Goal: Transaction & Acquisition: Purchase product/service

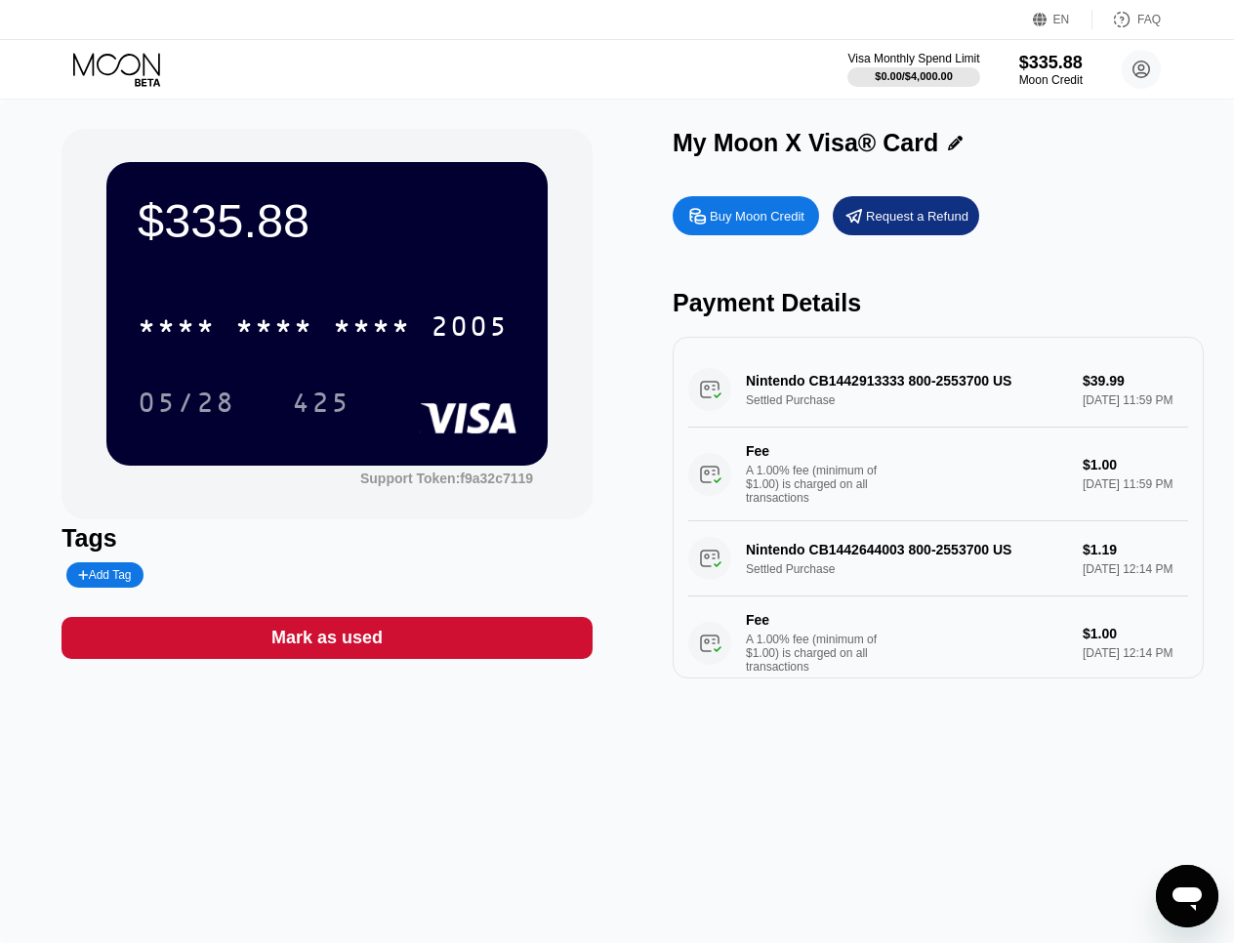
click at [461, 491] on div "$335.88 * * * * * * * * * * * * 2005 05/28 425 Support Token: f9a32c7119" at bounding box center [326, 324] width 531 height 390
drag, startPoint x: 895, startPoint y: 305, endPoint x: 711, endPoint y: 295, distance: 184.8
click at [711, 295] on div "Payment Details" at bounding box center [938, 303] width 531 height 28
click at [710, 296] on div "Payment Details" at bounding box center [938, 303] width 531 height 28
click at [1058, 19] on div "EN" at bounding box center [1061, 20] width 17 height 14
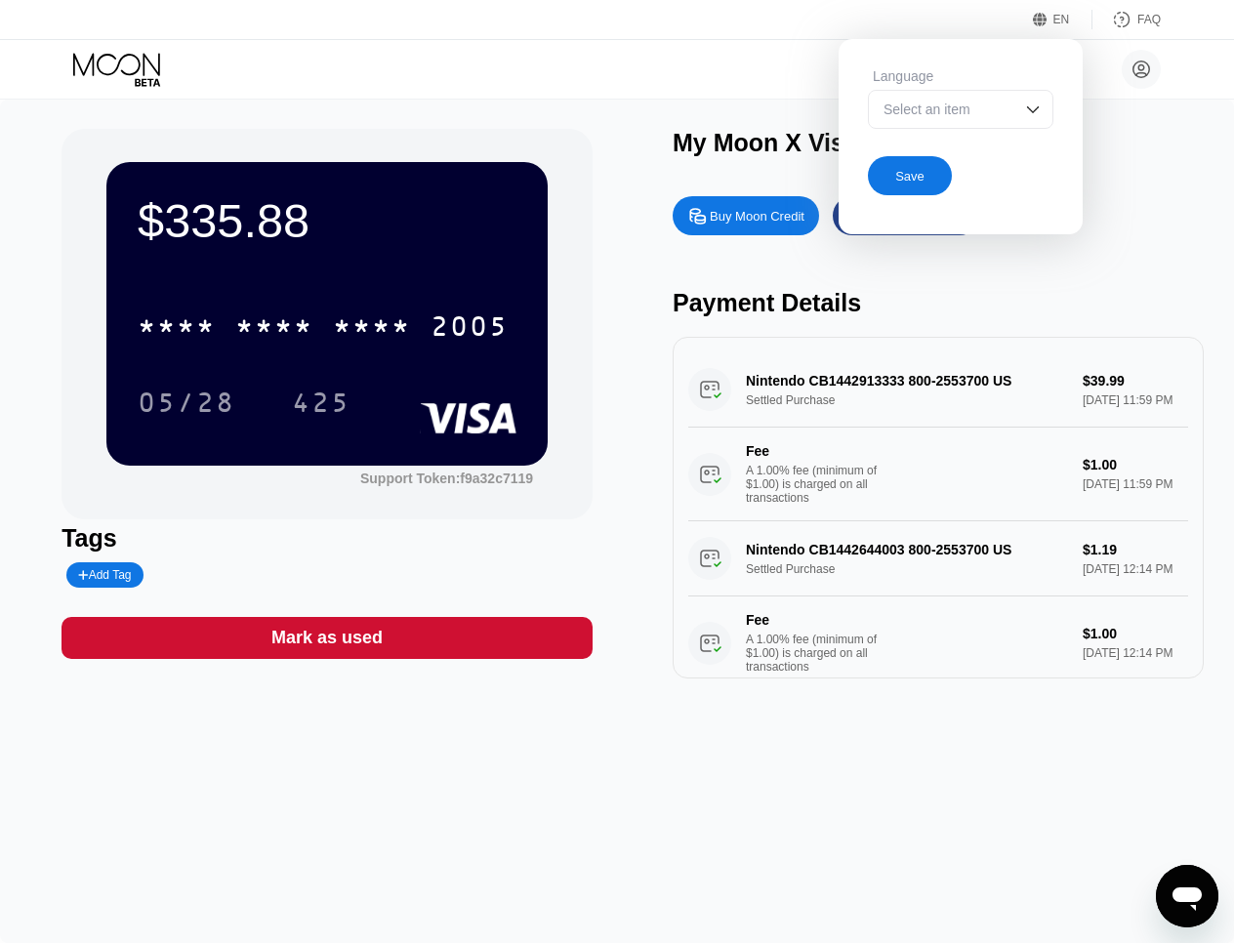
click at [1058, 20] on div "EN" at bounding box center [1061, 20] width 17 height 14
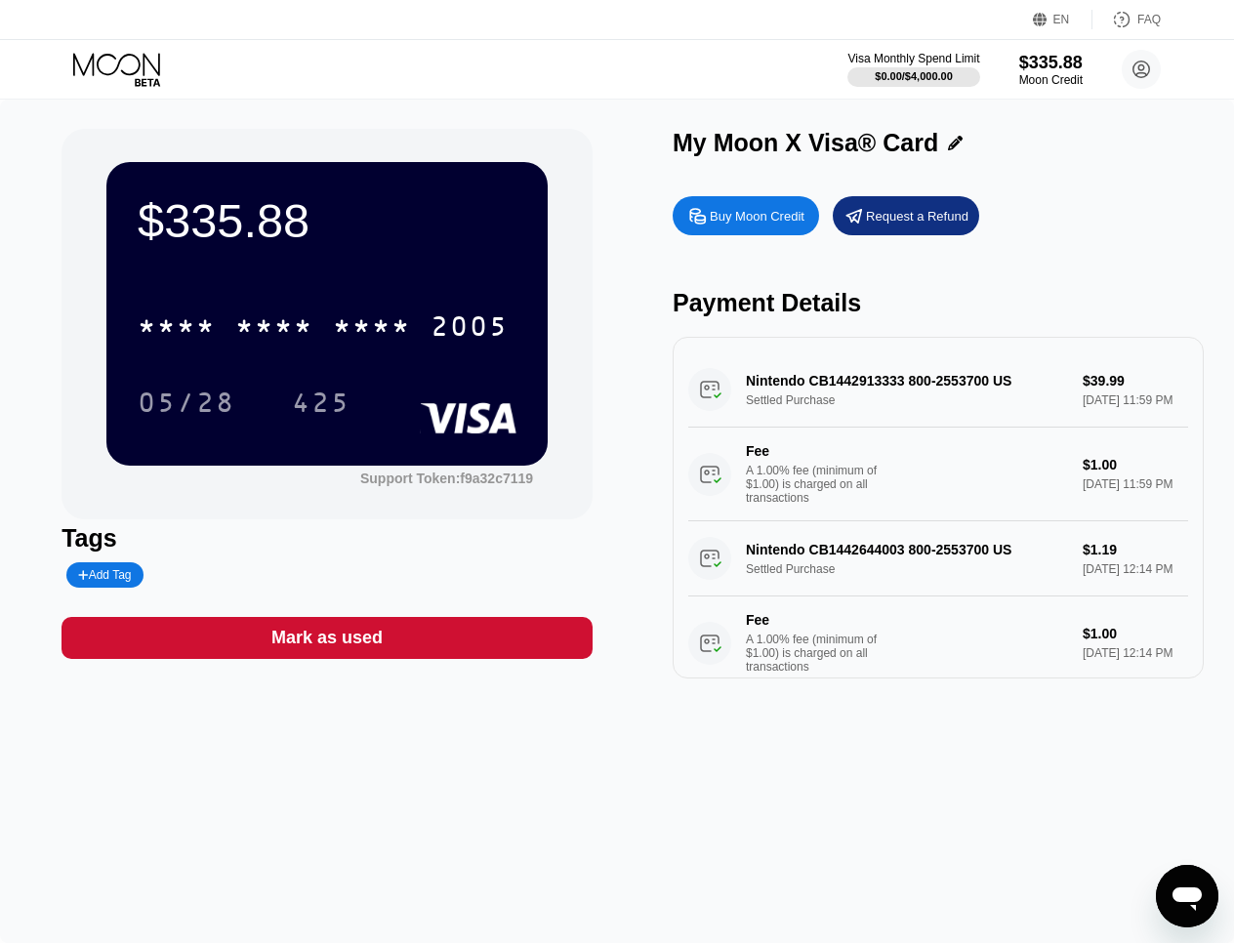
click at [1134, 25] on div "FAQ" at bounding box center [1126, 20] width 68 height 20
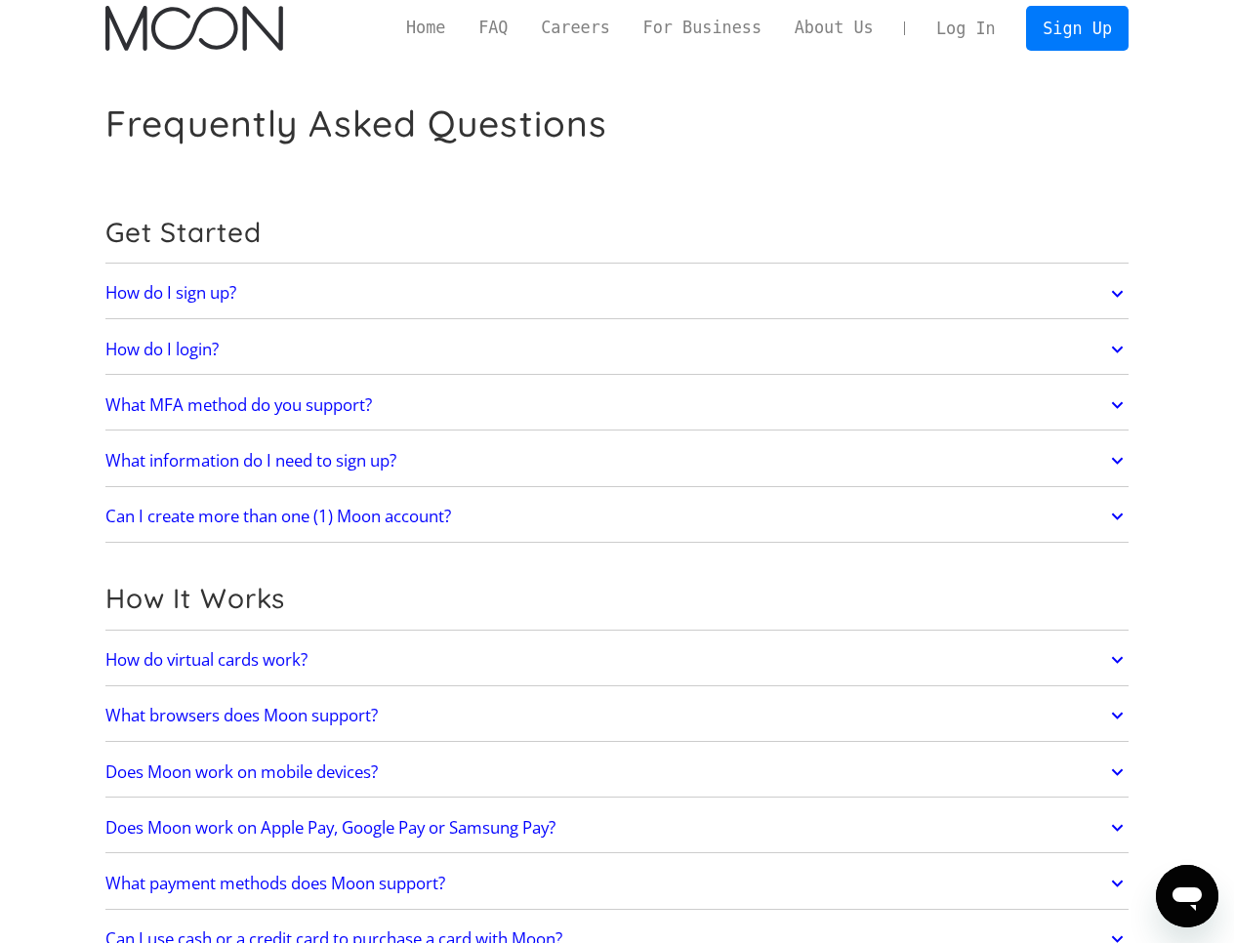
scroll to position [15, 0]
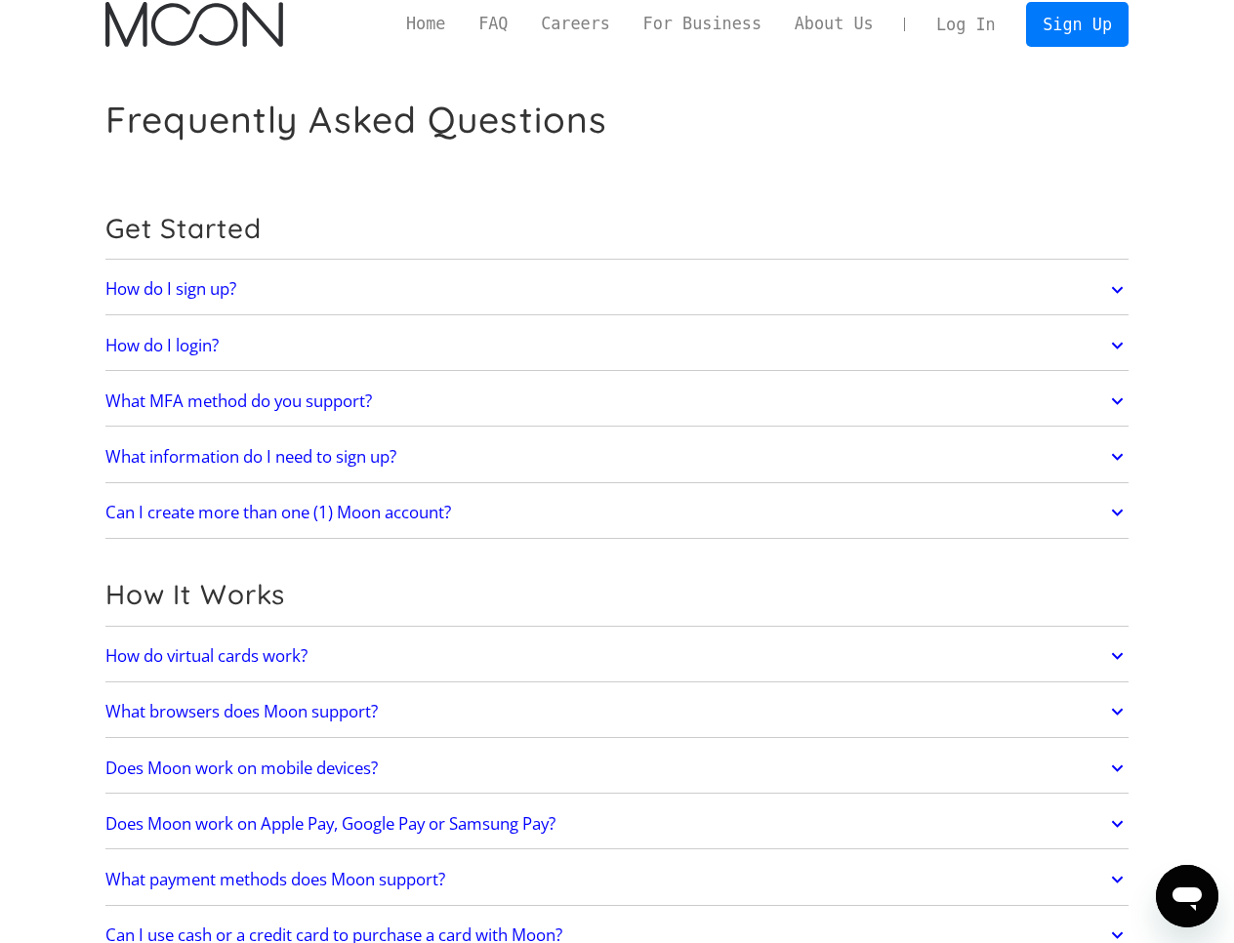
click at [302, 662] on h2 "How do virtual cards work?" at bounding box center [206, 656] width 202 height 20
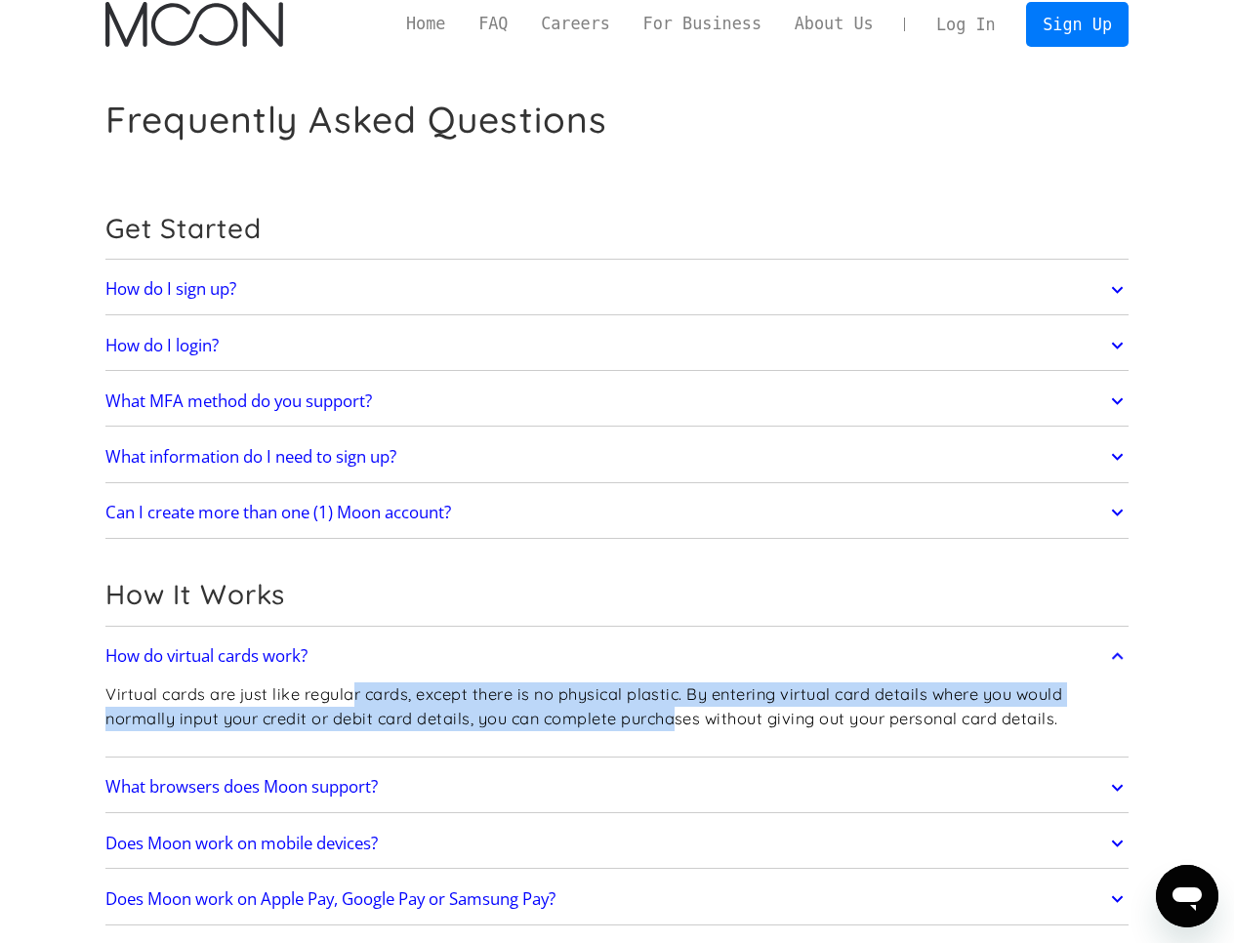
drag, startPoint x: 351, startPoint y: 693, endPoint x: 679, endPoint y: 712, distance: 328.5
click at [679, 712] on p "Virtual cards are just like regular cards, except there is no physical plastic.…" at bounding box center [616, 706] width 1023 height 48
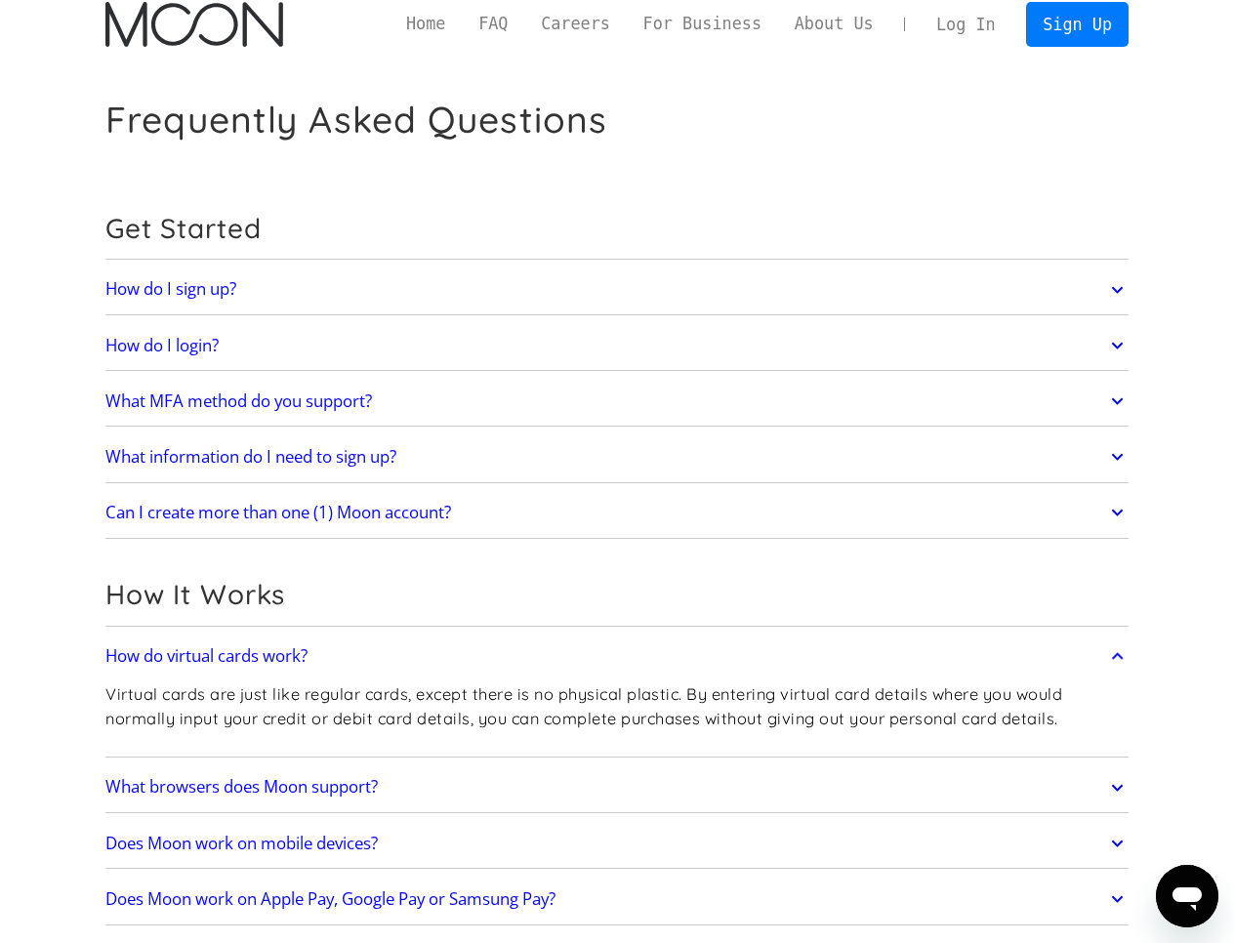
drag, startPoint x: 678, startPoint y: 712, endPoint x: 701, endPoint y: 708, distance: 22.8
click at [678, 713] on p "Virtual cards are just like regular cards, except there is no physical plastic.…" at bounding box center [616, 706] width 1023 height 48
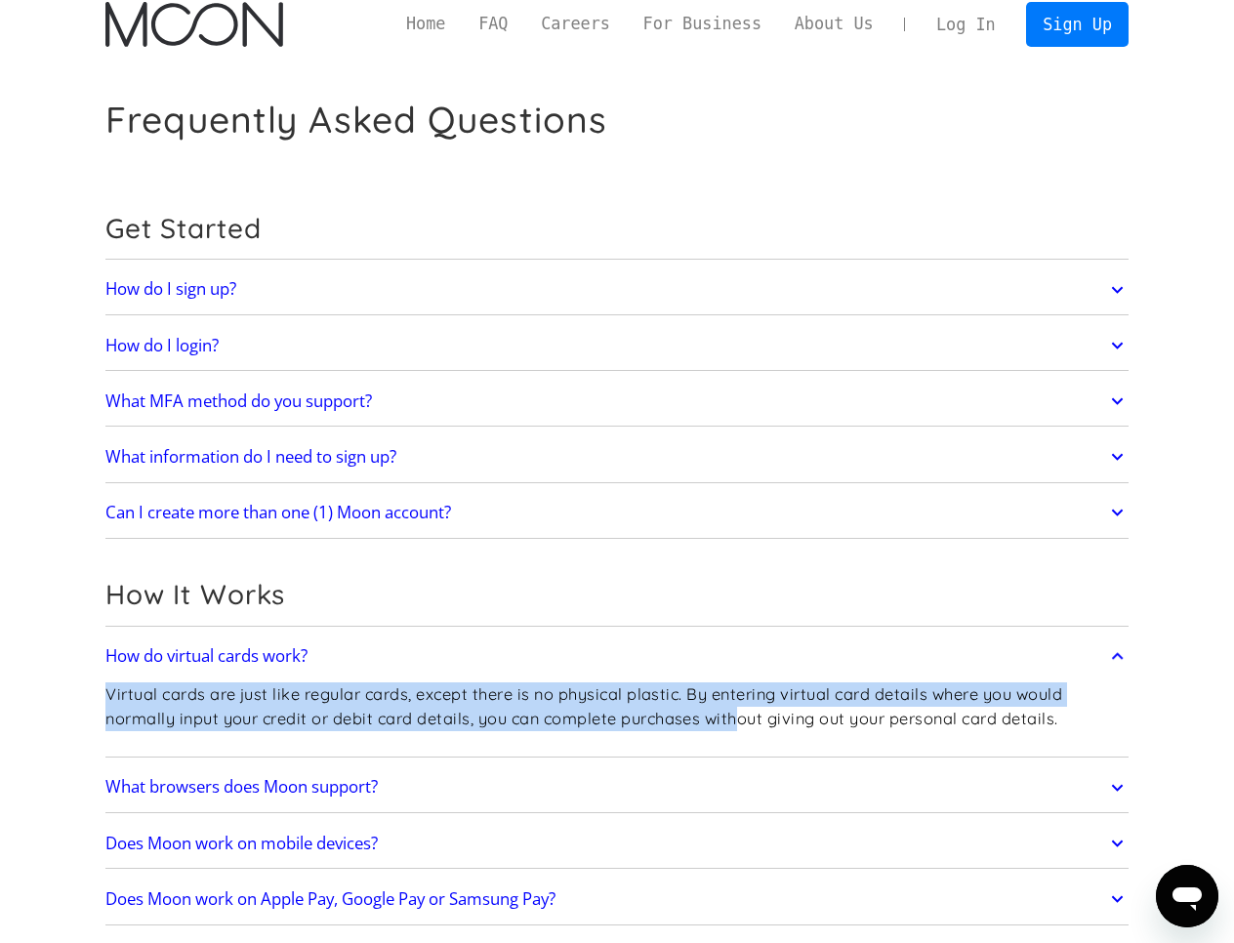
drag, startPoint x: 738, startPoint y: 717, endPoint x: 466, endPoint y: 681, distance: 274.6
click at [466, 680] on div "Virtual cards are just like regular cards, except there is no physical plastic.…" at bounding box center [616, 713] width 1023 height 75
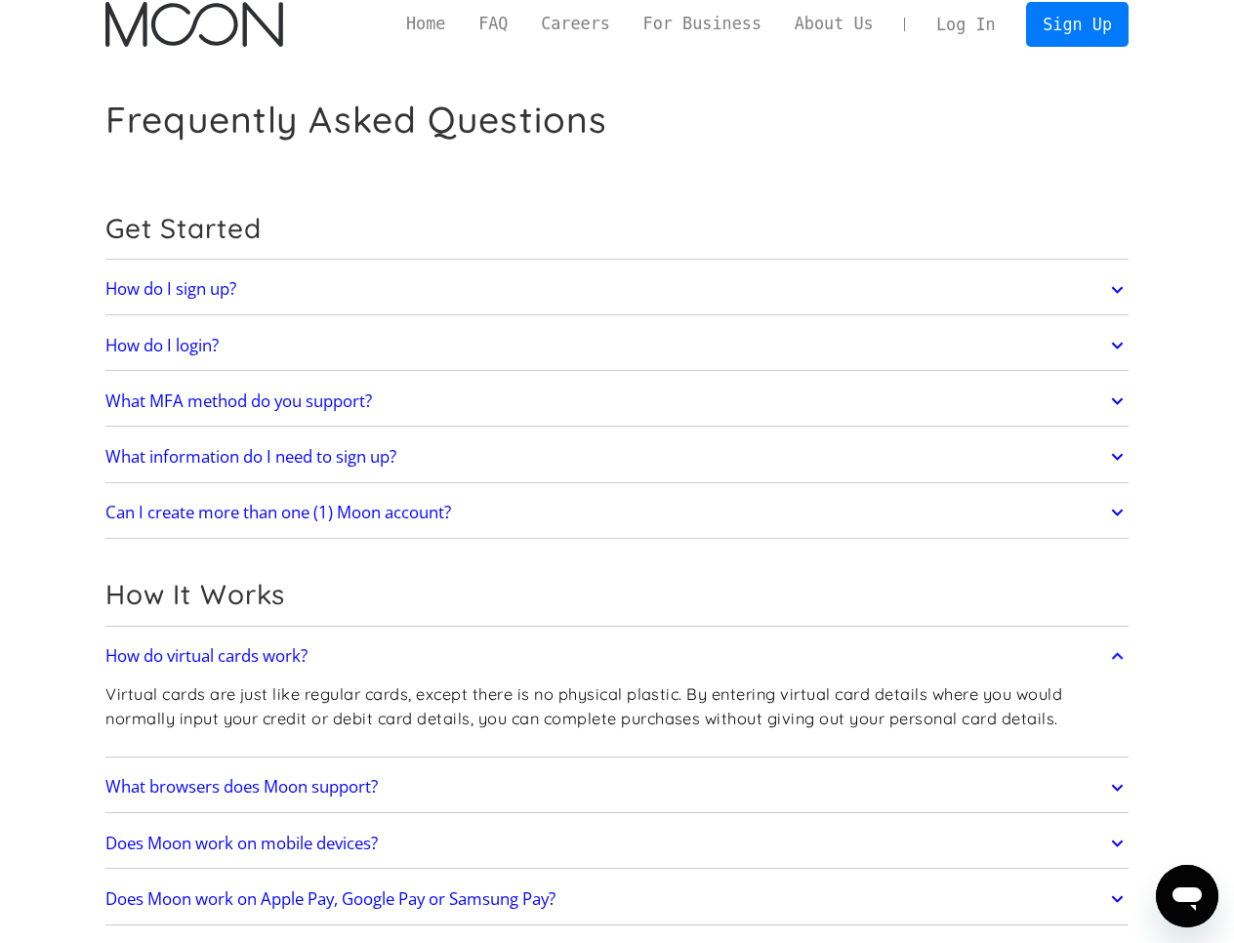
click at [466, 682] on p "Virtual cards are just like regular cards, except there is no physical plastic.…" at bounding box center [616, 706] width 1023 height 48
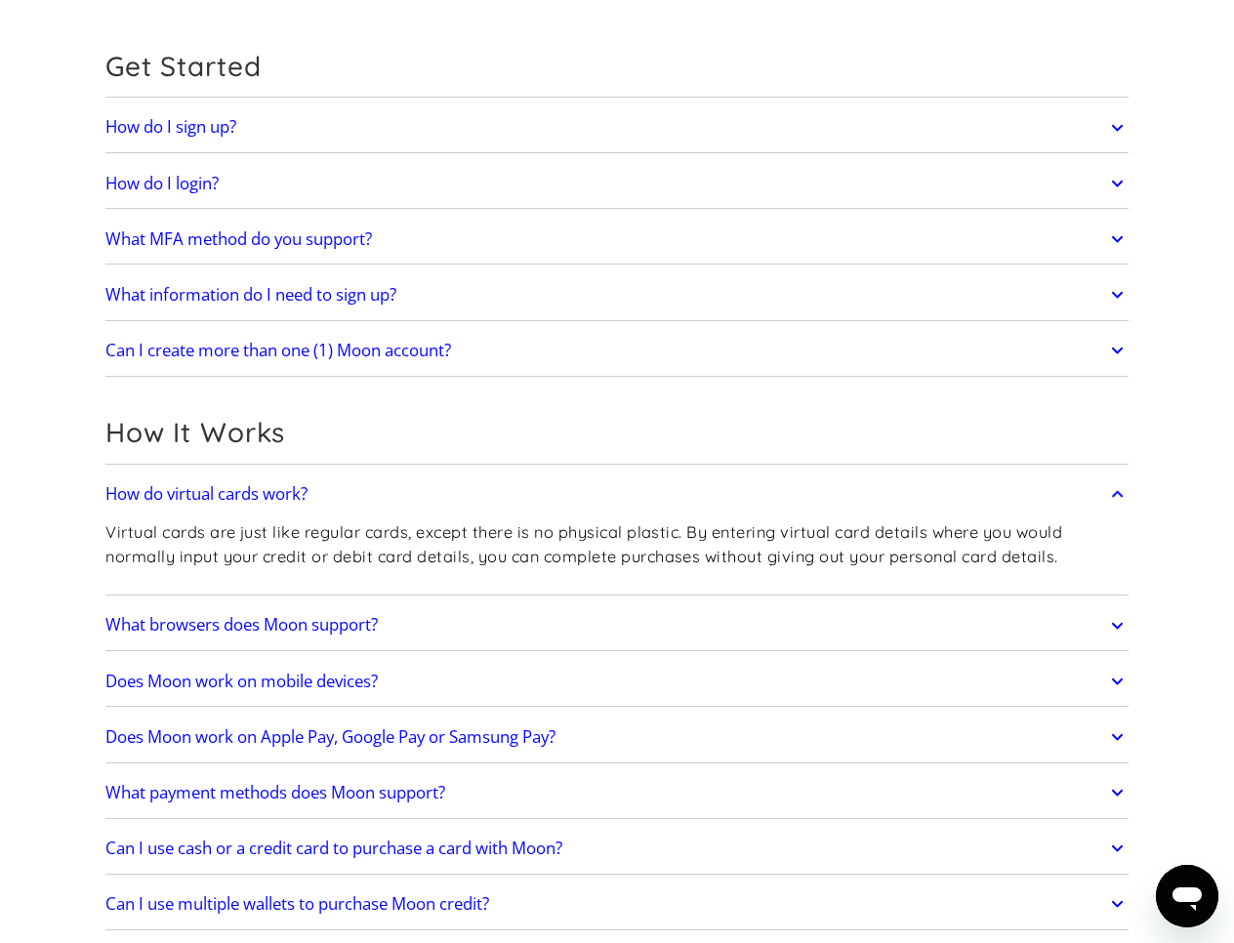
scroll to position [203, 0]
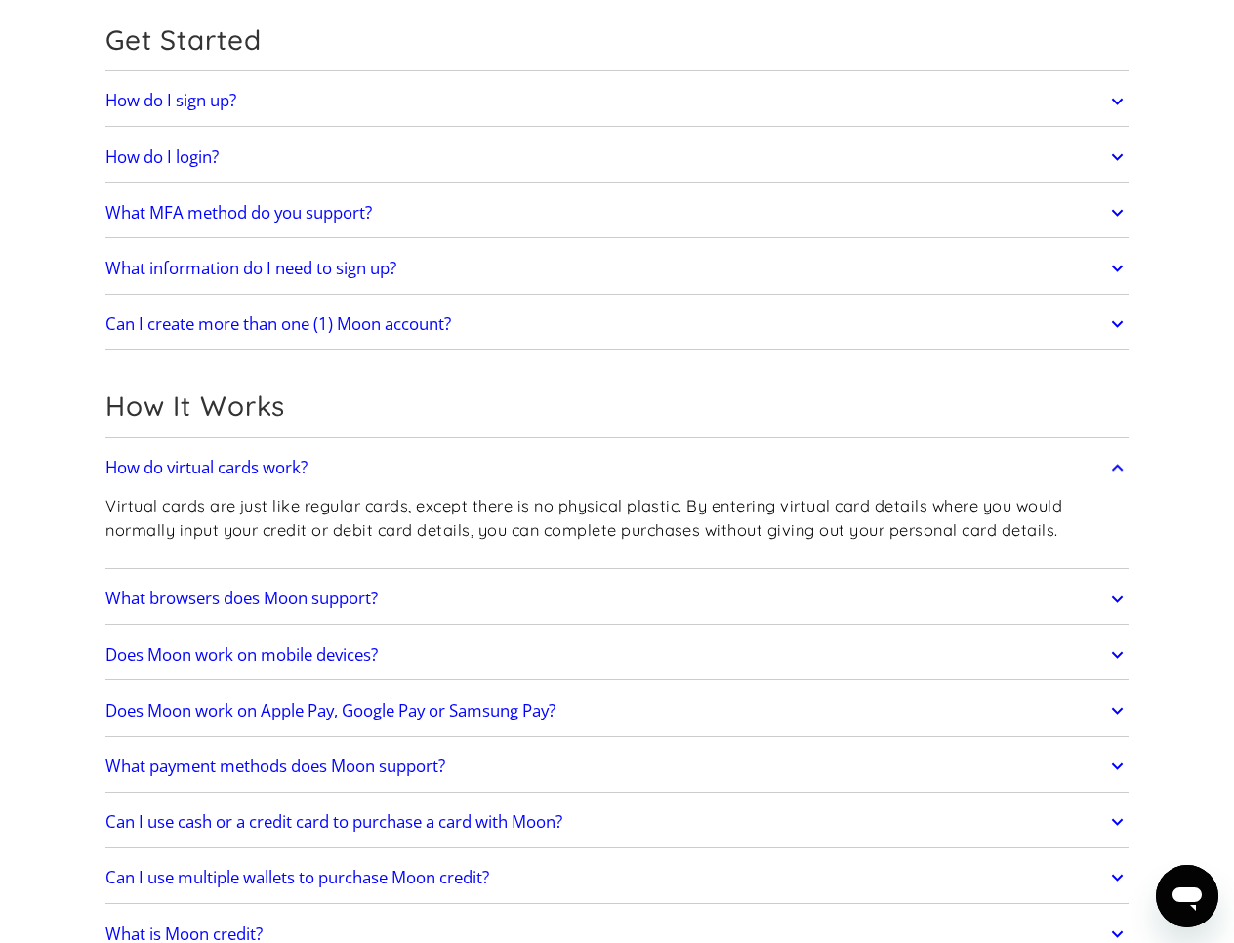
click at [300, 600] on h2 "What browsers does Moon support?" at bounding box center [241, 599] width 272 height 20
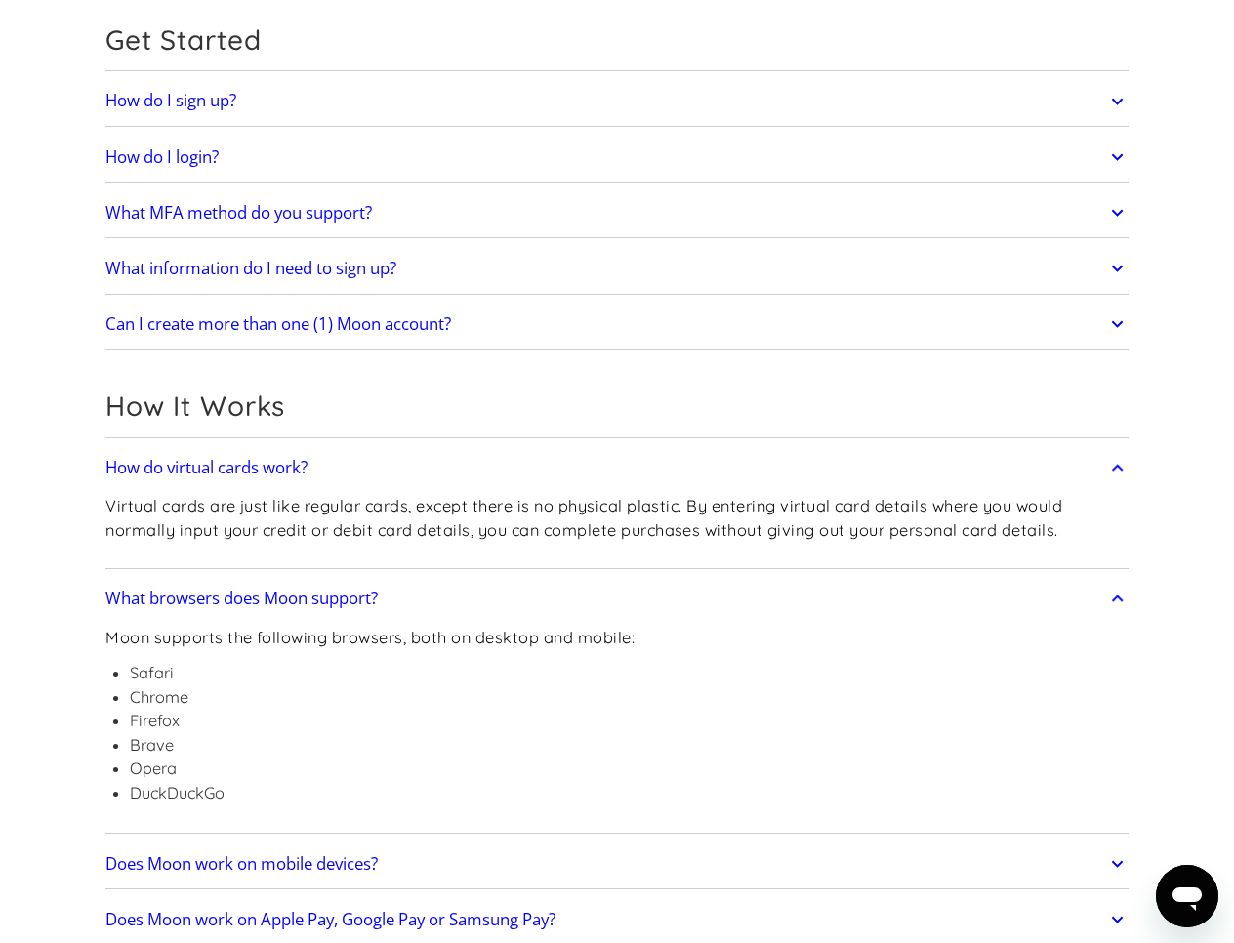
click at [299, 600] on h2 "What browsers does Moon support?" at bounding box center [241, 599] width 272 height 20
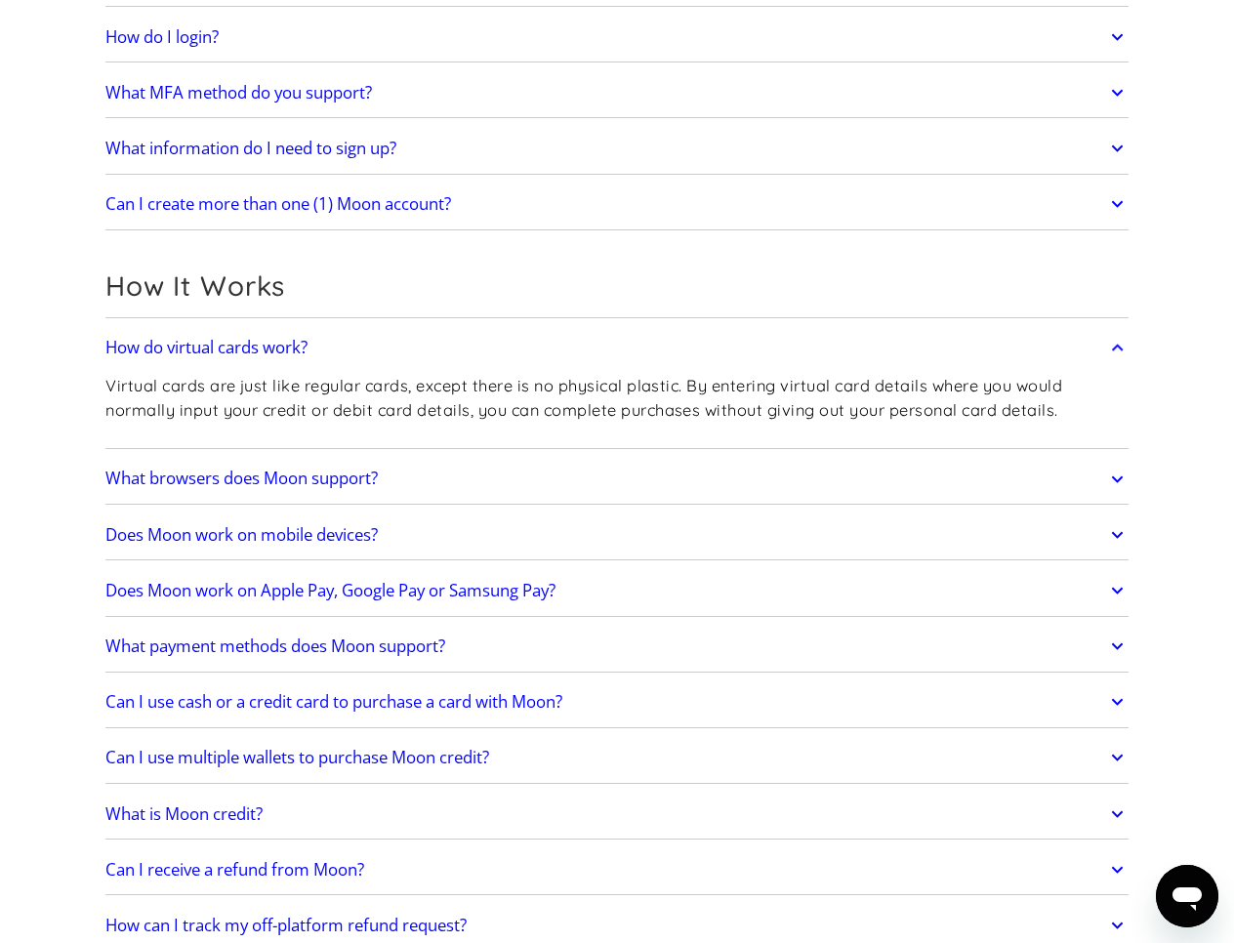
scroll to position [327, 0]
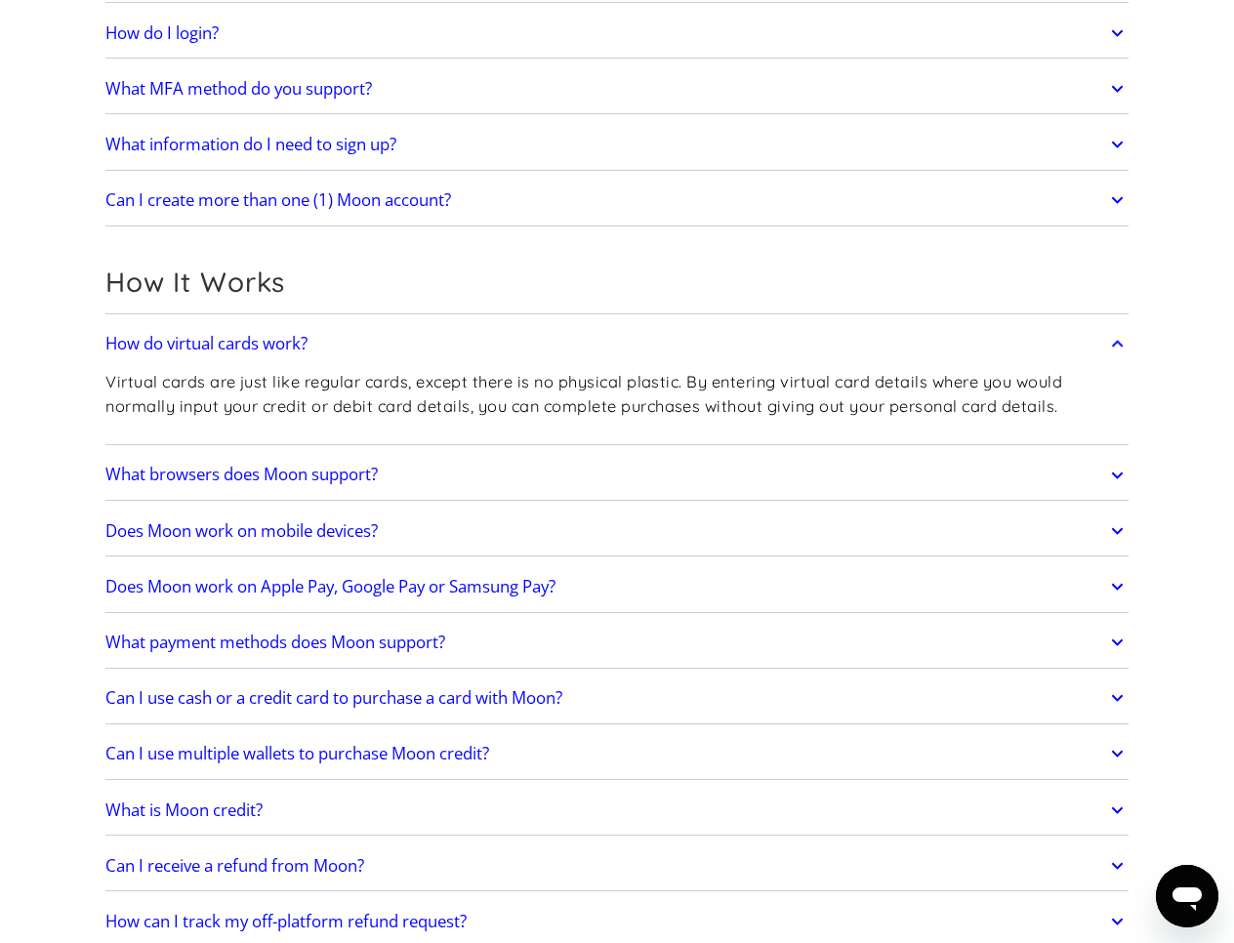
click at [305, 647] on h2 "What payment methods does Moon support?" at bounding box center [275, 643] width 340 height 20
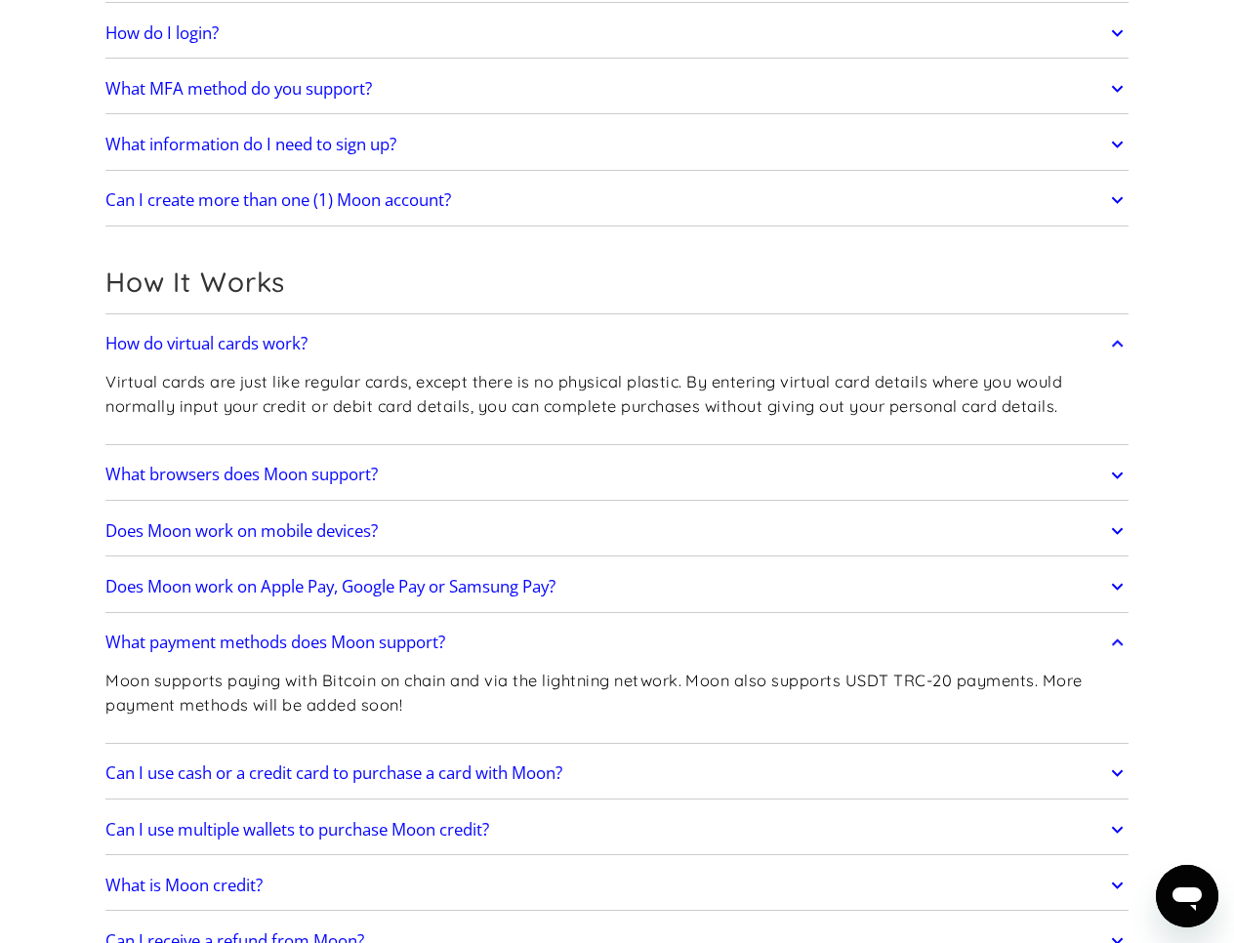
click at [304, 647] on h2 "What payment methods does Moon support?" at bounding box center [275, 643] width 340 height 20
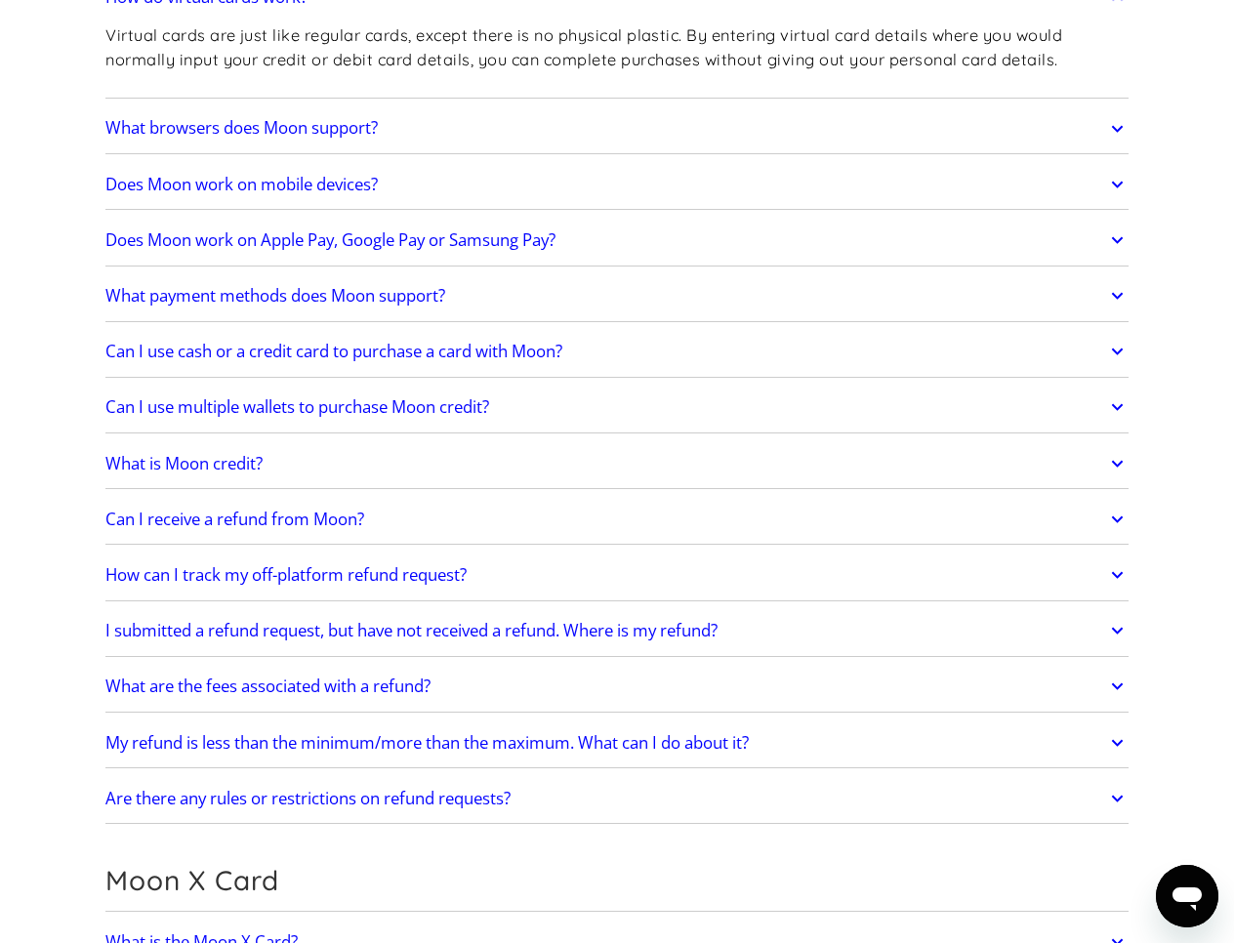
scroll to position [687, 0]
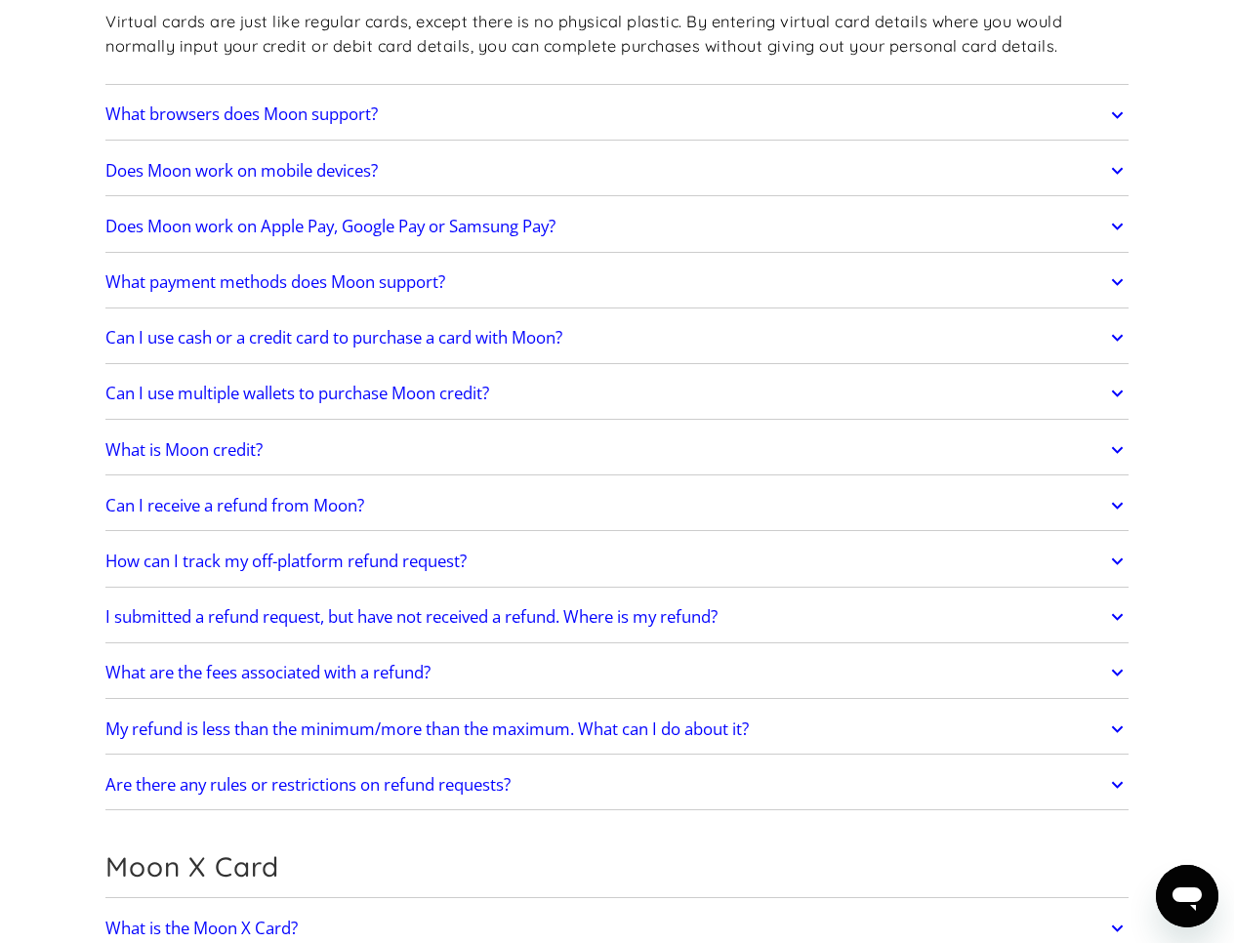
click at [241, 454] on h2 "What is Moon credit?" at bounding box center [183, 450] width 157 height 20
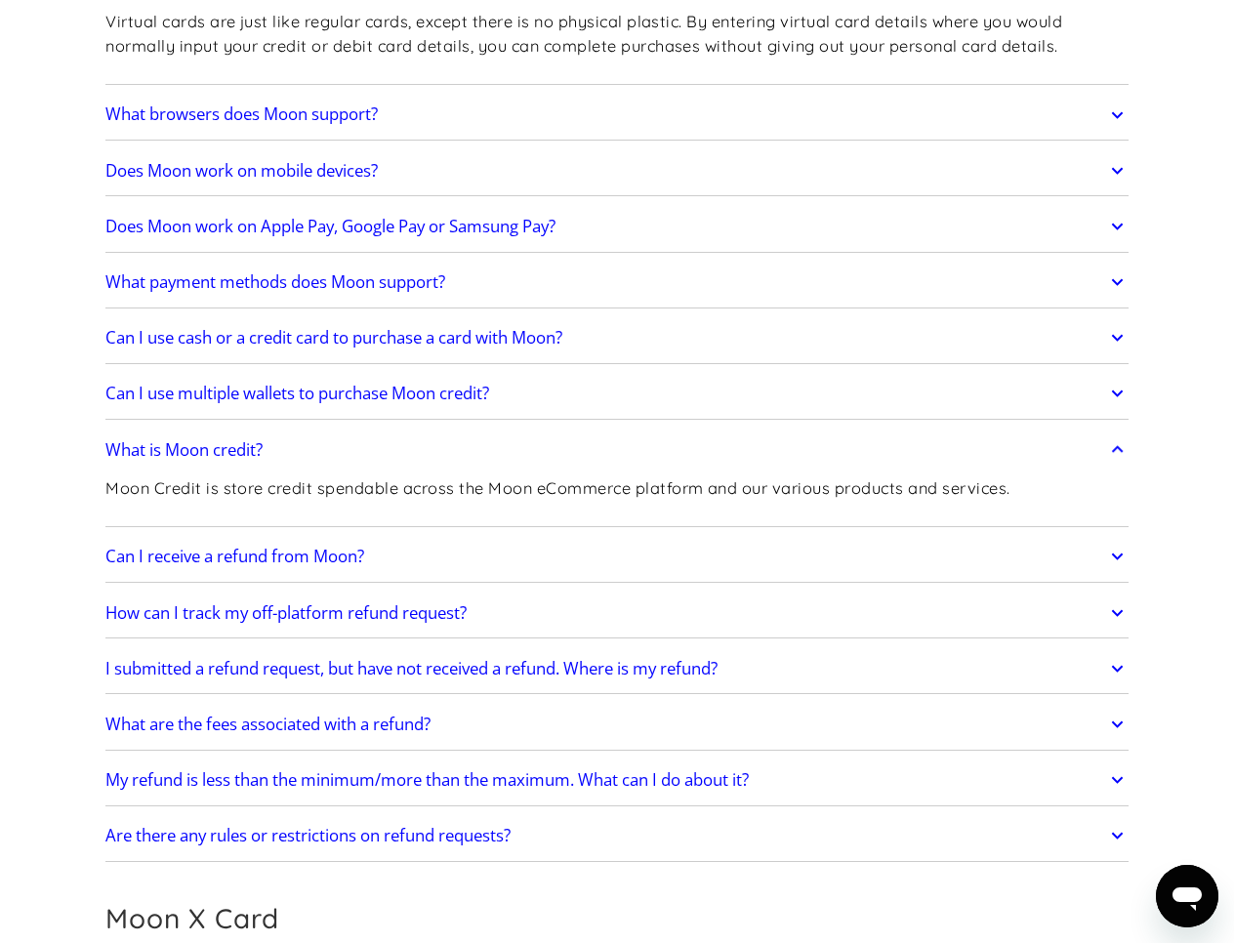
click at [241, 452] on h2 "What is Moon credit?" at bounding box center [183, 450] width 157 height 20
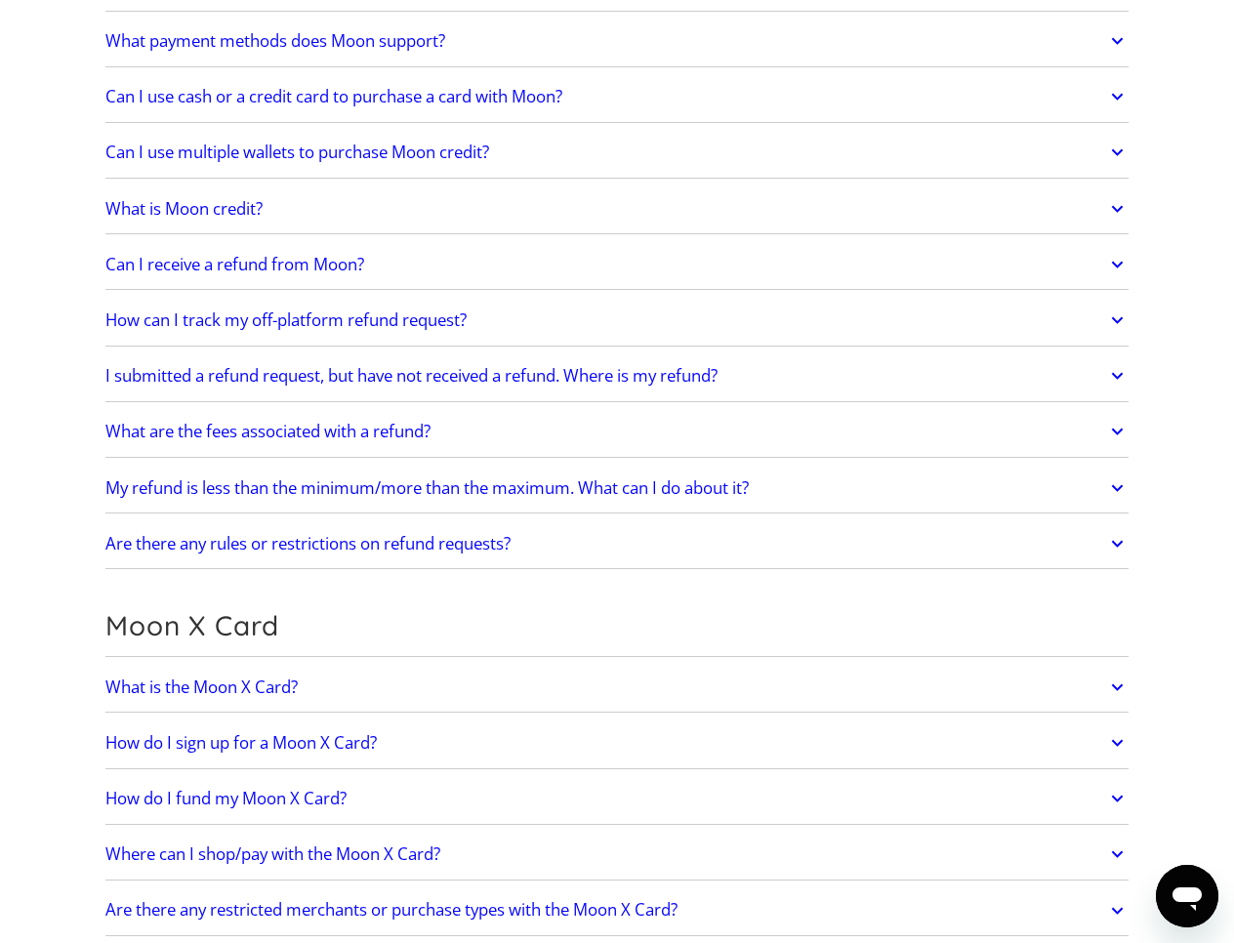
scroll to position [948, 0]
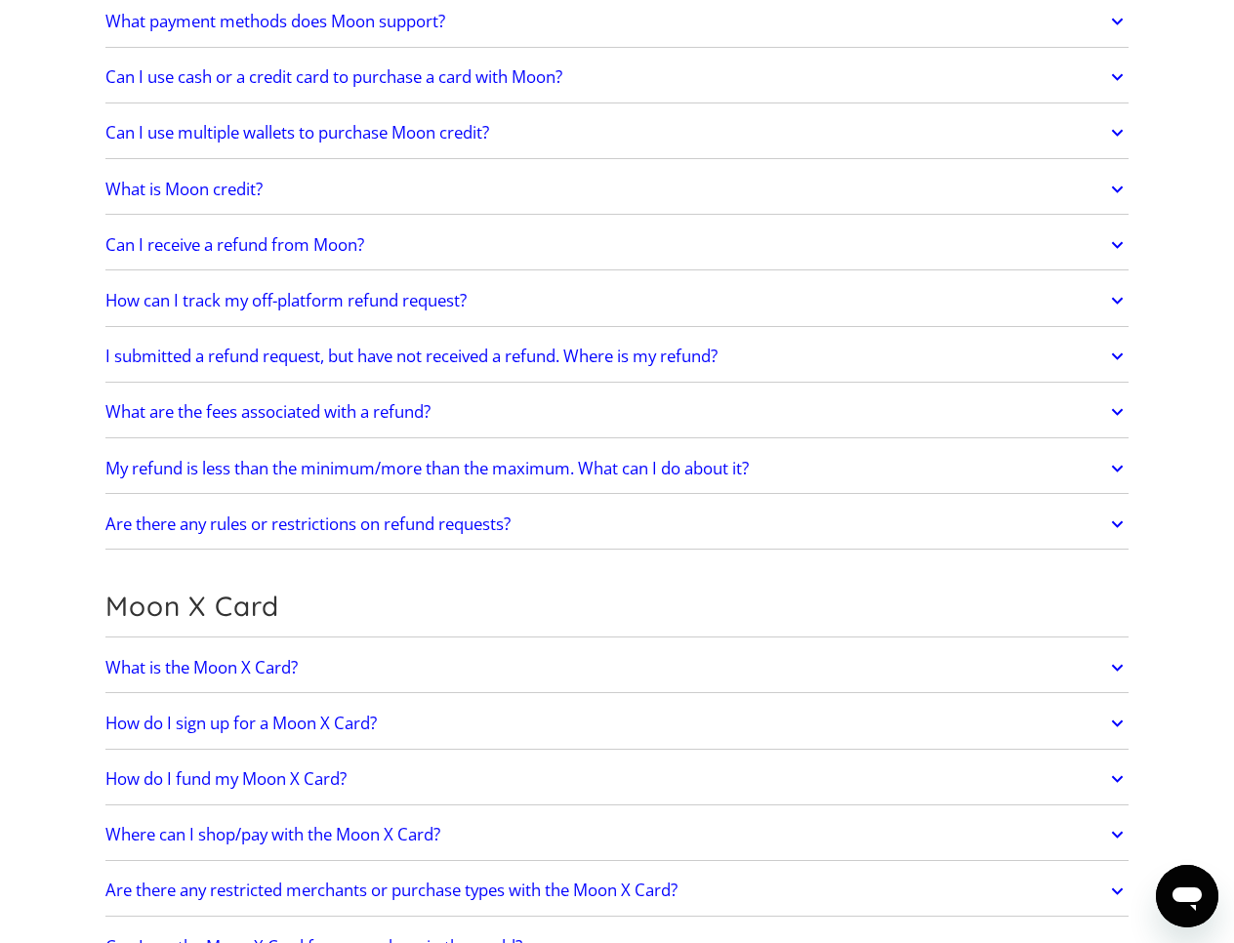
click at [267, 667] on h2 "What is the Moon X Card?" at bounding box center [201, 668] width 192 height 20
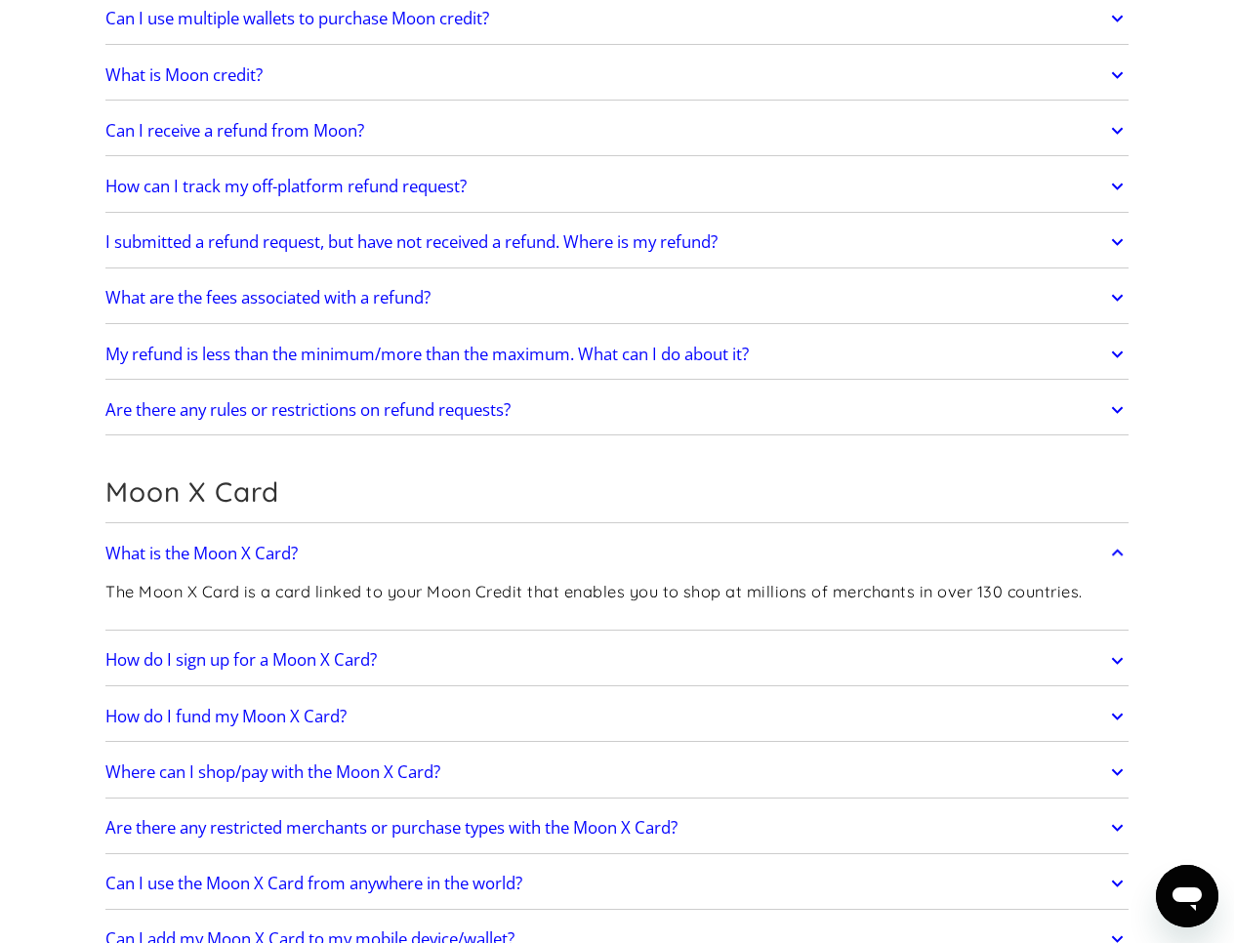
scroll to position [1088, 0]
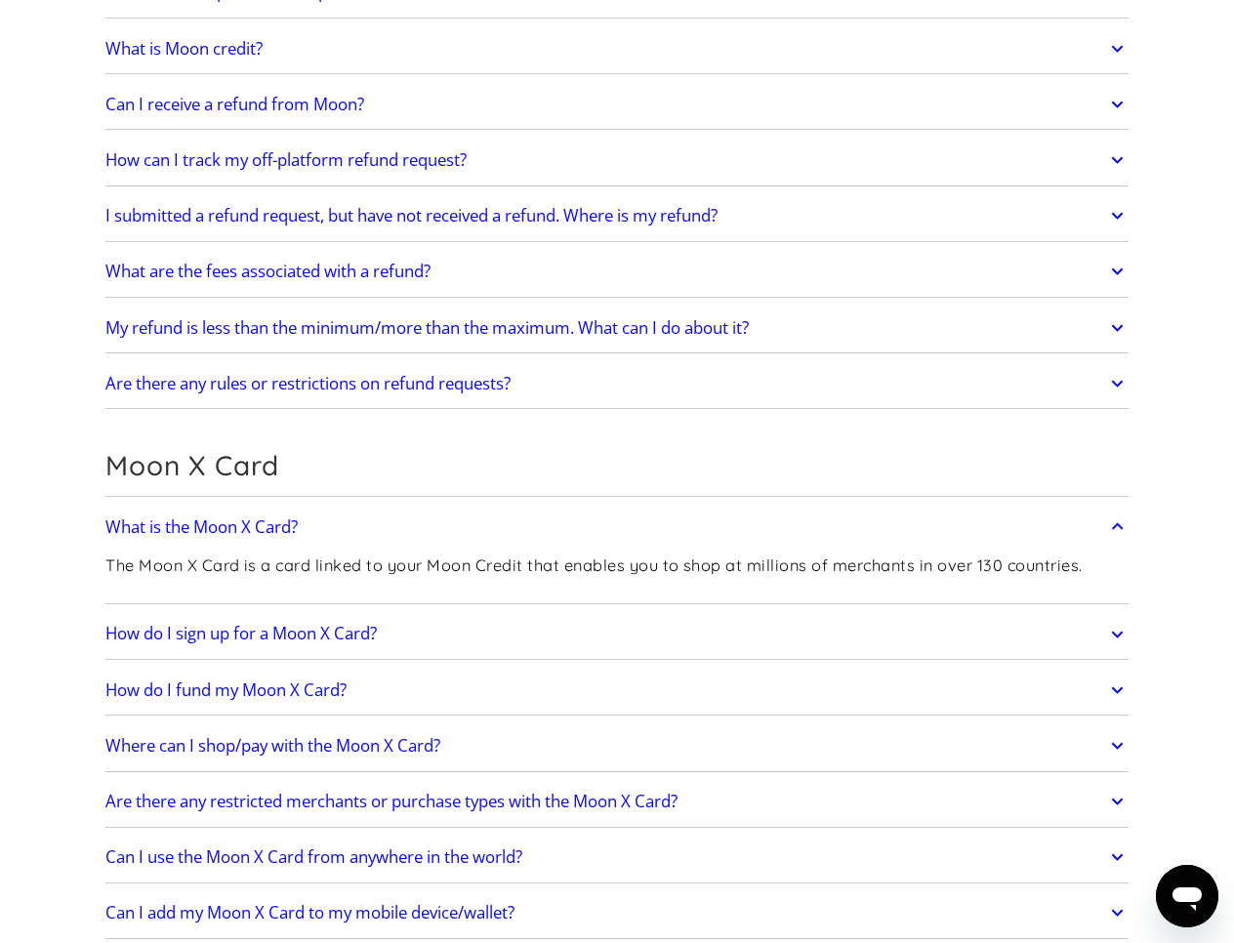
click at [273, 640] on h2 "How do I sign up for a Moon X Card?" at bounding box center [240, 634] width 271 height 20
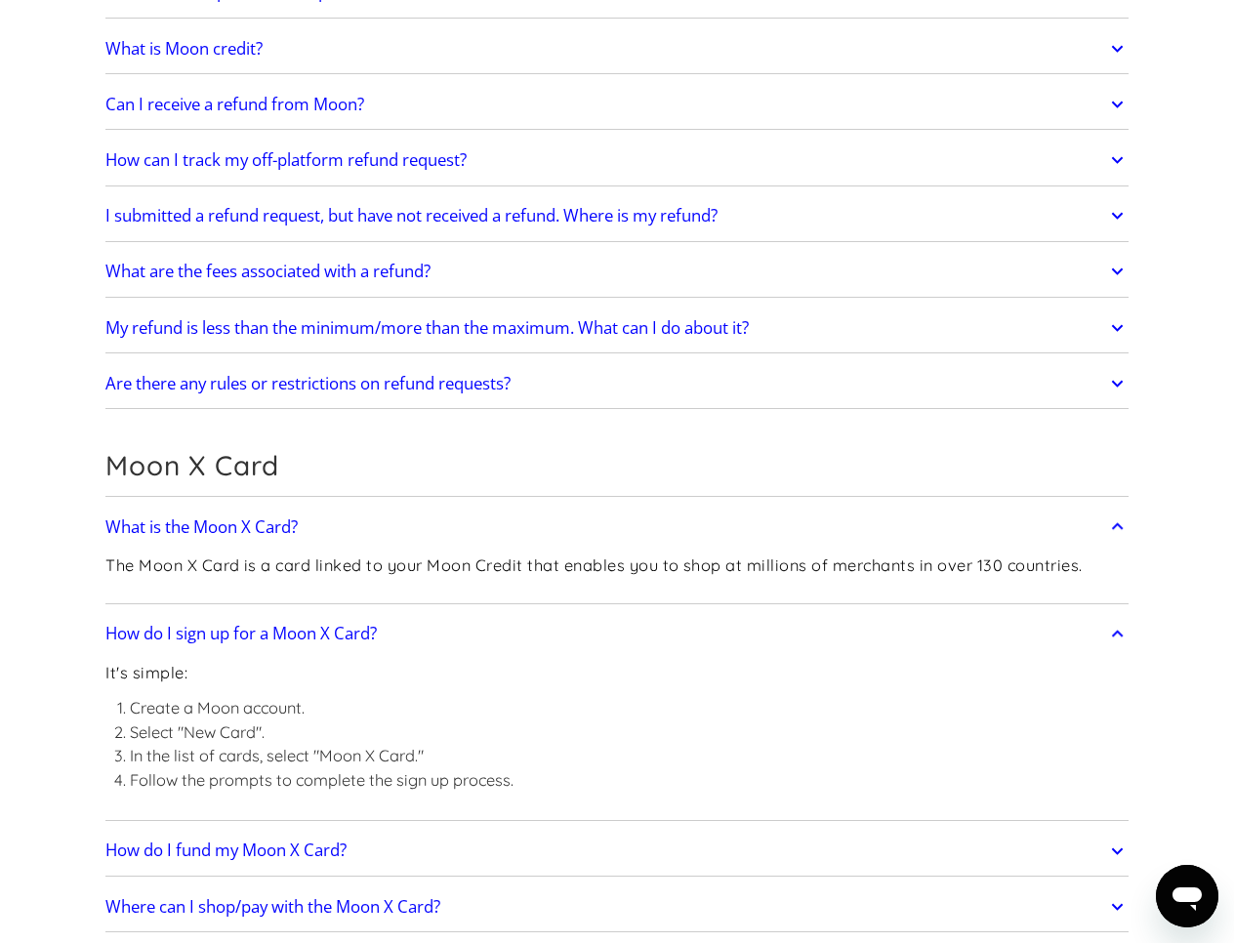
click at [271, 637] on h2 "How do I sign up for a Moon X Card?" at bounding box center [240, 634] width 271 height 20
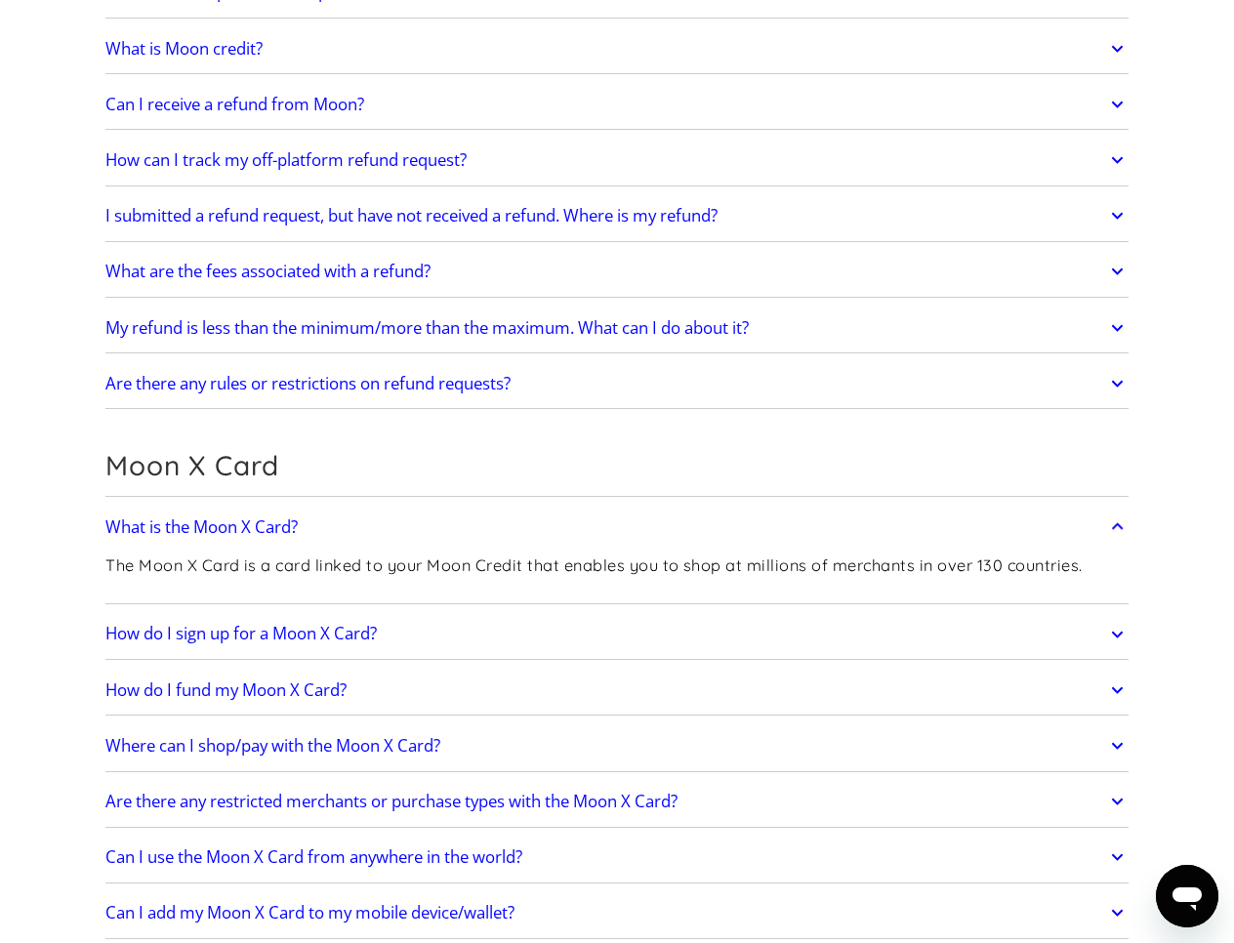
click at [277, 688] on h2 "How do I fund my Moon X Card?" at bounding box center [225, 690] width 241 height 20
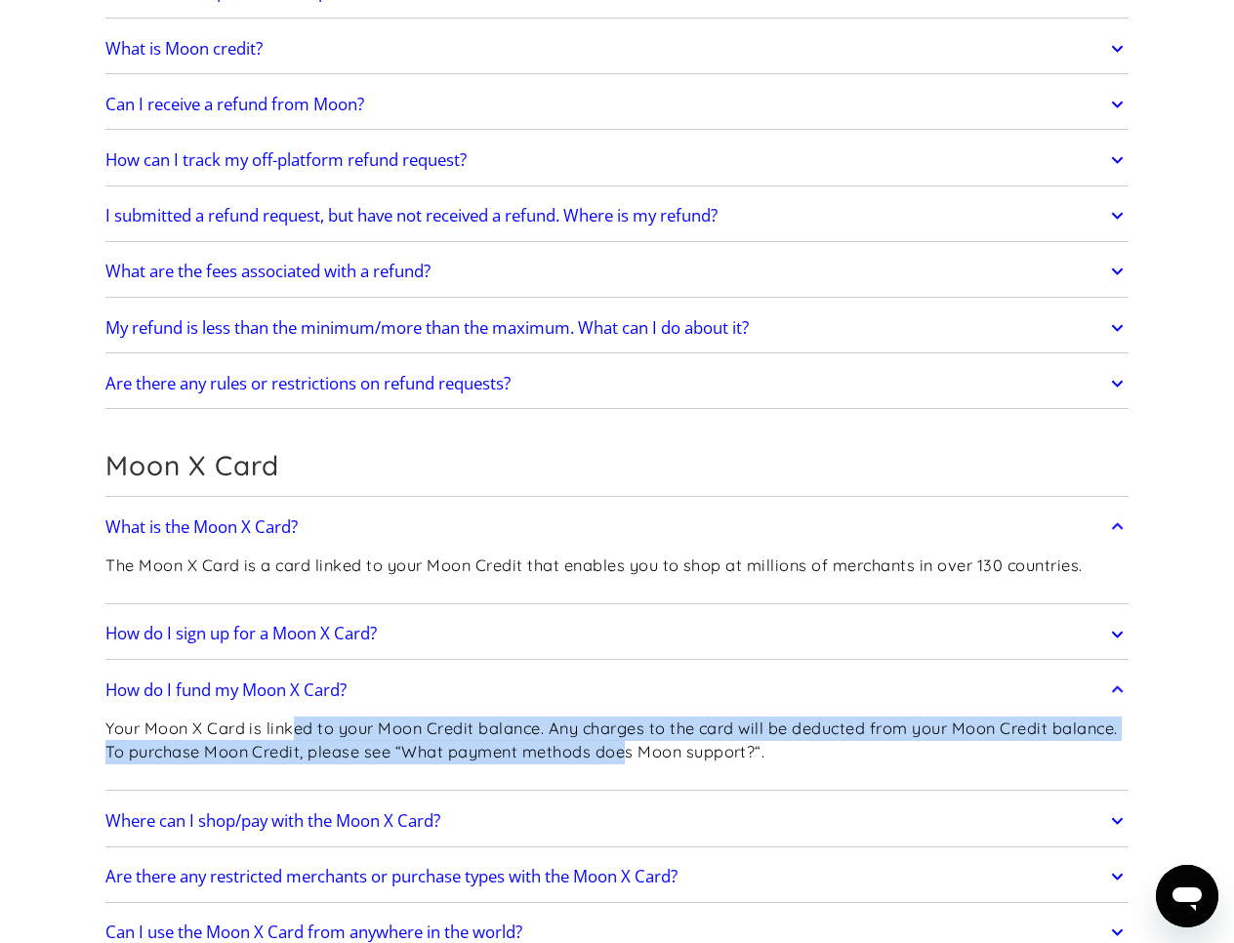
drag, startPoint x: 297, startPoint y: 724, endPoint x: 626, endPoint y: 759, distance: 330.8
click at [626, 759] on p "Your Moon X Card is linked to your Moon Credit balance. Any charges to the card…" at bounding box center [616, 741] width 1023 height 48
click at [626, 758] on p "Your Moon X Card is linked to your Moon Credit balance. Any charges to the card…" at bounding box center [616, 741] width 1023 height 48
drag, startPoint x: 658, startPoint y: 758, endPoint x: 510, endPoint y: 729, distance: 151.1
click at [510, 729] on p "Your Moon X Card is linked to your Moon Credit balance. Any charges to the card…" at bounding box center [616, 741] width 1023 height 48
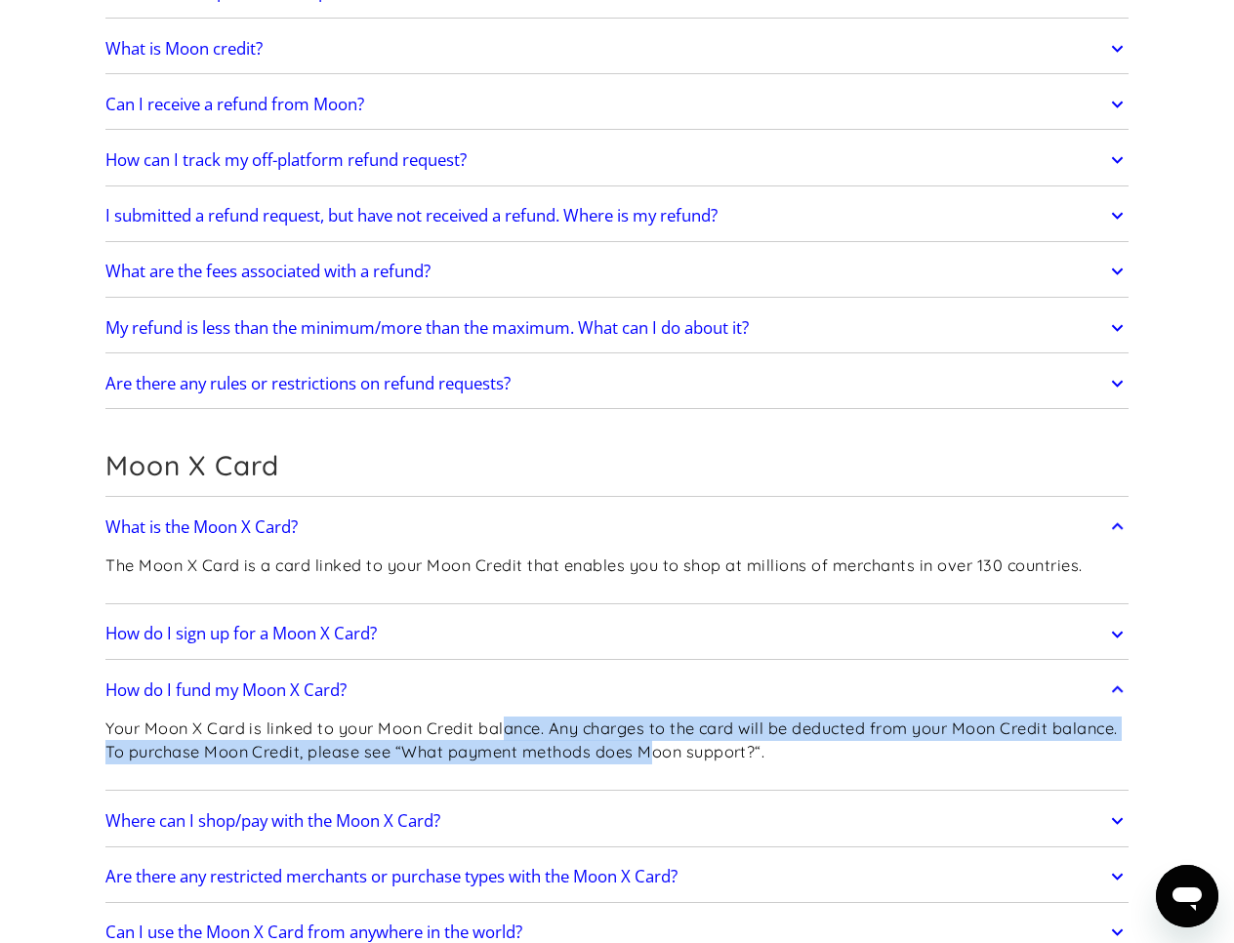
click at [510, 729] on p "Your Moon X Card is linked to your Moon Credit balance. Any charges to the card…" at bounding box center [616, 741] width 1023 height 48
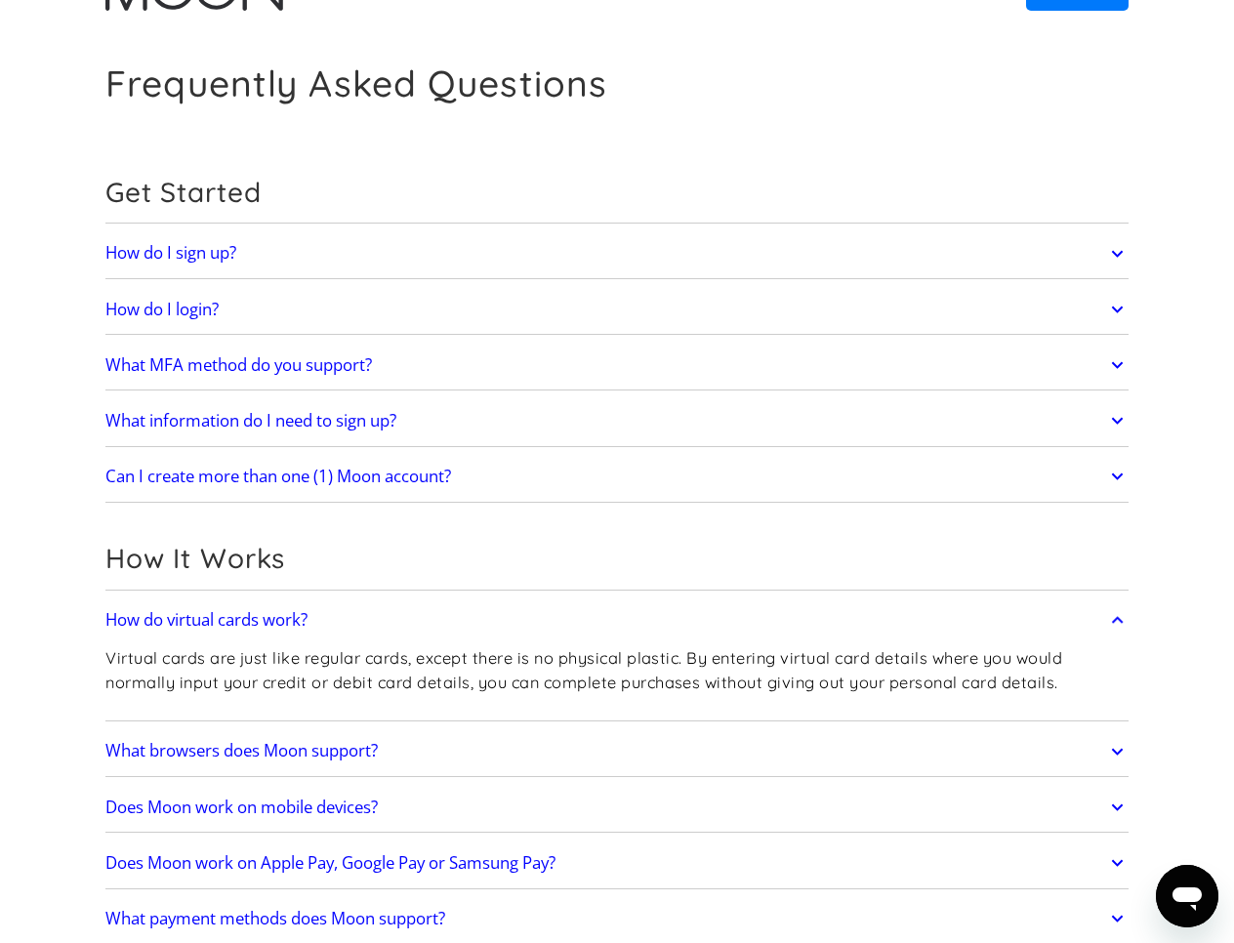
scroll to position [0, 0]
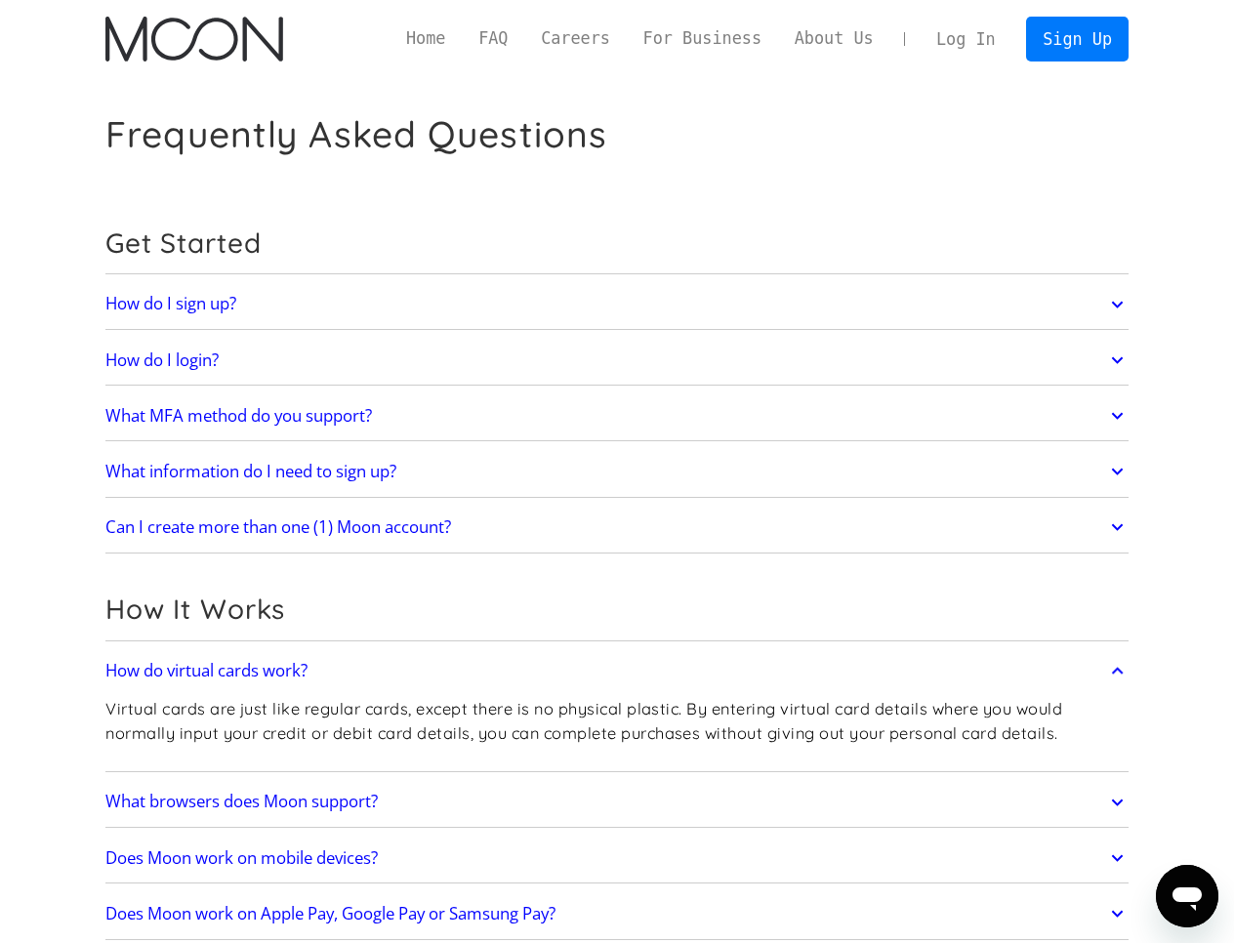
click at [962, 42] on link "Log In" at bounding box center [966, 39] width 92 height 43
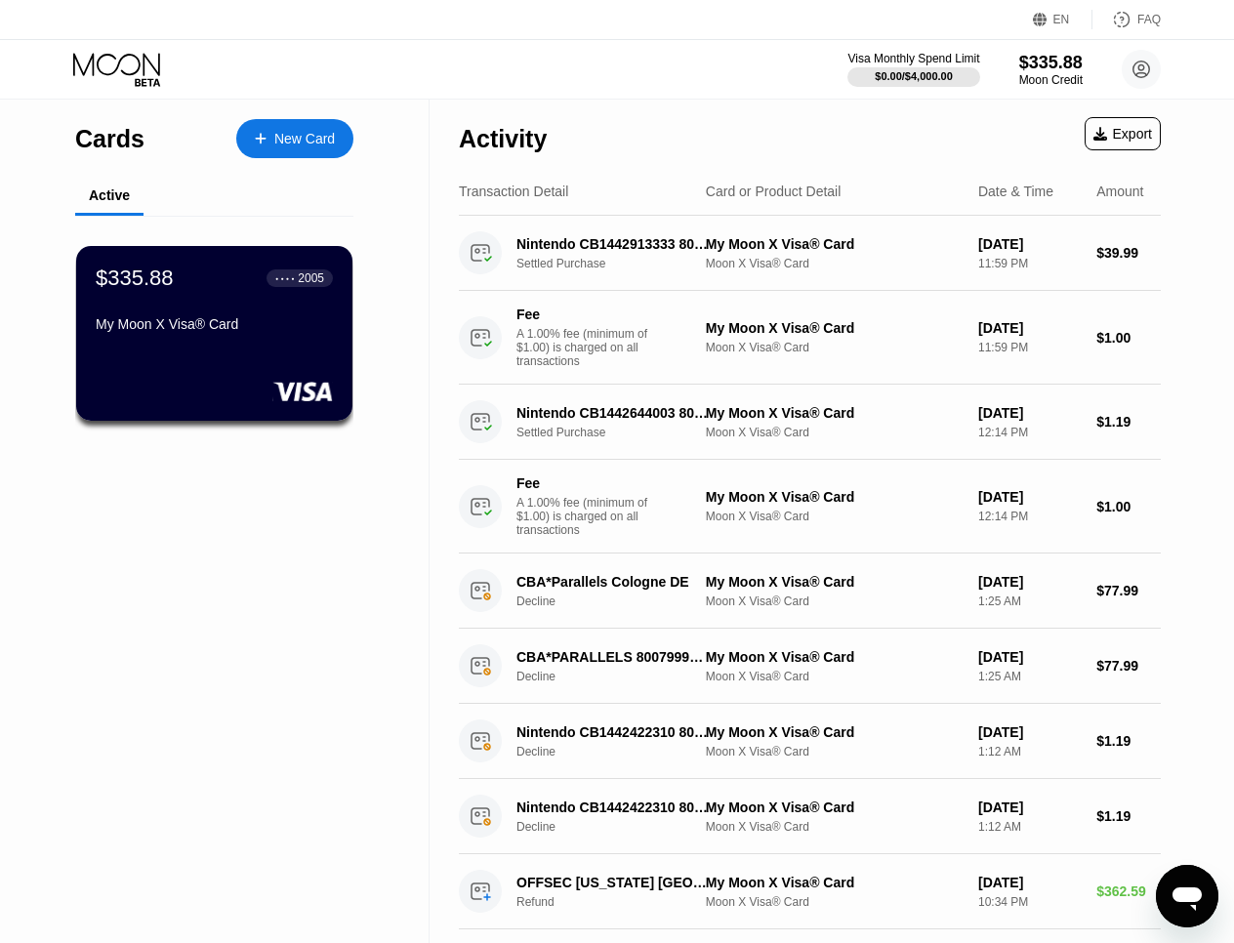
click at [268, 558] on div "Cards New Card Active $335.88 ● ● ● ● 2005 My Moon X Visa® Card" at bounding box center [215, 943] width 430 height 1687
click at [1040, 61] on div "$335.88" at bounding box center [1050, 62] width 65 height 20
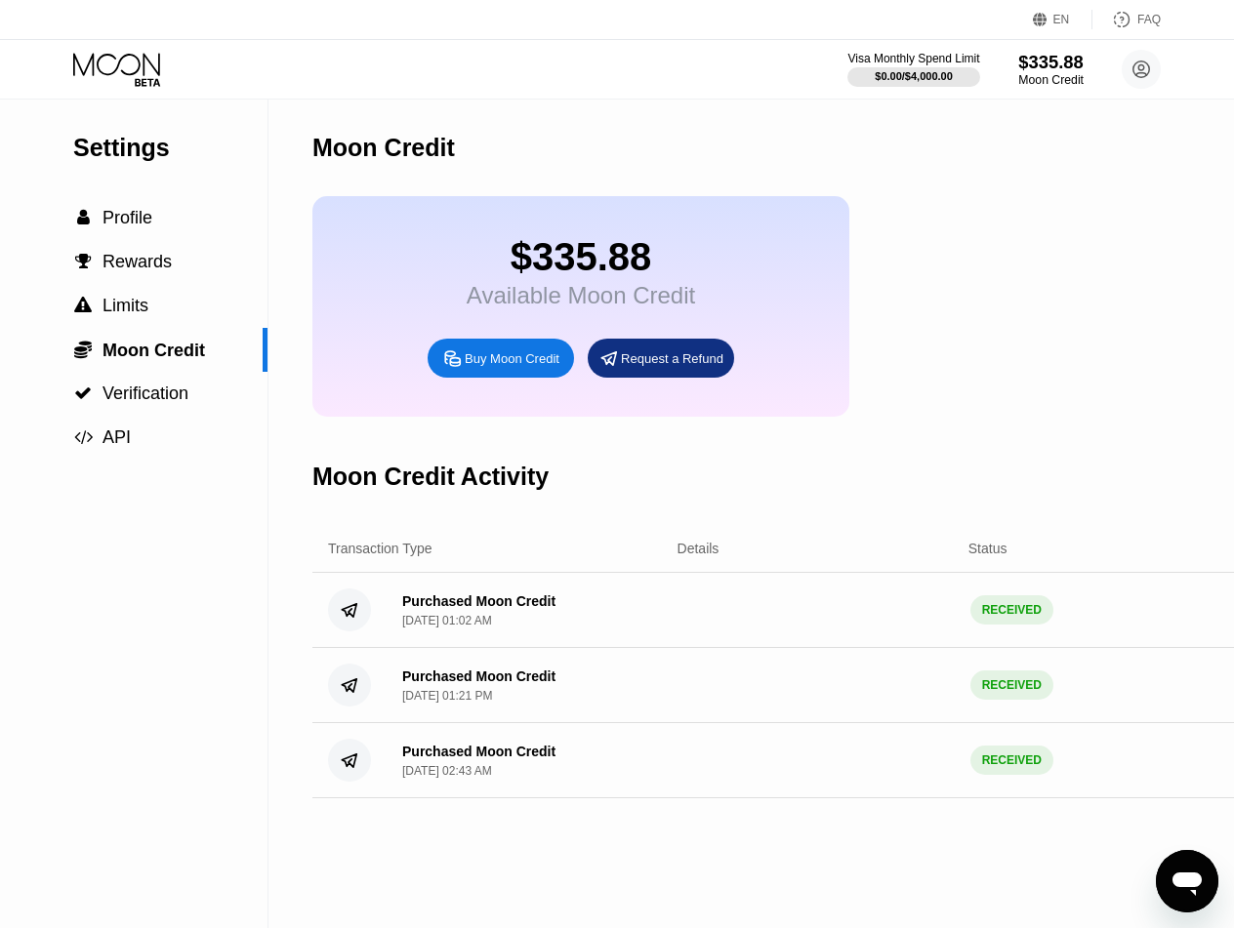
click at [1044, 66] on div "$335.88" at bounding box center [1050, 62] width 65 height 20
click at [128, 220] on span "Profile" at bounding box center [127, 218] width 50 height 20
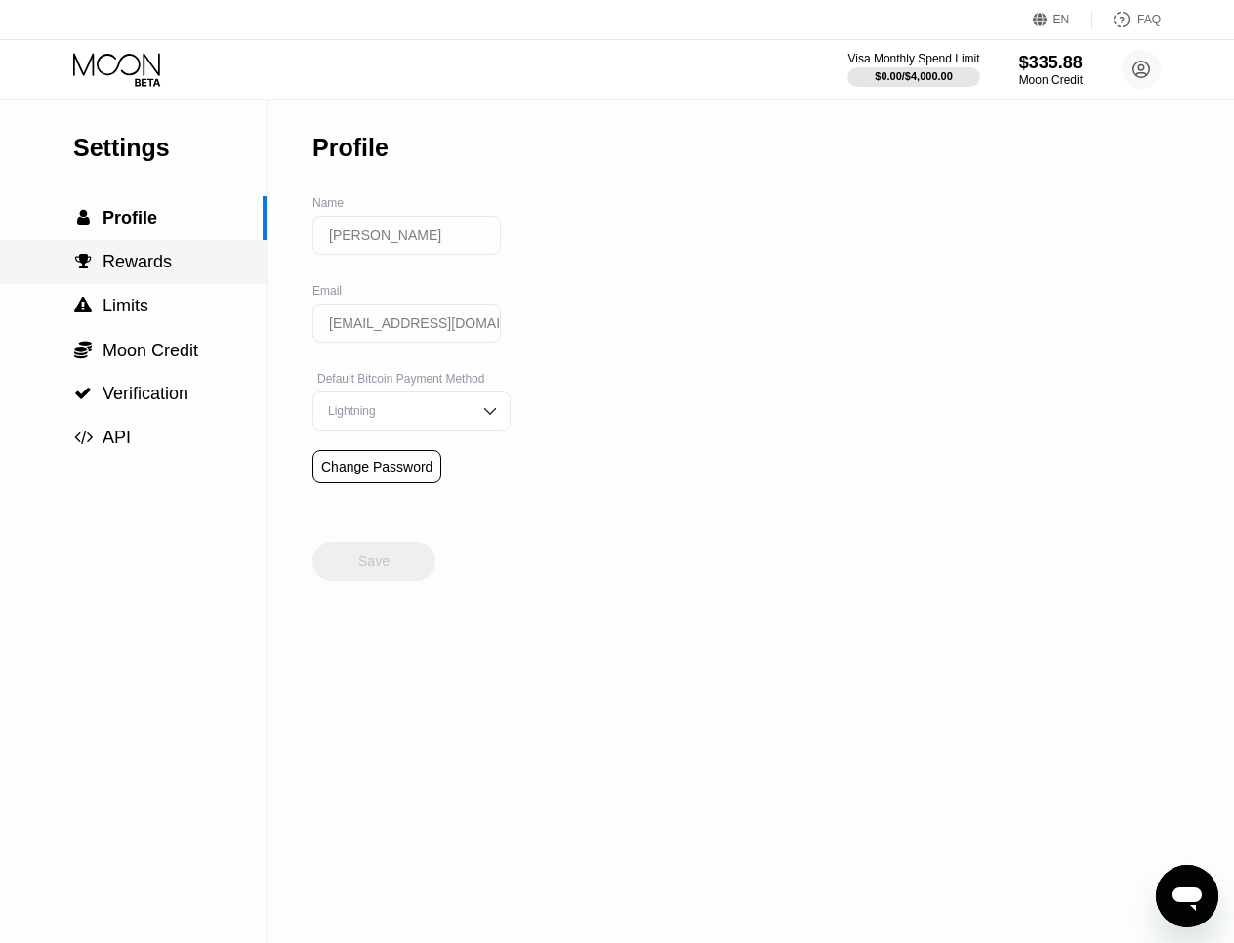
click at [123, 264] on span "Rewards" at bounding box center [136, 262] width 69 height 20
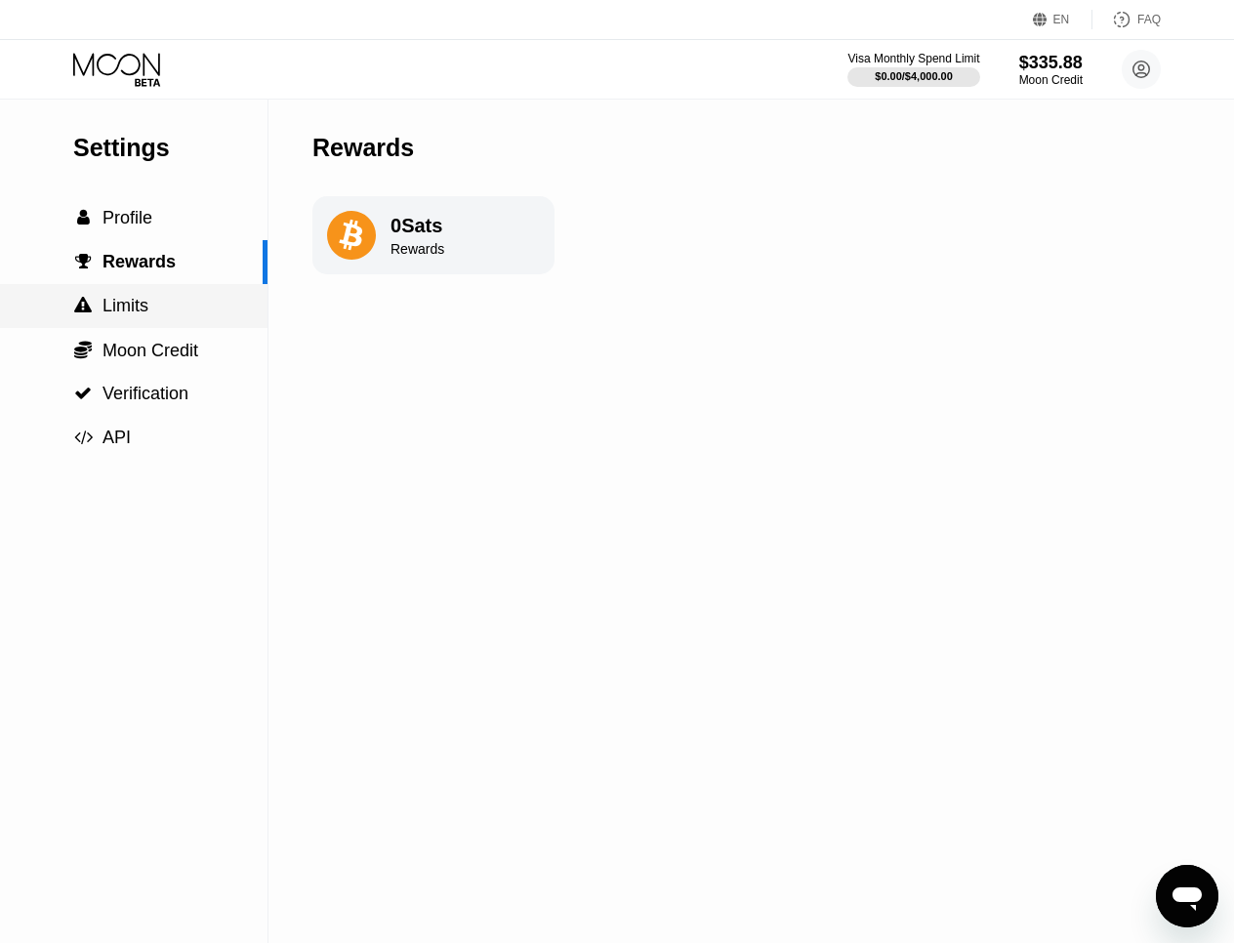
click at [118, 317] on div " Limits" at bounding box center [133, 306] width 267 height 44
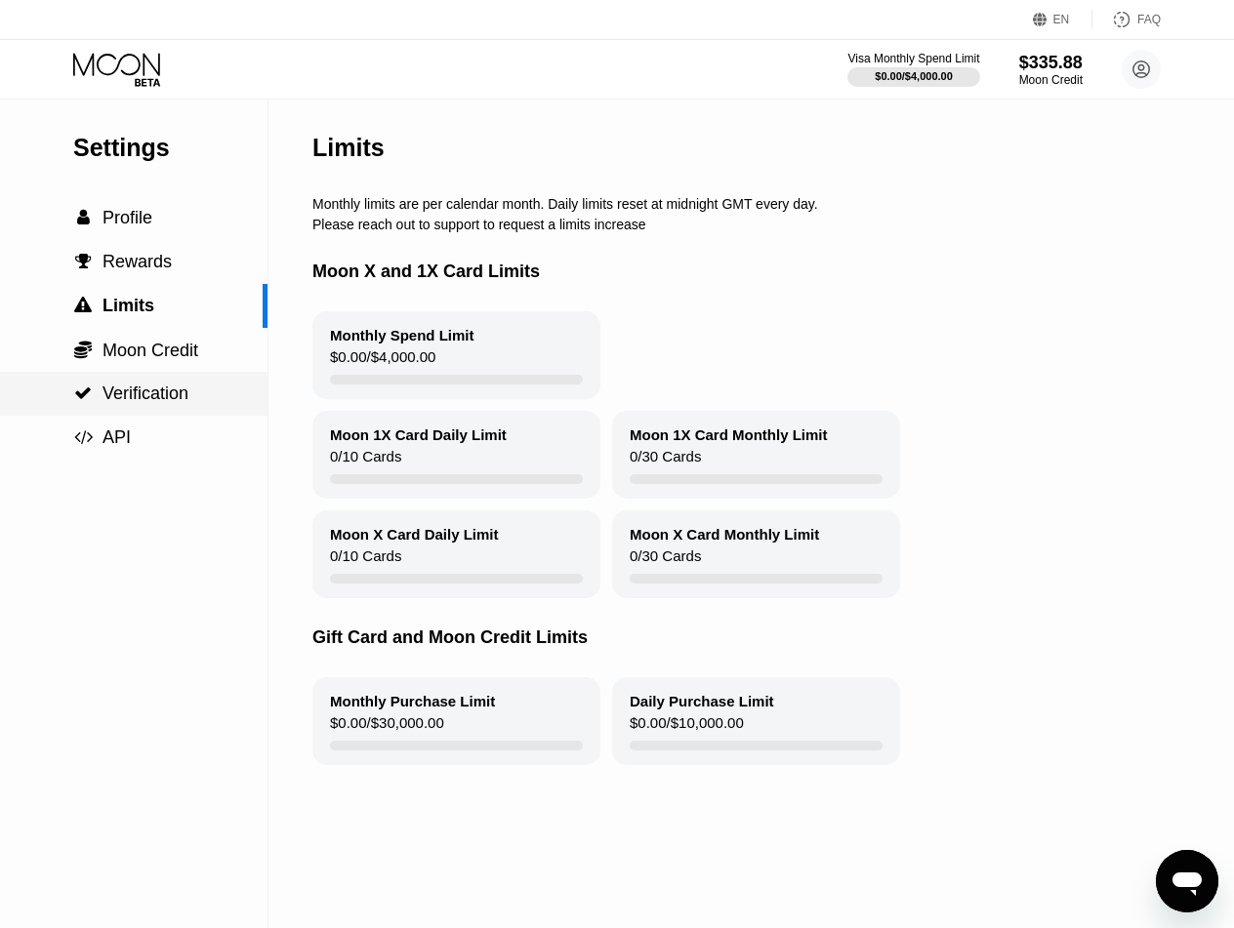
click at [130, 397] on span "Verification" at bounding box center [145, 394] width 86 height 20
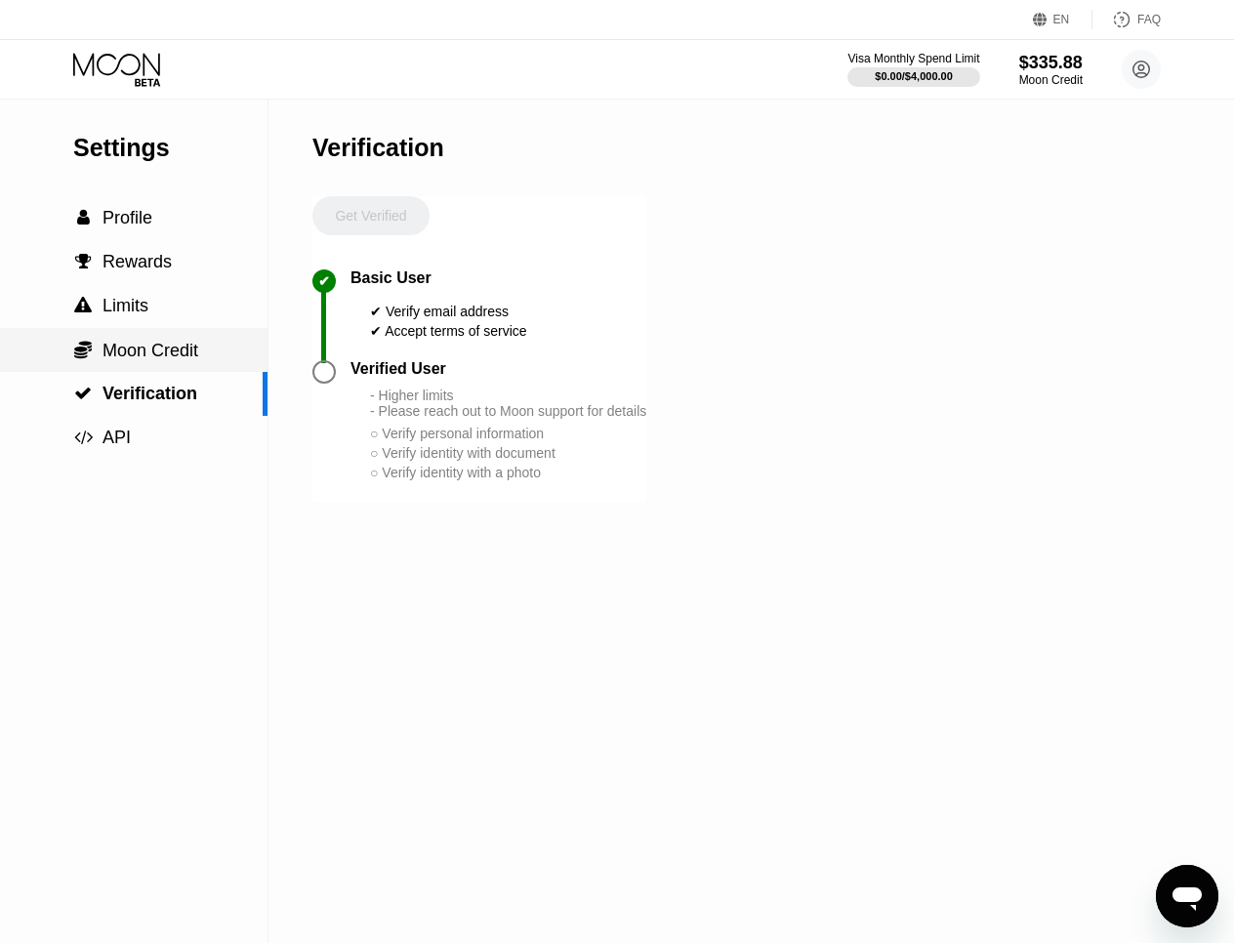
click at [148, 334] on div " Moon Credit" at bounding box center [133, 350] width 267 height 44
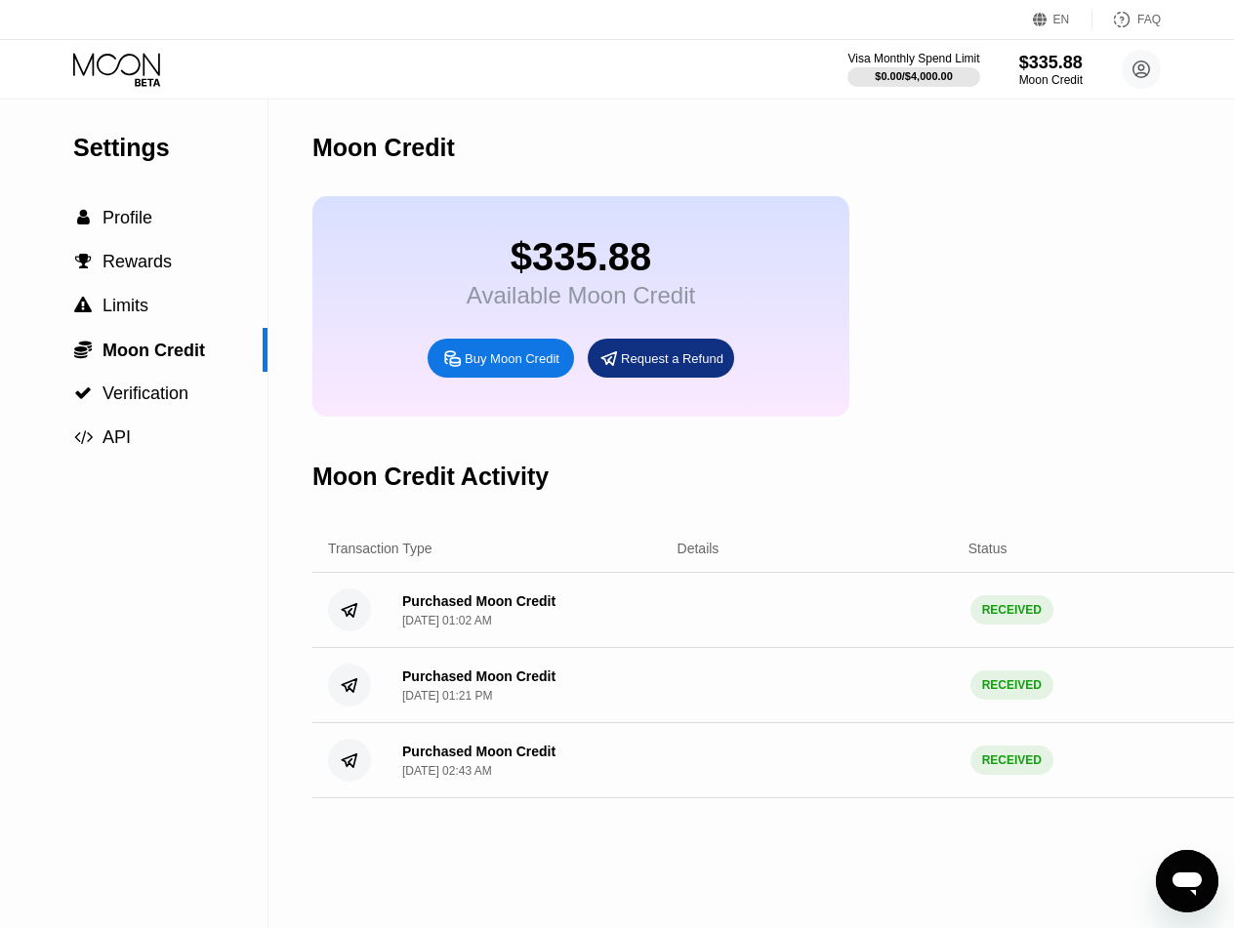
click at [989, 190] on div "Moon Credit" at bounding box center [822, 148] width 1020 height 97
click at [930, 56] on div "Visa Monthly Spend Limit" at bounding box center [913, 59] width 135 height 14
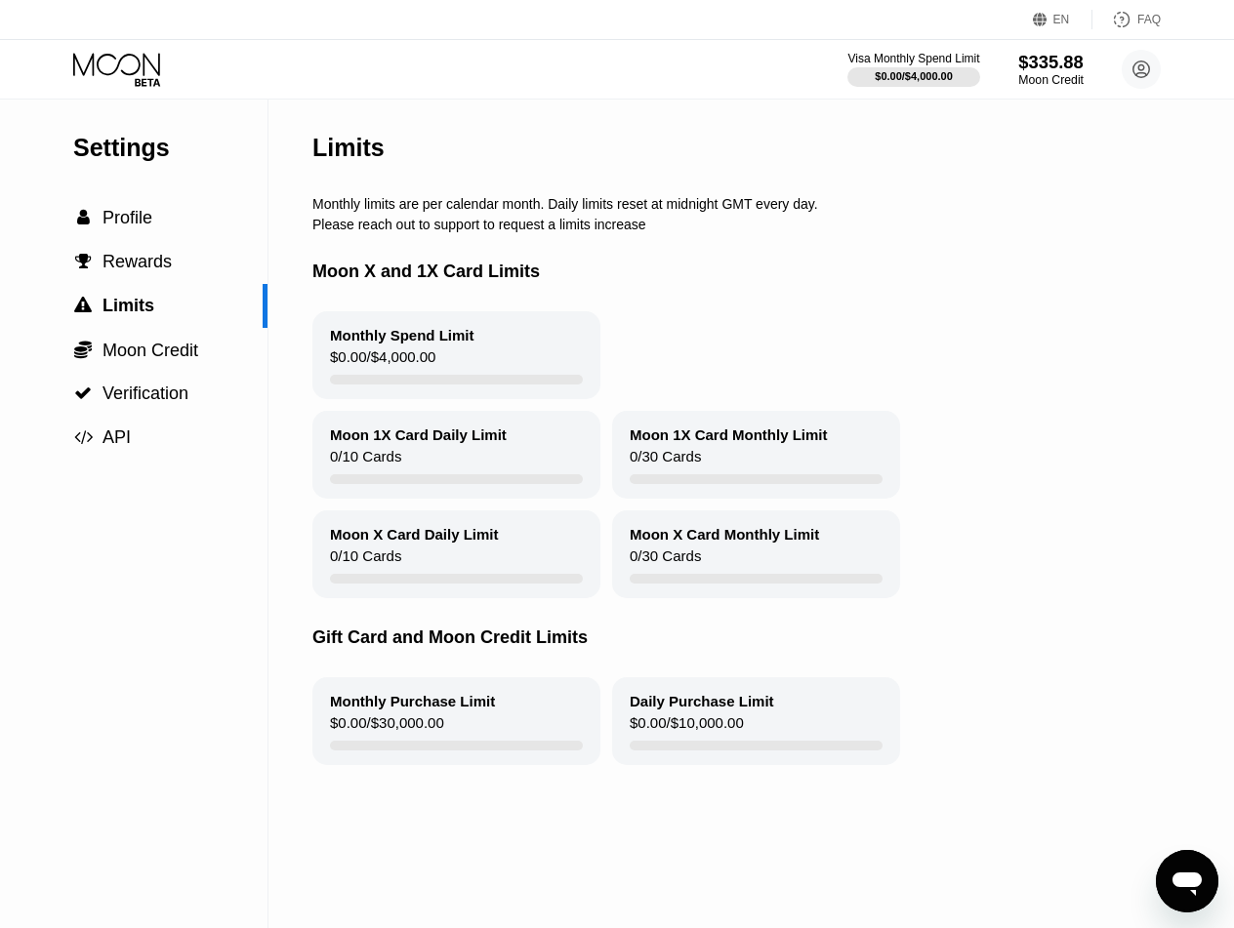
click at [1053, 62] on div "$335.88" at bounding box center [1050, 62] width 65 height 20
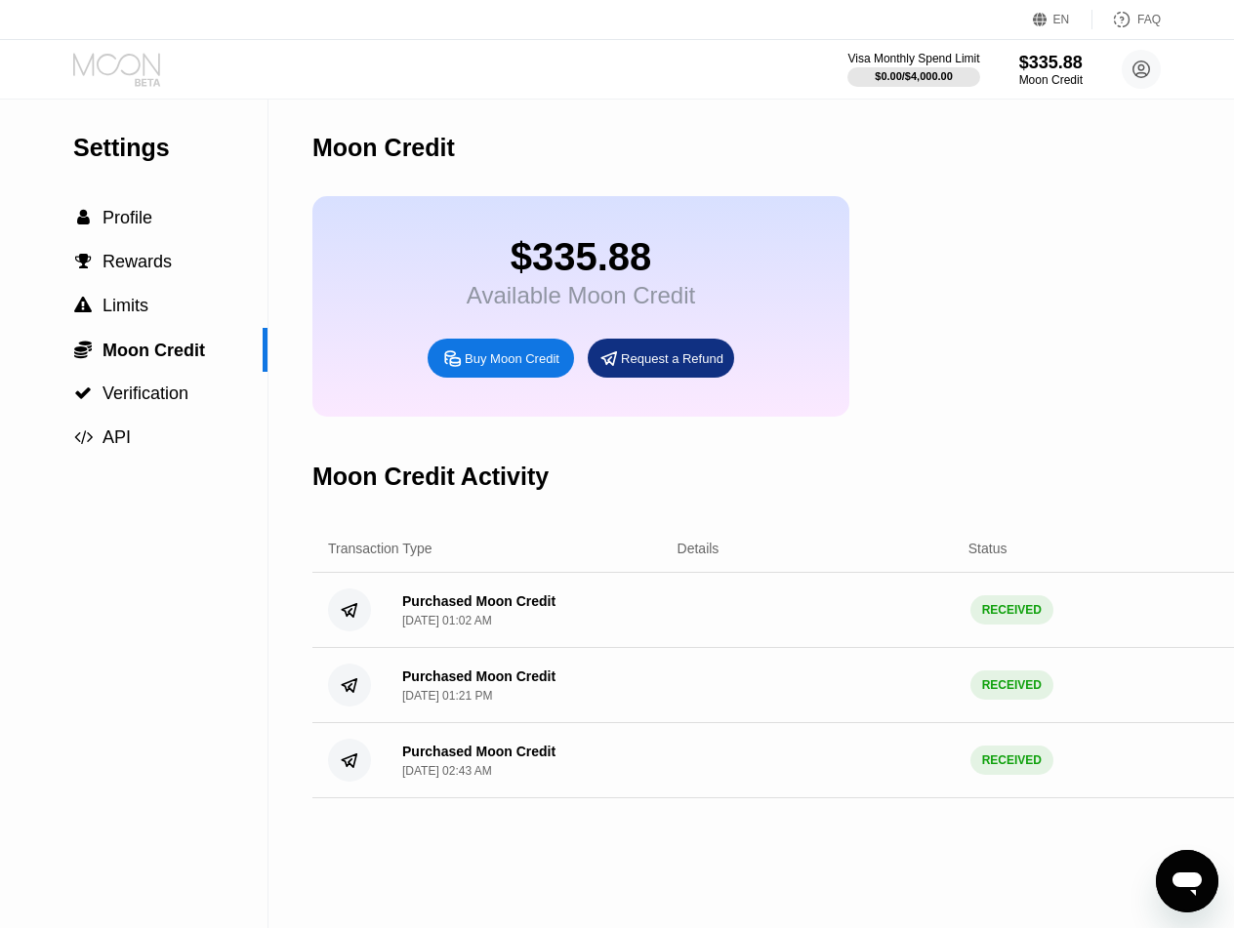
click at [132, 66] on icon at bounding box center [118, 70] width 91 height 34
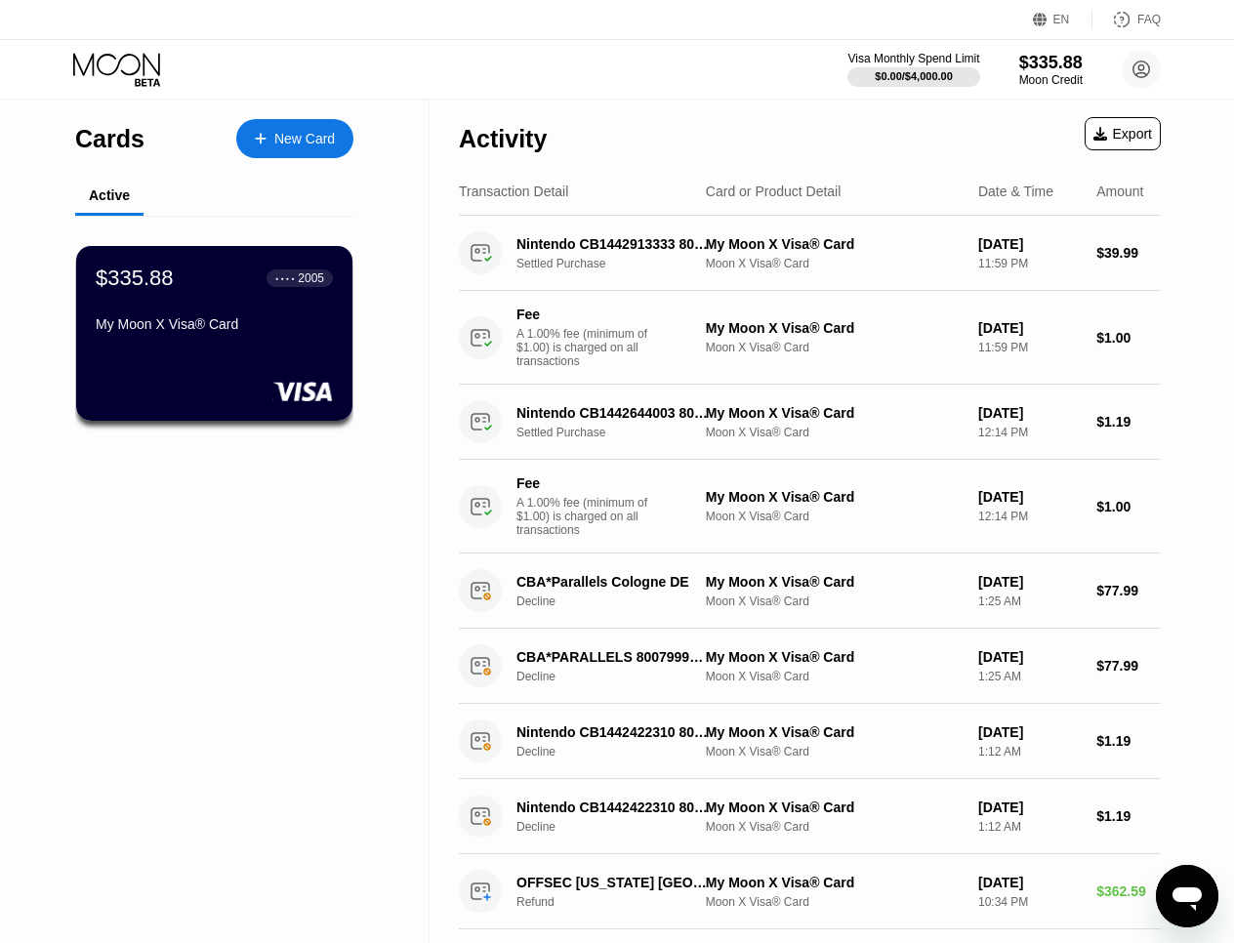
click at [113, 141] on div "Cards" at bounding box center [109, 139] width 69 height 28
click at [266, 136] on div at bounding box center [270, 139] width 8 height 17
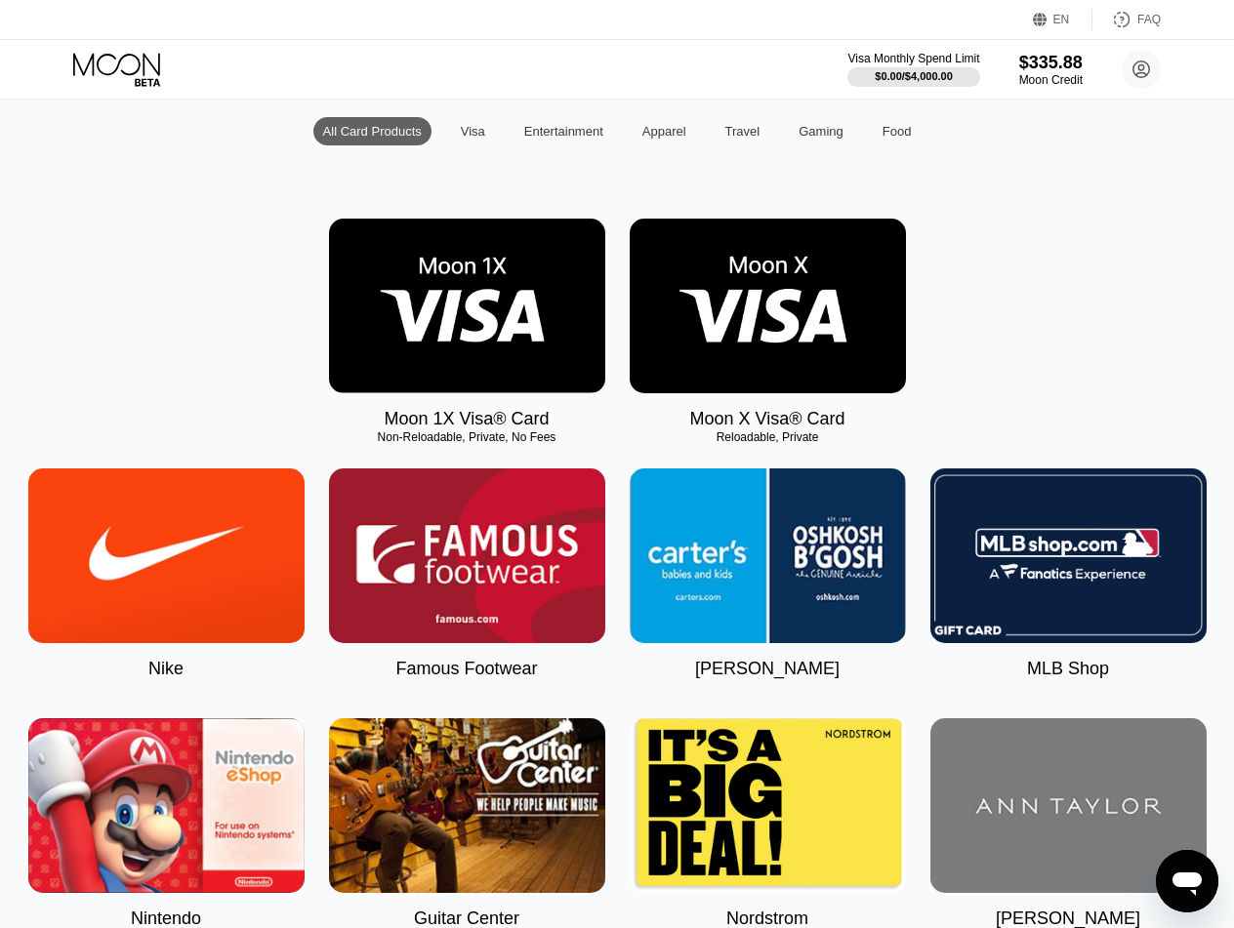
scroll to position [220, 0]
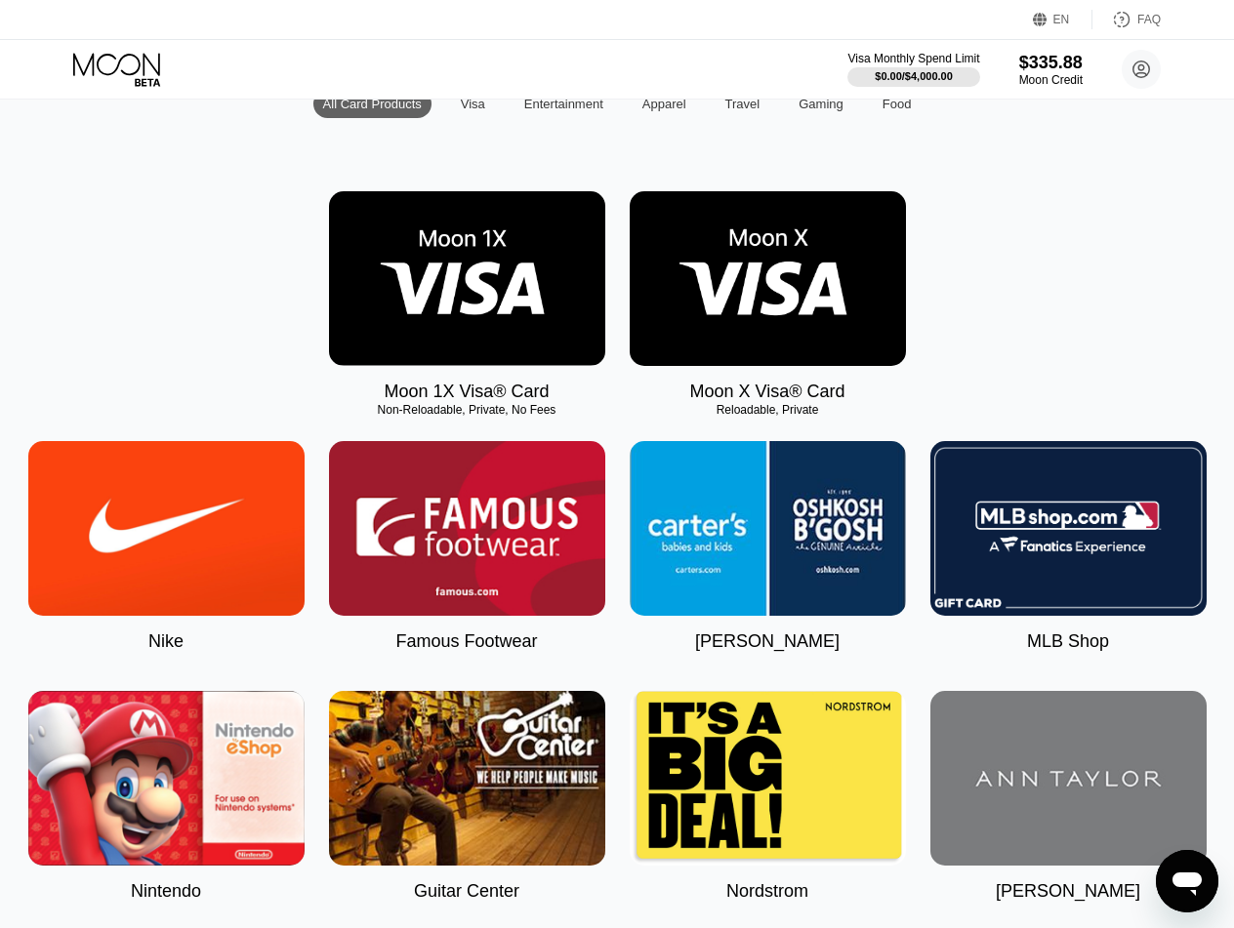
drag, startPoint x: 812, startPoint y: 413, endPoint x: 697, endPoint y: 394, distance: 116.7
click at [697, 394] on div "Moon X Visa® Card Reloadable, Private" at bounding box center [768, 296] width 276 height 211
drag, startPoint x: 699, startPoint y: 391, endPoint x: 845, endPoint y: 395, distance: 146.5
click at [845, 395] on div "Moon X Visa® Card Reloadable, Private" at bounding box center [768, 296] width 276 height 211
click at [876, 394] on div "Moon X Visa® Card Reloadable, Private" at bounding box center [768, 296] width 276 height 211
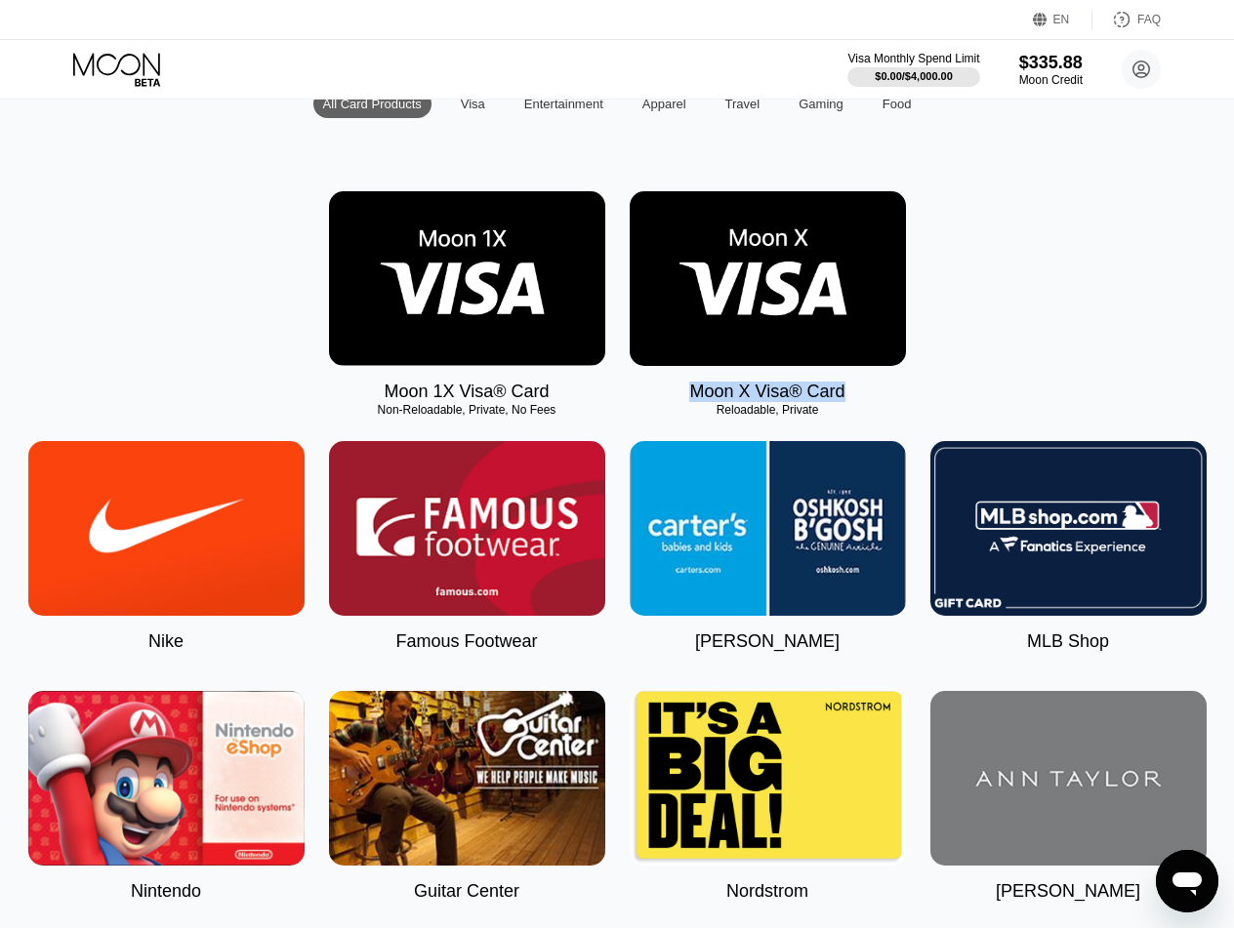
click at [881, 380] on div "Moon X Visa® Card Reloadable, Private" at bounding box center [768, 296] width 276 height 211
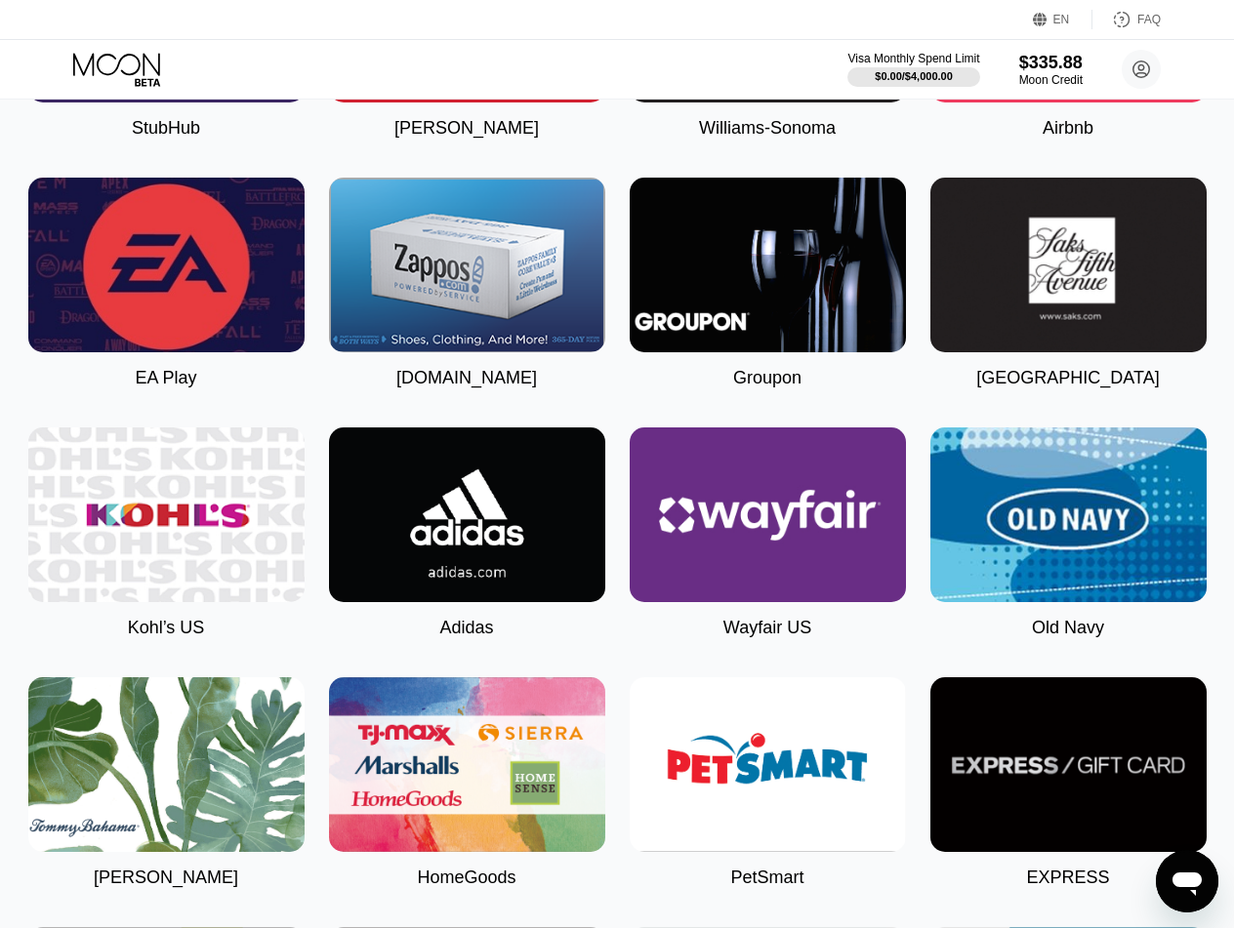
scroll to position [4766, 0]
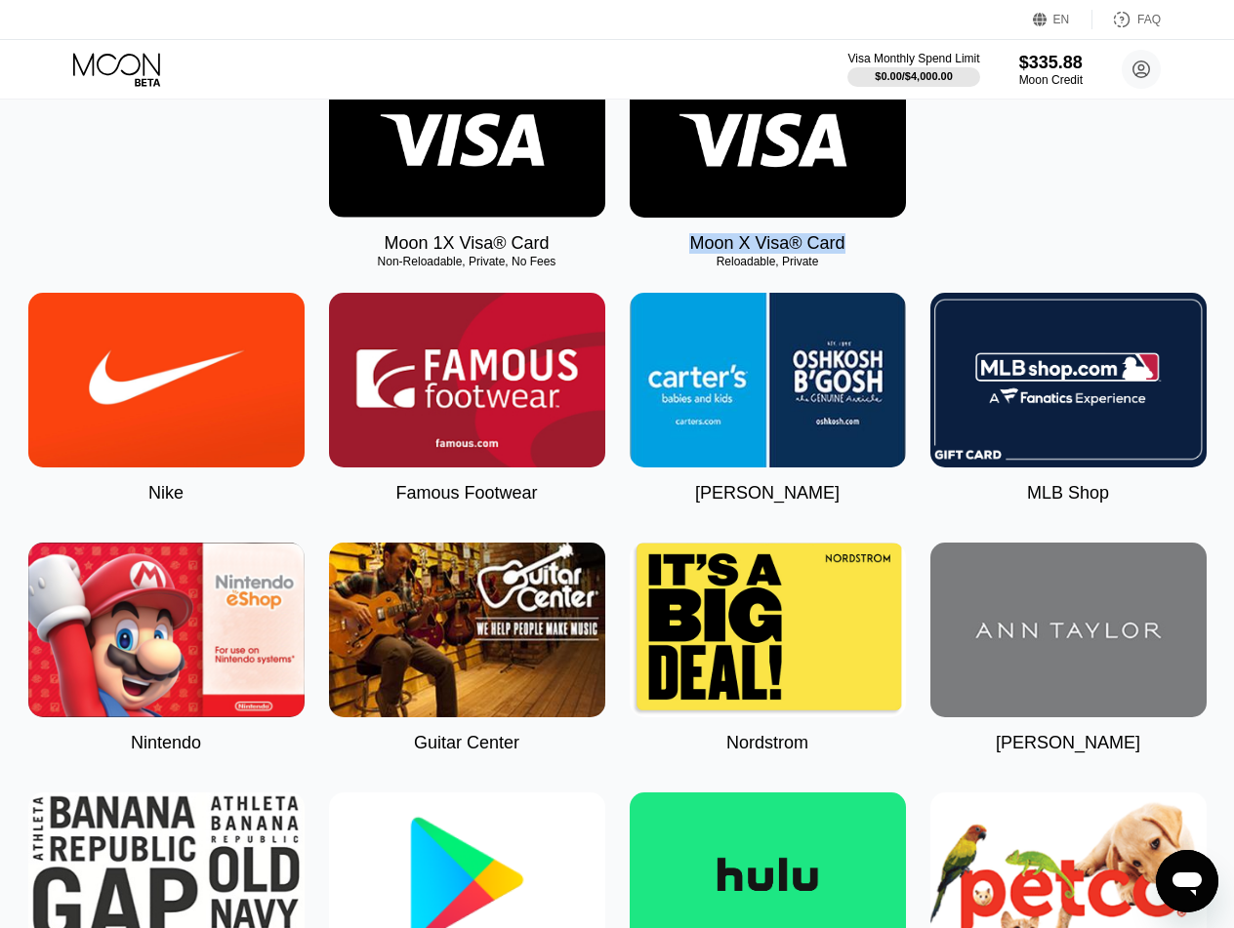
scroll to position [322, 0]
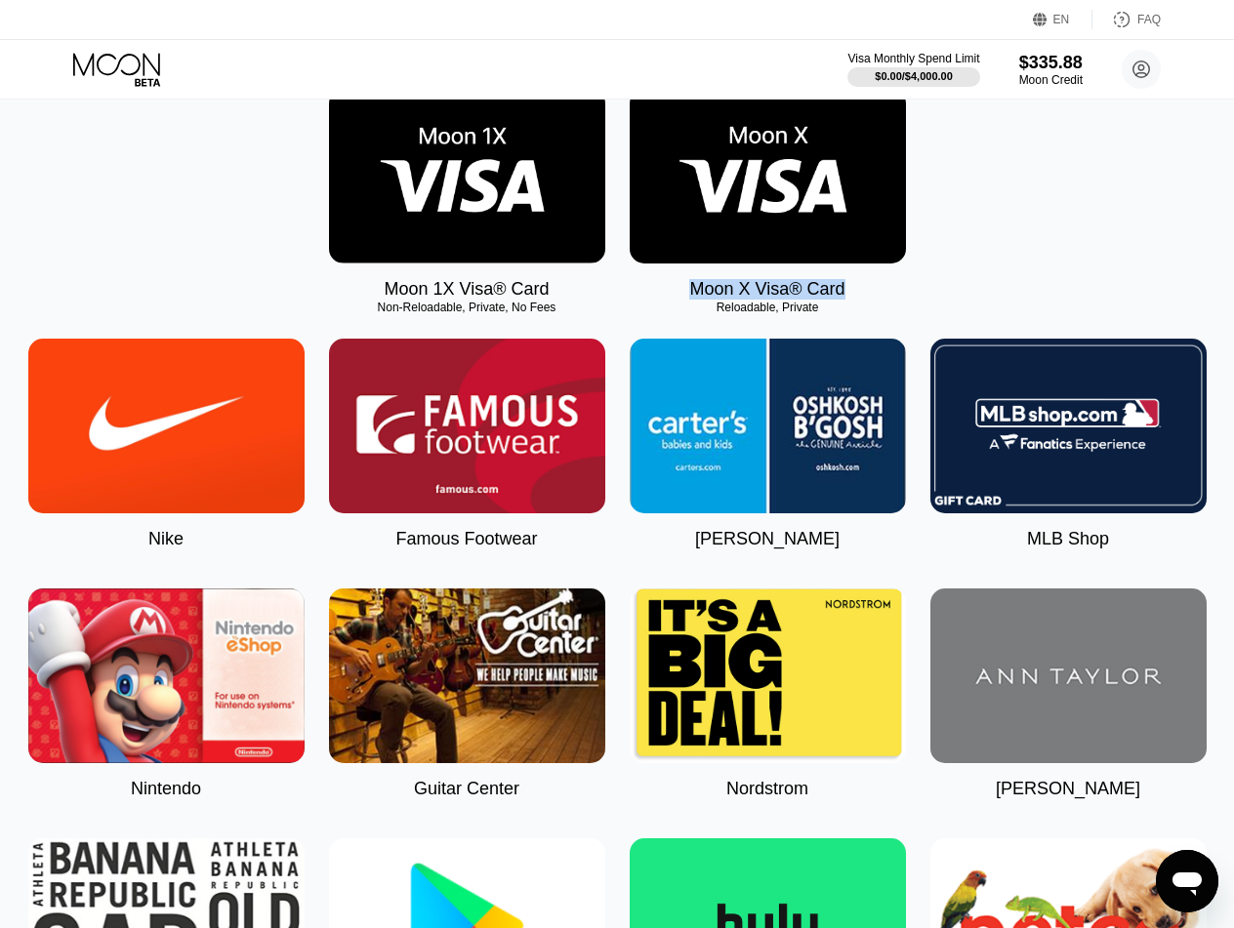
click at [136, 693] on img at bounding box center [166, 676] width 276 height 175
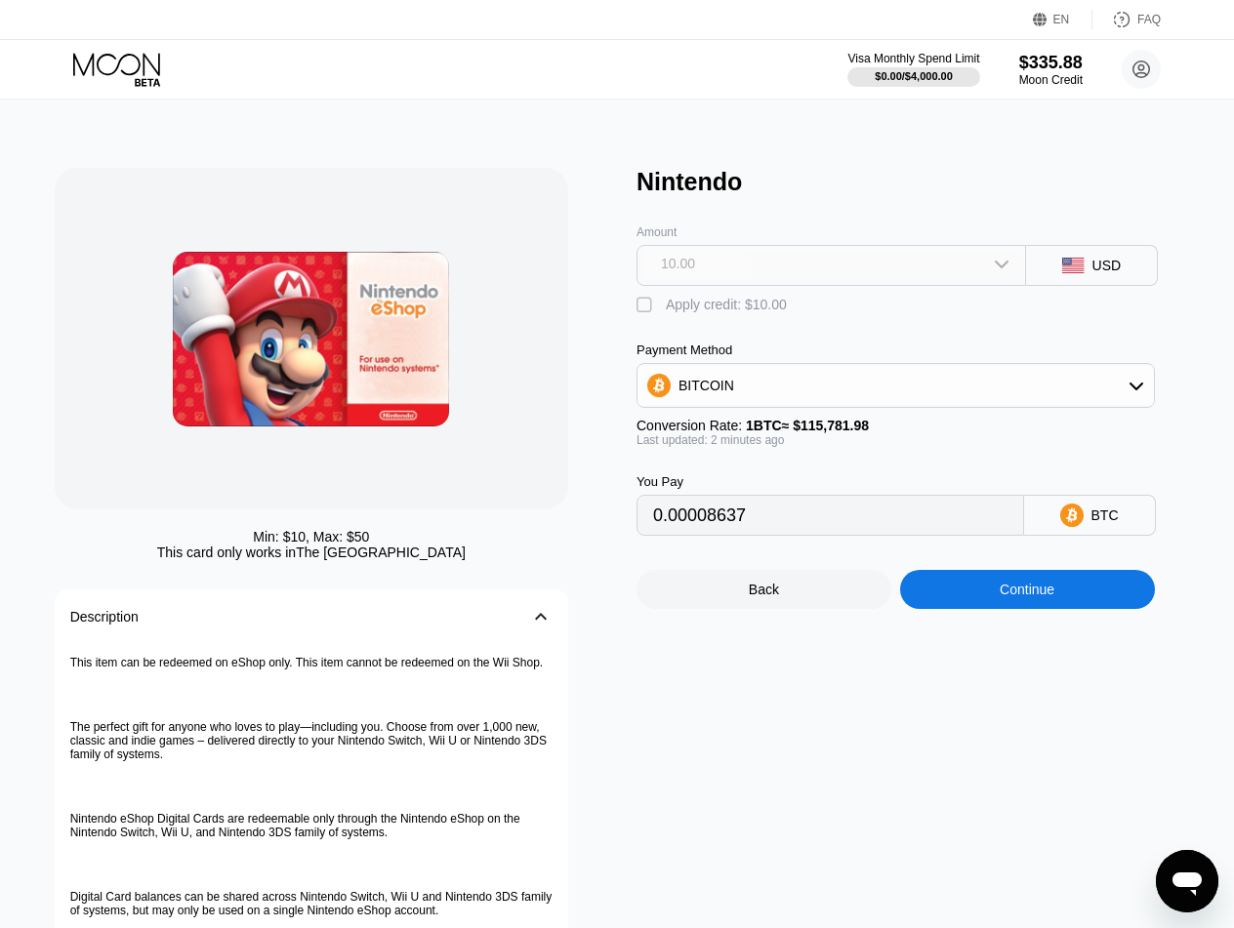
click at [978, 269] on div "10.00" at bounding box center [831, 263] width 376 height 31
click at [978, 266] on div "10.00" at bounding box center [831, 263] width 376 height 31
click at [946, 197] on div "Amount 10.00" at bounding box center [830, 241] width 389 height 90
drag, startPoint x: 429, startPoint y: 555, endPoint x: 199, endPoint y: 551, distance: 229.5
click at [200, 549] on div "This card only works in The United States" at bounding box center [311, 553] width 308 height 16
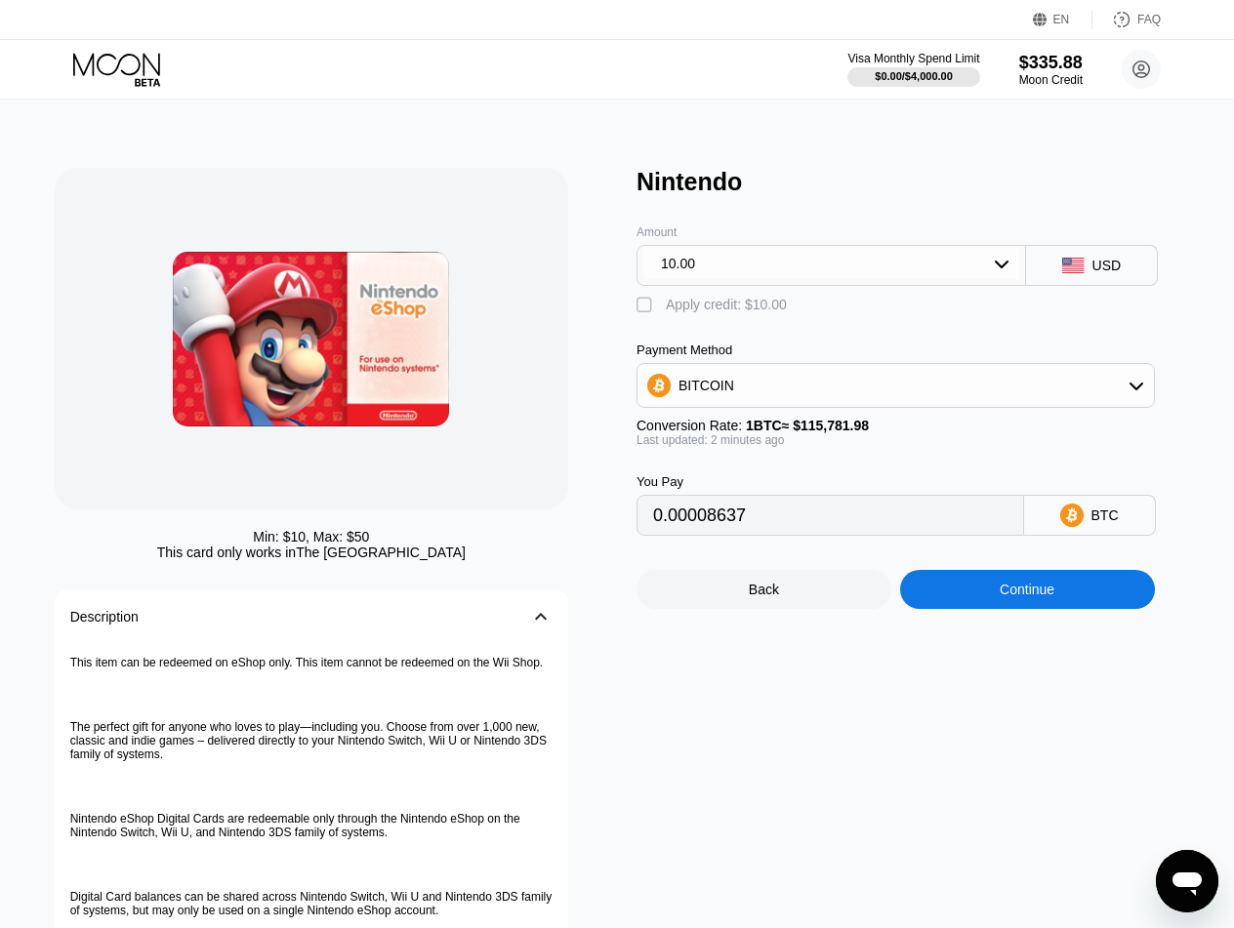
drag, startPoint x: 203, startPoint y: 553, endPoint x: 411, endPoint y: 553, distance: 207.9
click at [412, 555] on div "This card only works in The United States" at bounding box center [311, 553] width 308 height 16
drag, startPoint x: 431, startPoint y: 672, endPoint x: 182, endPoint y: 664, distance: 250.0
click at [182, 664] on p "This item can be redeemed on eShop only. This item cannot be redeemed on the Wi…" at bounding box center [311, 663] width 482 height 14
click at [181, 666] on p "This item can be redeemed on eShop only. This item cannot be redeemed on the Wi…" at bounding box center [311, 663] width 482 height 14
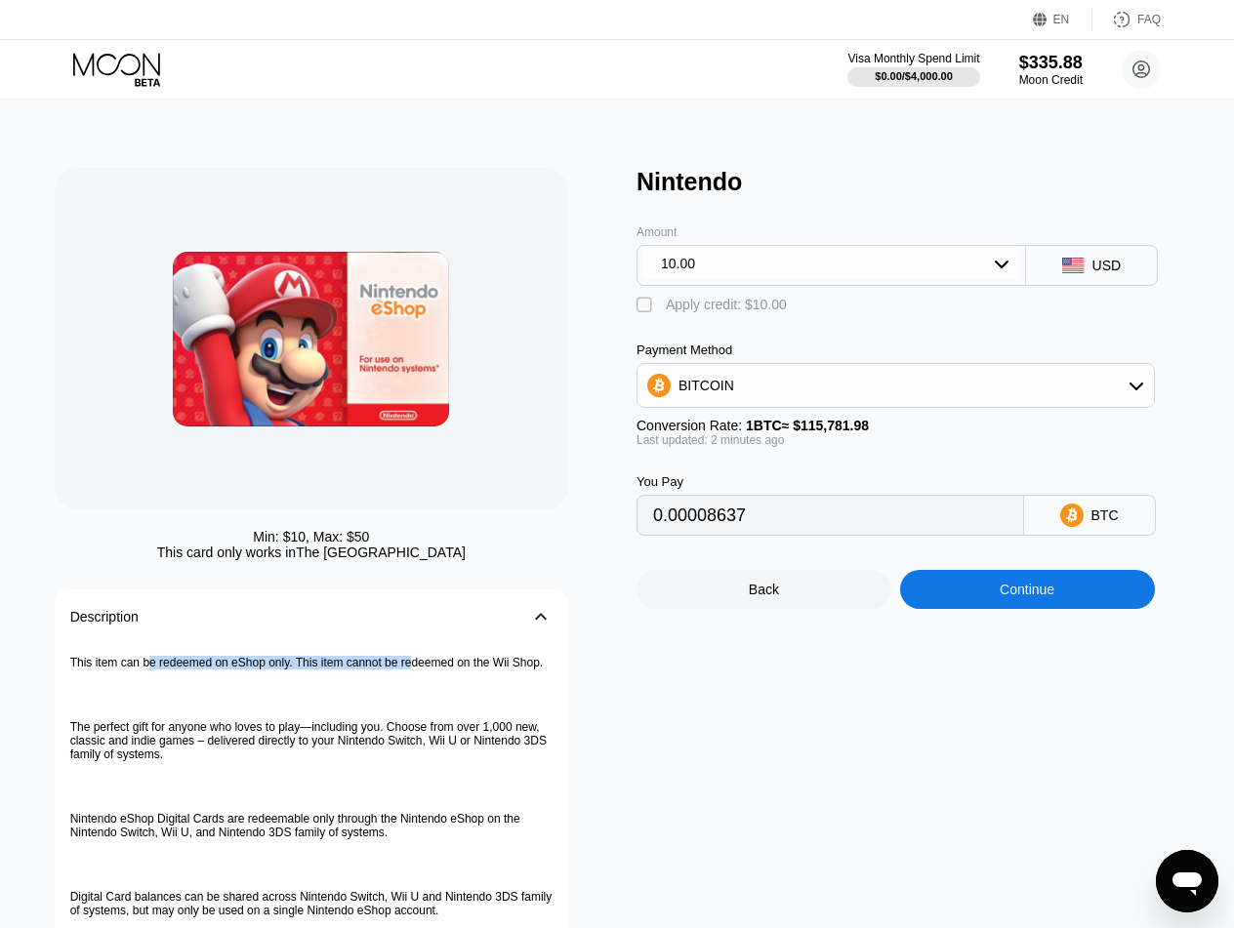
drag, startPoint x: 155, startPoint y: 671, endPoint x: 431, endPoint y: 665, distance: 276.3
click at [431, 664] on p "This item can be redeemed on eShop only. This item cannot be redeemed on the Wi…" at bounding box center [311, 663] width 482 height 14
click at [431, 665] on p "This item can be redeemed on eShop only. This item cannot be redeemed on the Wi…" at bounding box center [311, 663] width 482 height 14
drag, startPoint x: 469, startPoint y: 667, endPoint x: 205, endPoint y: 662, distance: 263.6
click at [205, 662] on p "This item can be redeemed on eShop only. This item cannot be redeemed on the Wi…" at bounding box center [311, 663] width 482 height 14
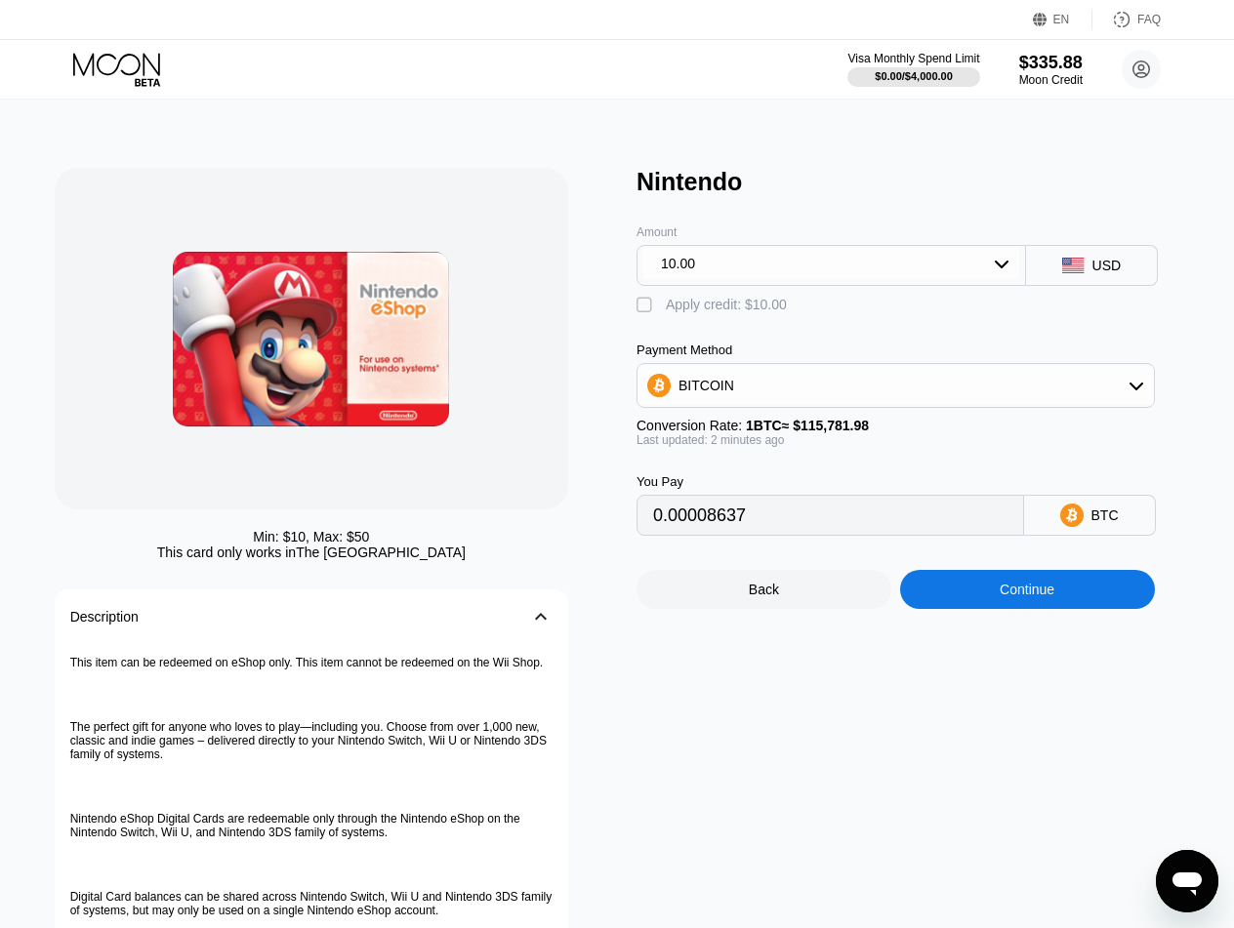
click at [206, 663] on p "This item can be redeemed on eShop only. This item cannot be redeemed on the Wi…" at bounding box center [311, 663] width 482 height 14
drag, startPoint x: 220, startPoint y: 660, endPoint x: 411, endPoint y: 665, distance: 191.4
click at [411, 665] on p "This item can be redeemed on eShop only. This item cannot be redeemed on the Wi…" at bounding box center [311, 663] width 482 height 14
click at [408, 666] on p "This item can be redeemed on eShop only. This item cannot be redeemed on the Wi…" at bounding box center [311, 663] width 482 height 14
click at [835, 402] on div "BITCOIN" at bounding box center [895, 385] width 516 height 39
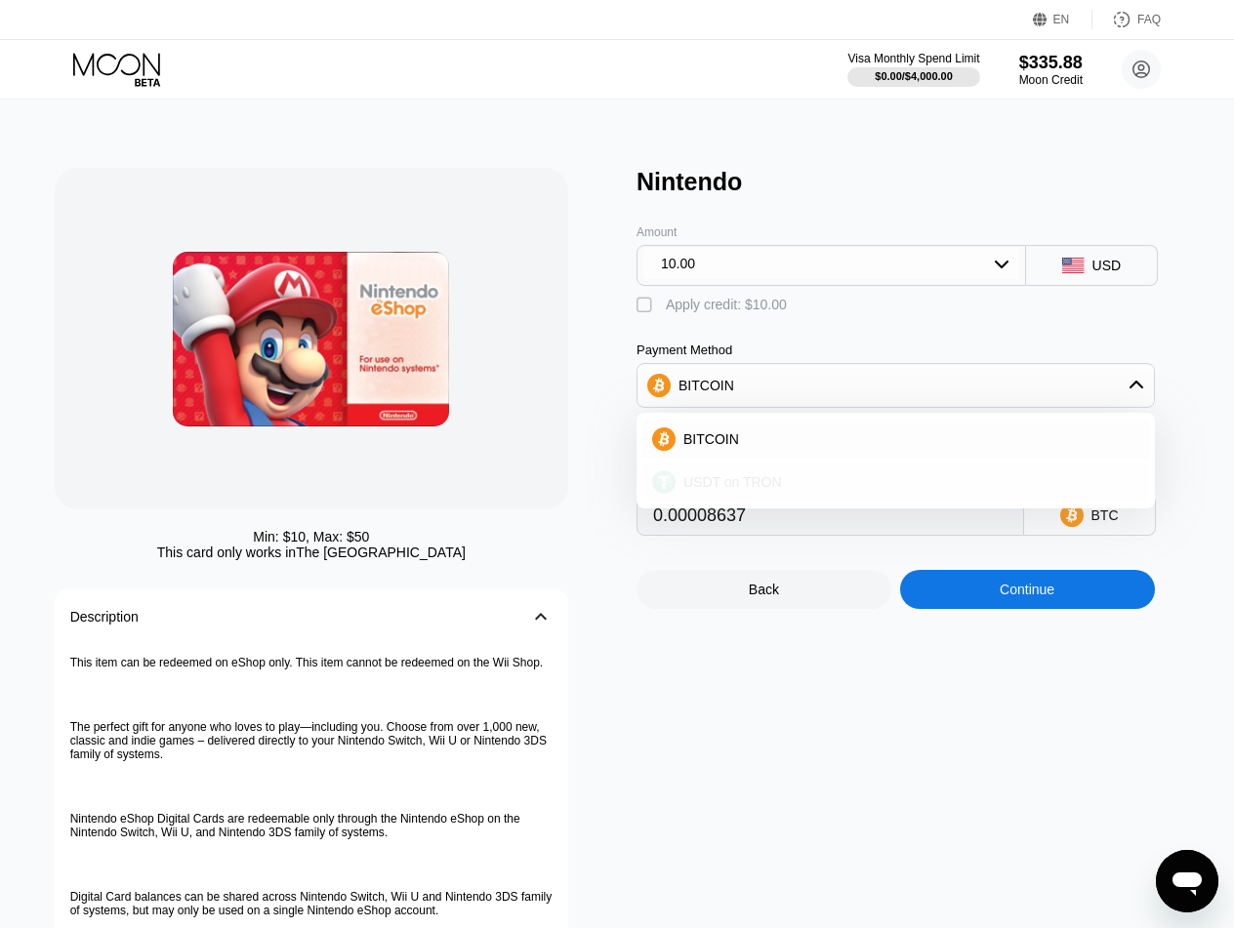
click at [769, 487] on span "USDT on TRON" at bounding box center [732, 482] width 99 height 16
type input "10.10"
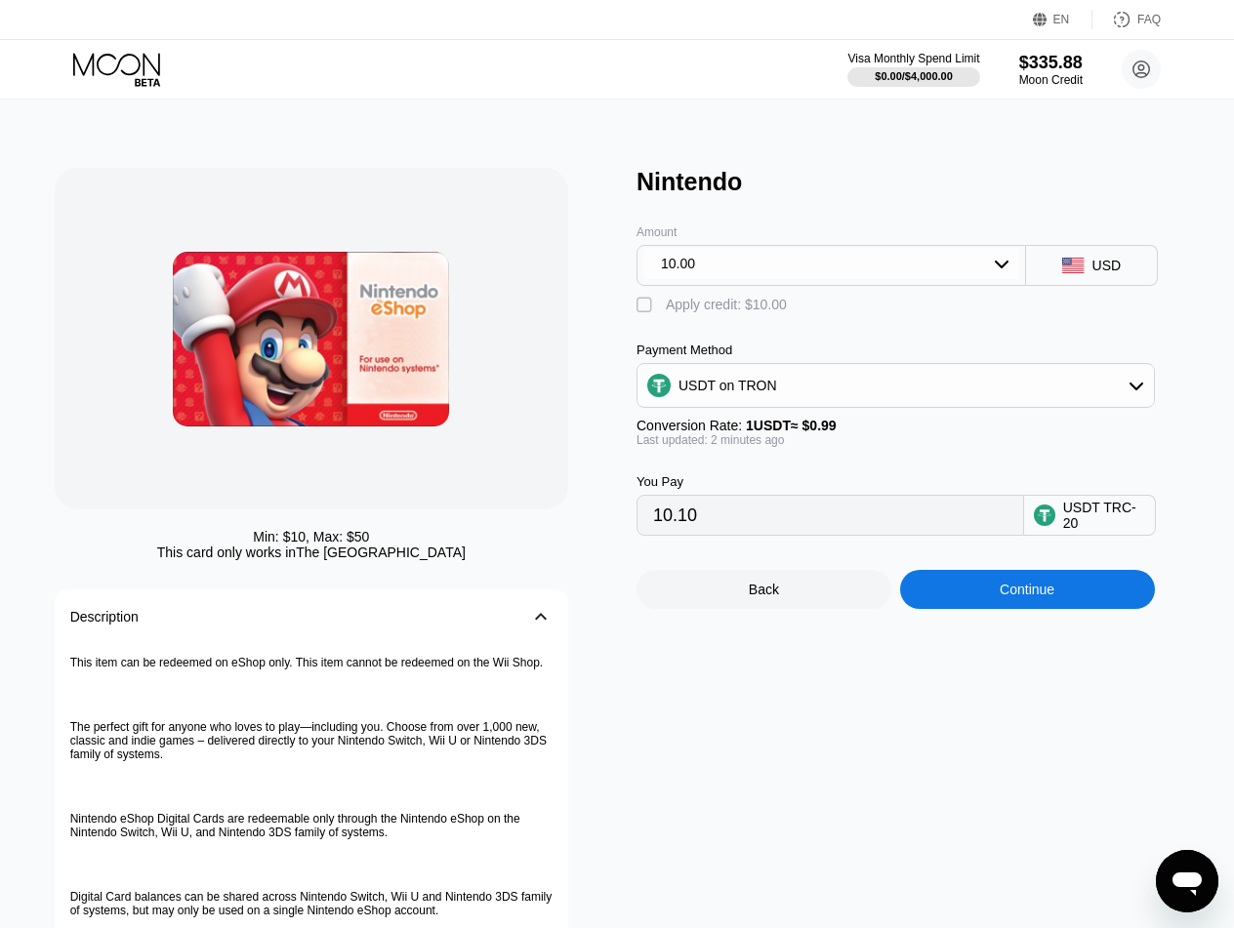
click at [743, 518] on input "10.10" at bounding box center [830, 515] width 354 height 39
click at [1047, 150] on div "Min: $ 10 , Max: $ 50 This card only works in The United States Description 󰅀 T…" at bounding box center [617, 609] width 1249 height 1019
click at [118, 65] on icon at bounding box center [116, 64] width 87 height 22
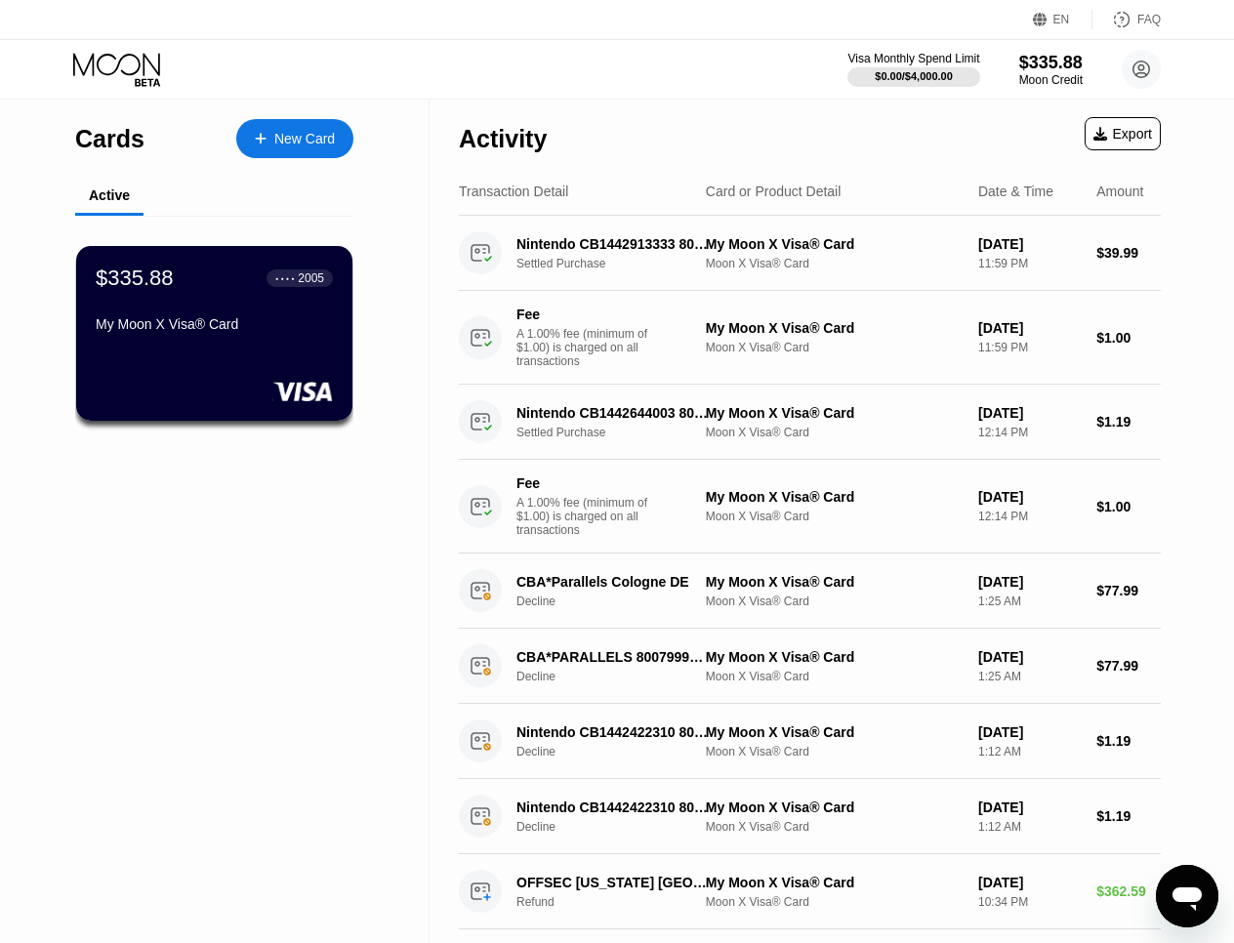
click at [304, 140] on div "New Card" at bounding box center [304, 139] width 61 height 17
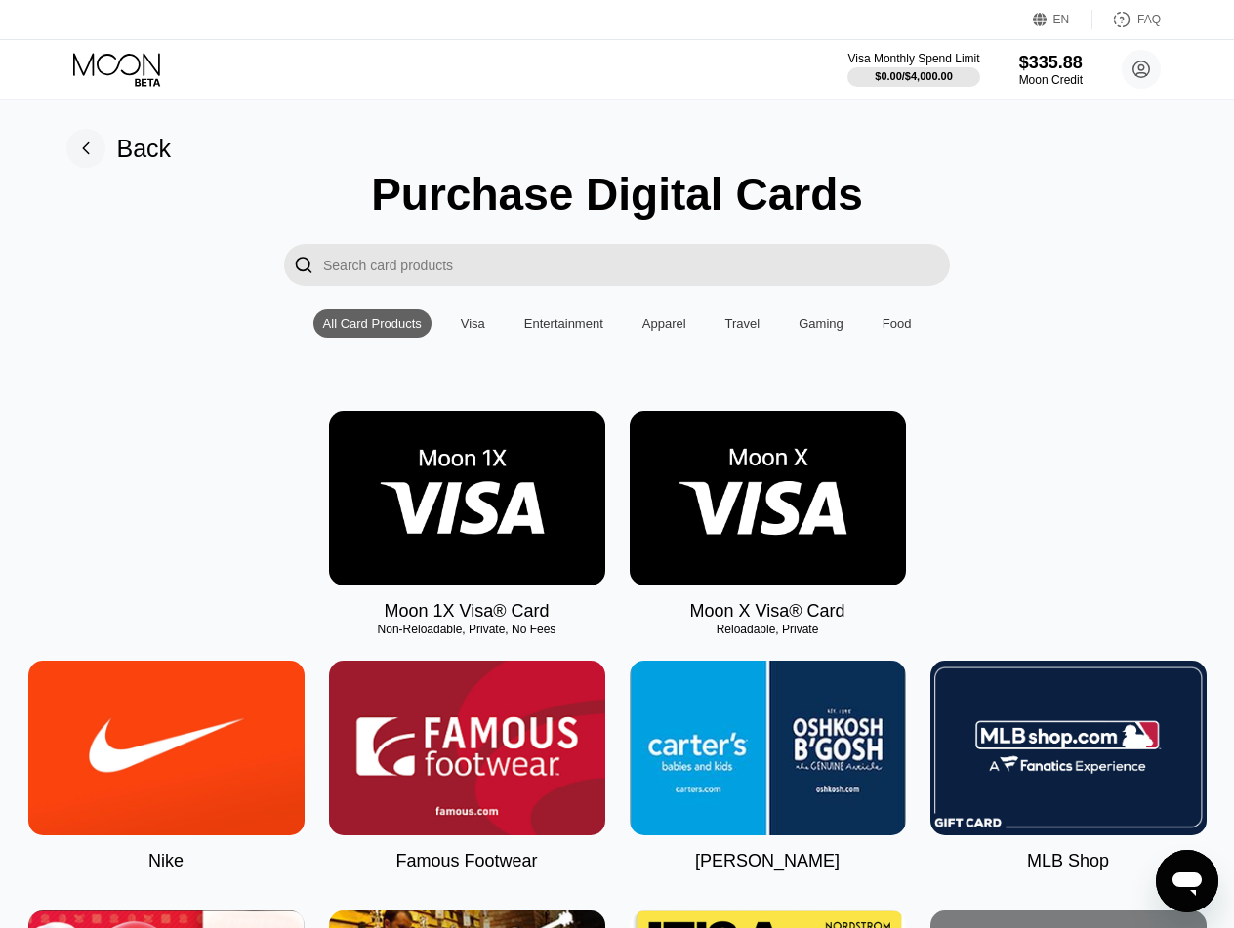
click at [733, 508] on img at bounding box center [768, 498] width 276 height 175
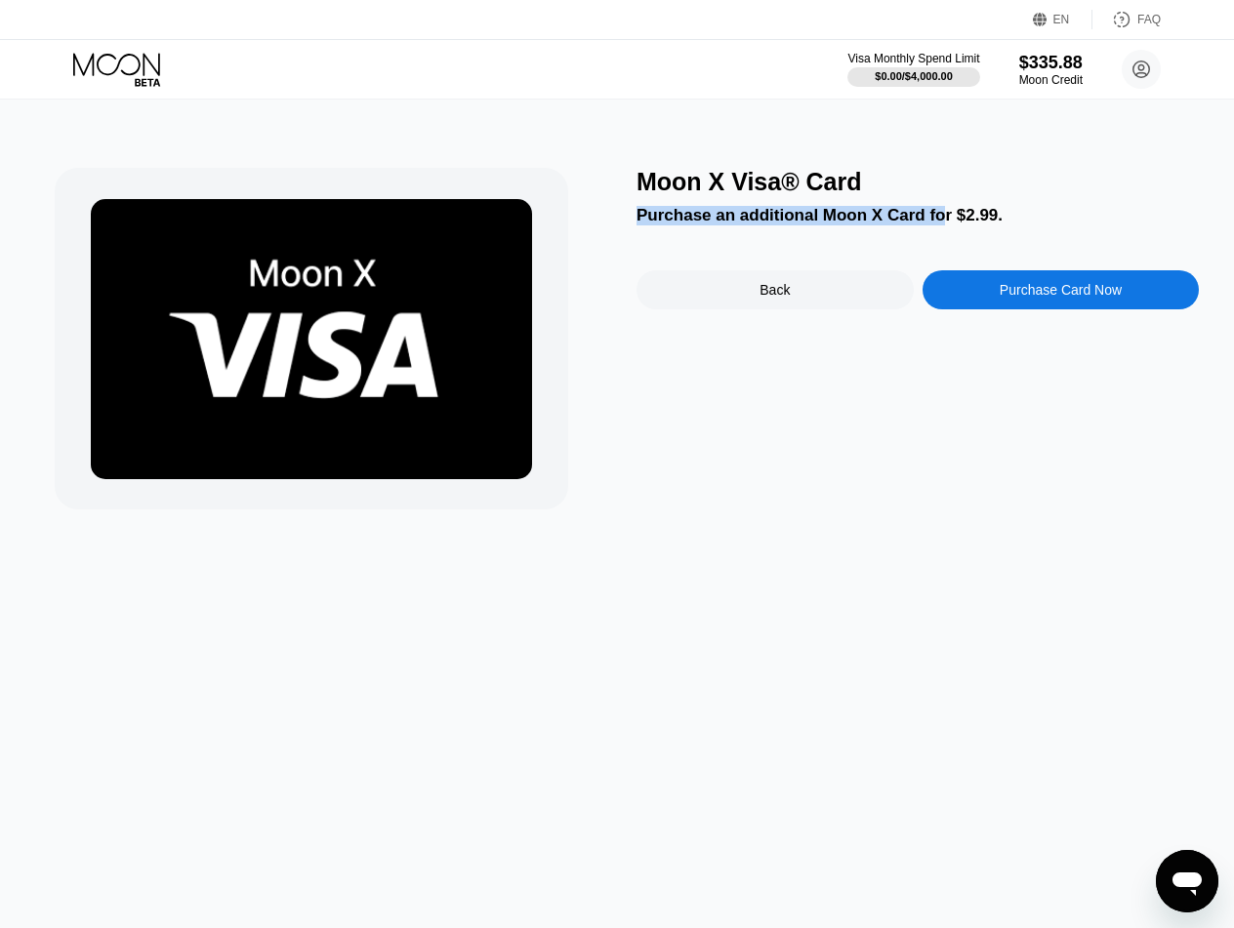
drag, startPoint x: 934, startPoint y: 214, endPoint x: 698, endPoint y: 202, distance: 236.5
click at [698, 202] on div "Moon X Visa® Card Purchase an additional Moon X Card for $2.99. Back Purchase C…" at bounding box center [917, 339] width 562 height 342
click at [688, 214] on div "Purchase an additional Moon X Card for $2.99." at bounding box center [917, 216] width 562 height 20
drag, startPoint x: 740, startPoint y: 218, endPoint x: 914, endPoint y: 221, distance: 173.8
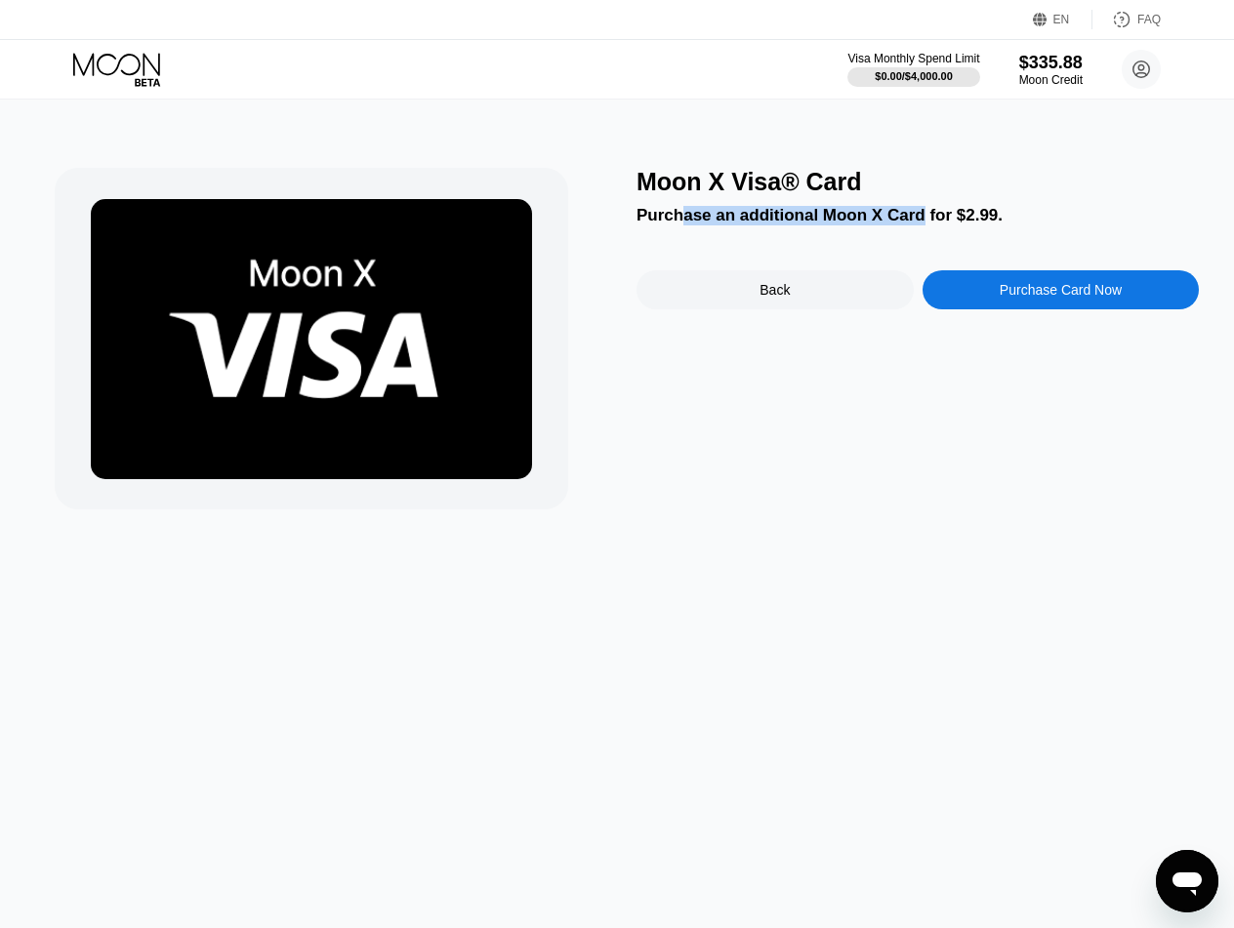
click at [914, 221] on div "Purchase an additional Moon X Card for $2.99." at bounding box center [917, 216] width 562 height 20
click at [913, 220] on div "Purchase an additional Moon X Card for $2.99." at bounding box center [917, 216] width 562 height 20
drag, startPoint x: 963, startPoint y: 214, endPoint x: 724, endPoint y: 200, distance: 239.6
click at [724, 200] on div "Moon X Visa® Card Purchase an additional Moon X Card for $2.99. Back Purchase C…" at bounding box center [917, 339] width 562 height 342
click at [725, 202] on div "Moon X Visa® Card Purchase an additional Moon X Card for $2.99. Back Purchase C…" at bounding box center [917, 339] width 562 height 342
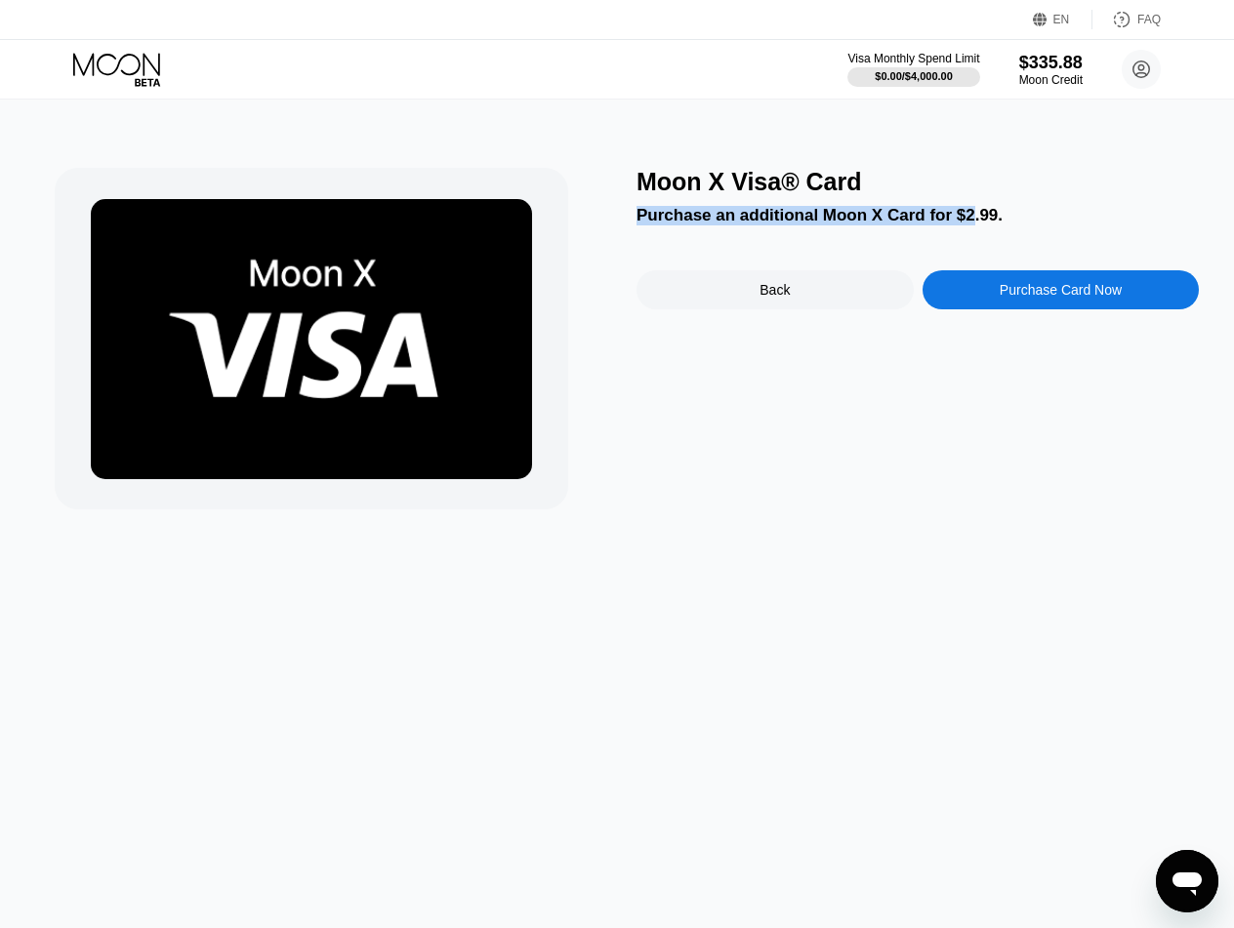
click at [940, 221] on div "Purchase an additional Moon X Card for $2.99." at bounding box center [917, 216] width 562 height 20
click at [120, 64] on icon at bounding box center [118, 70] width 91 height 34
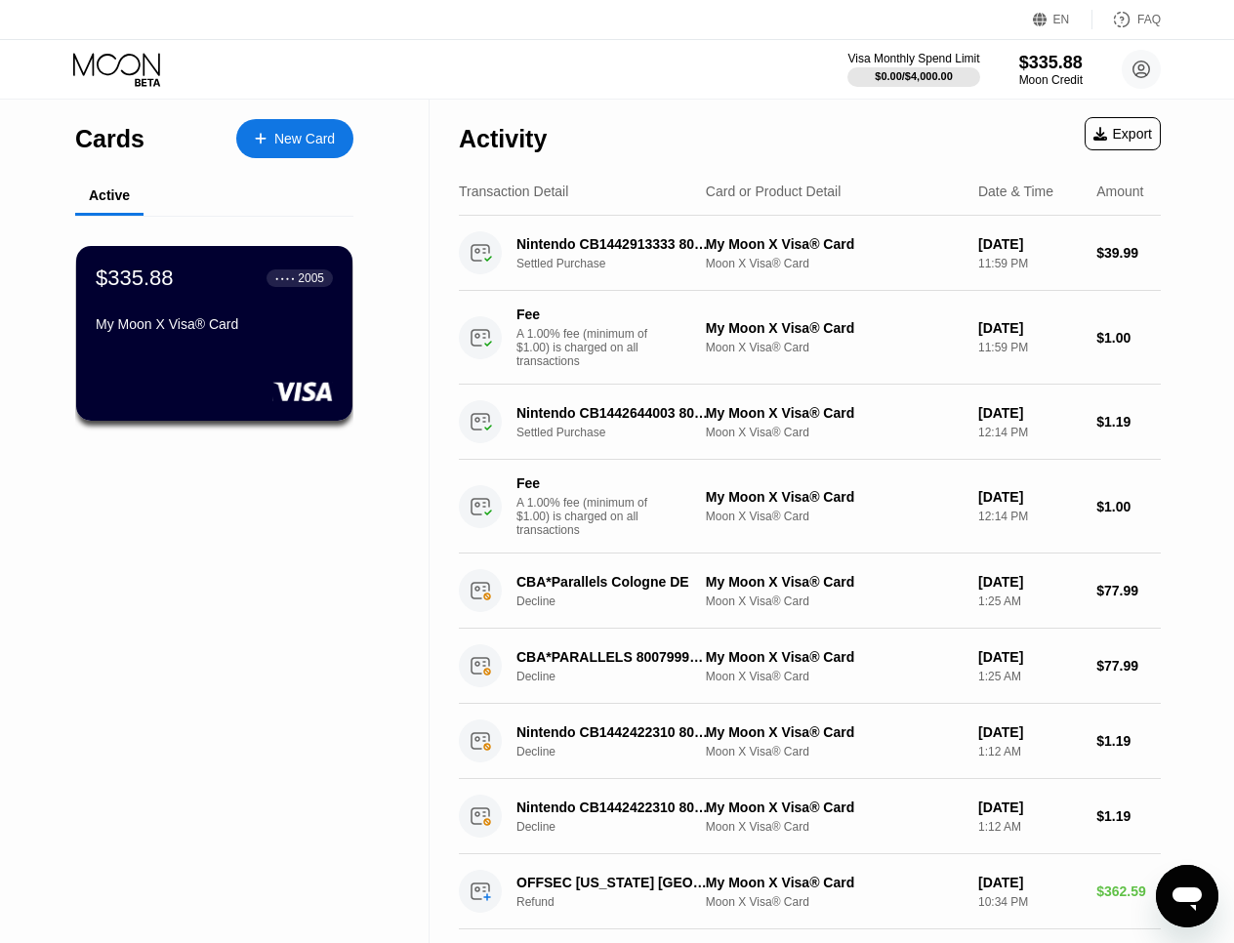
click at [307, 134] on div "New Card" at bounding box center [304, 139] width 61 height 17
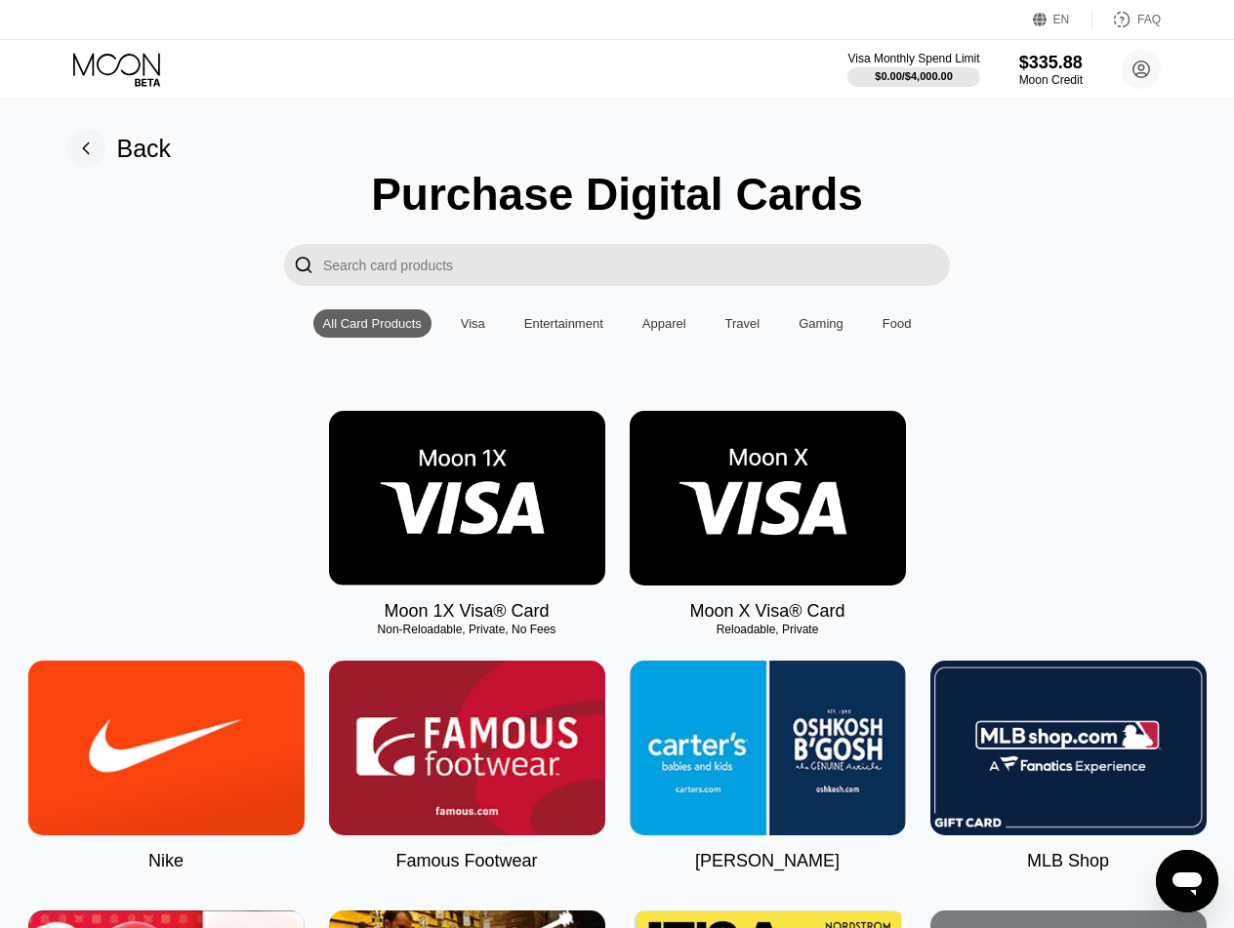
click at [734, 488] on img at bounding box center [768, 498] width 276 height 175
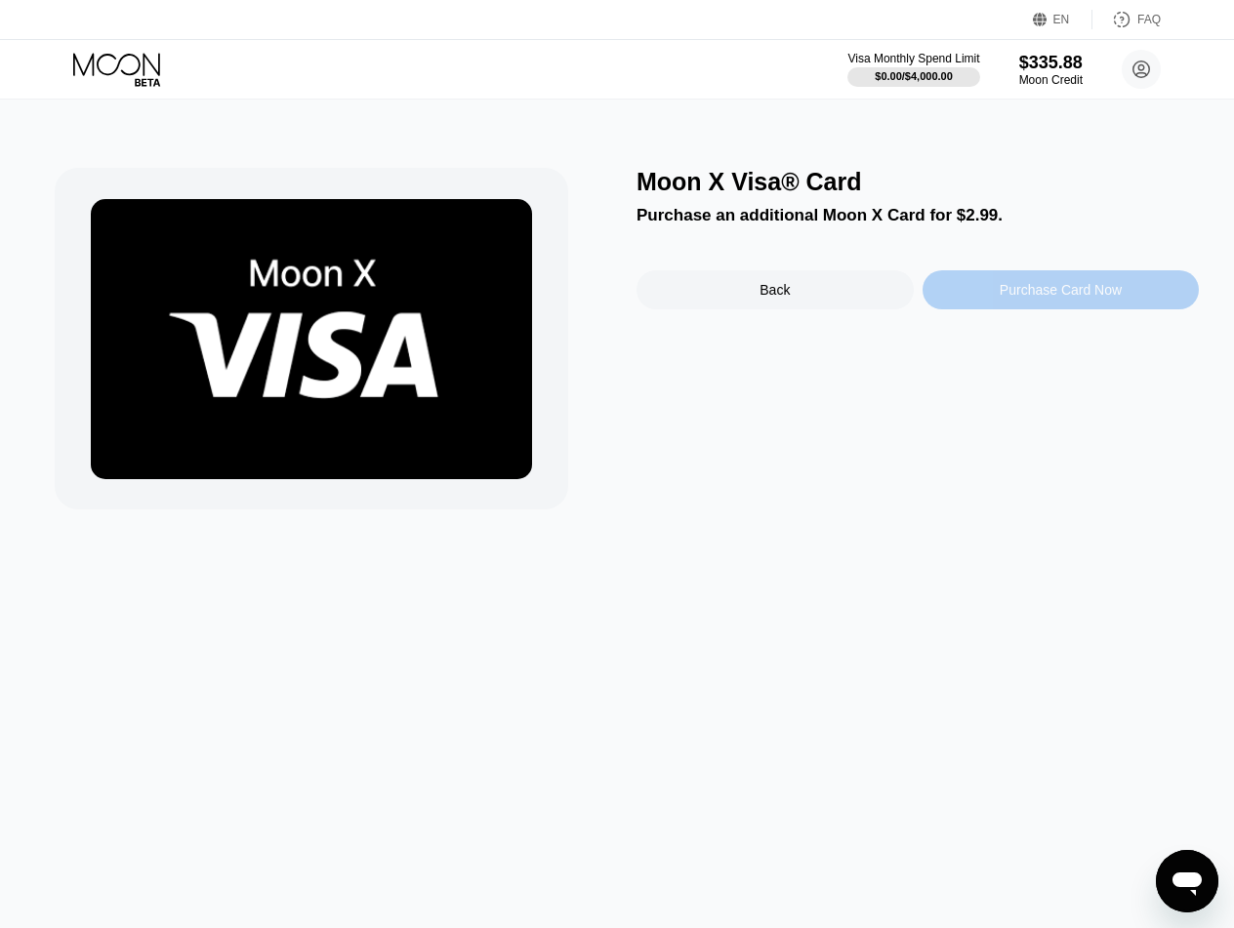
click at [1088, 286] on div "Purchase Card Now" at bounding box center [1061, 290] width 122 height 16
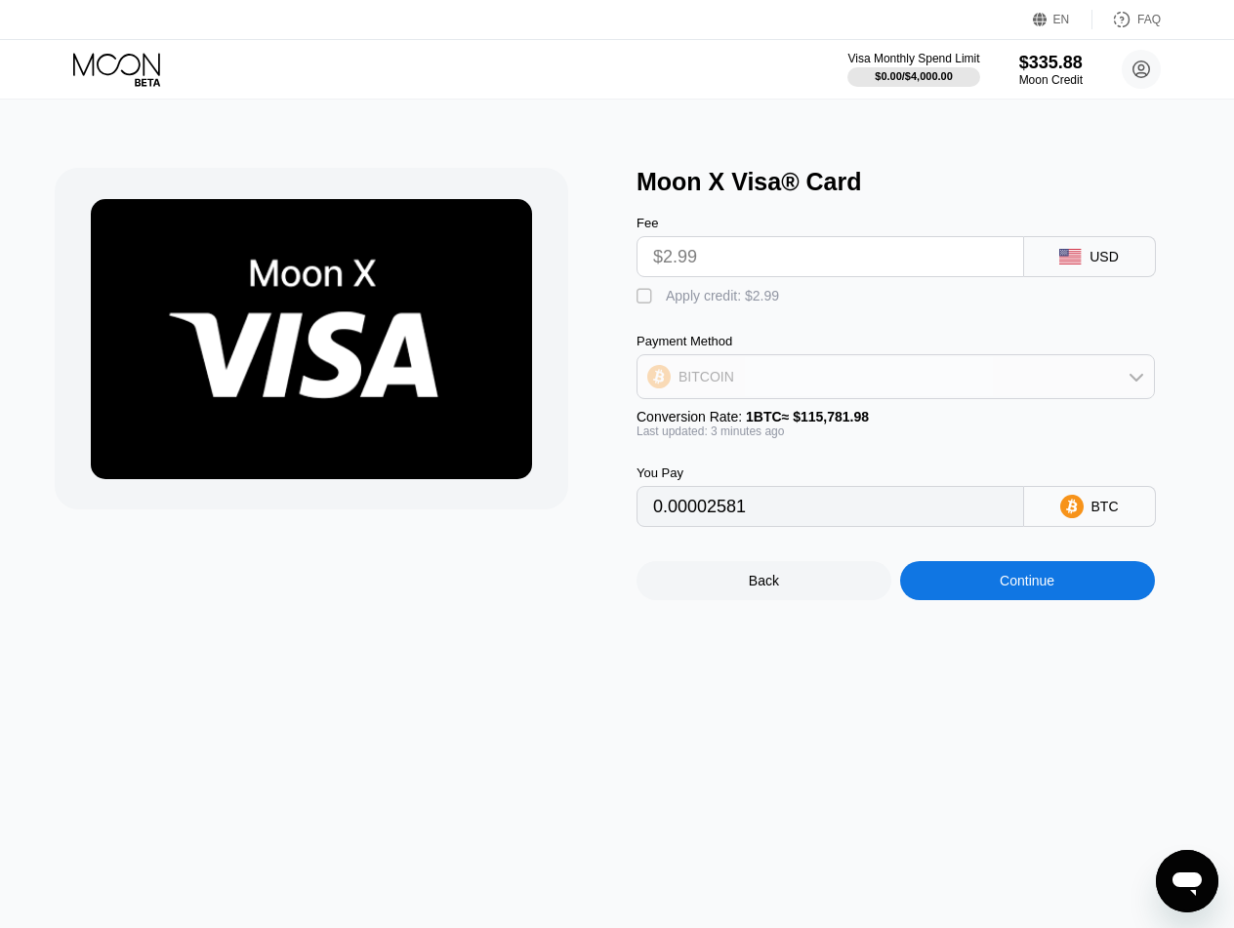
click at [731, 385] on div "BITCOIN" at bounding box center [706, 377] width 56 height 16
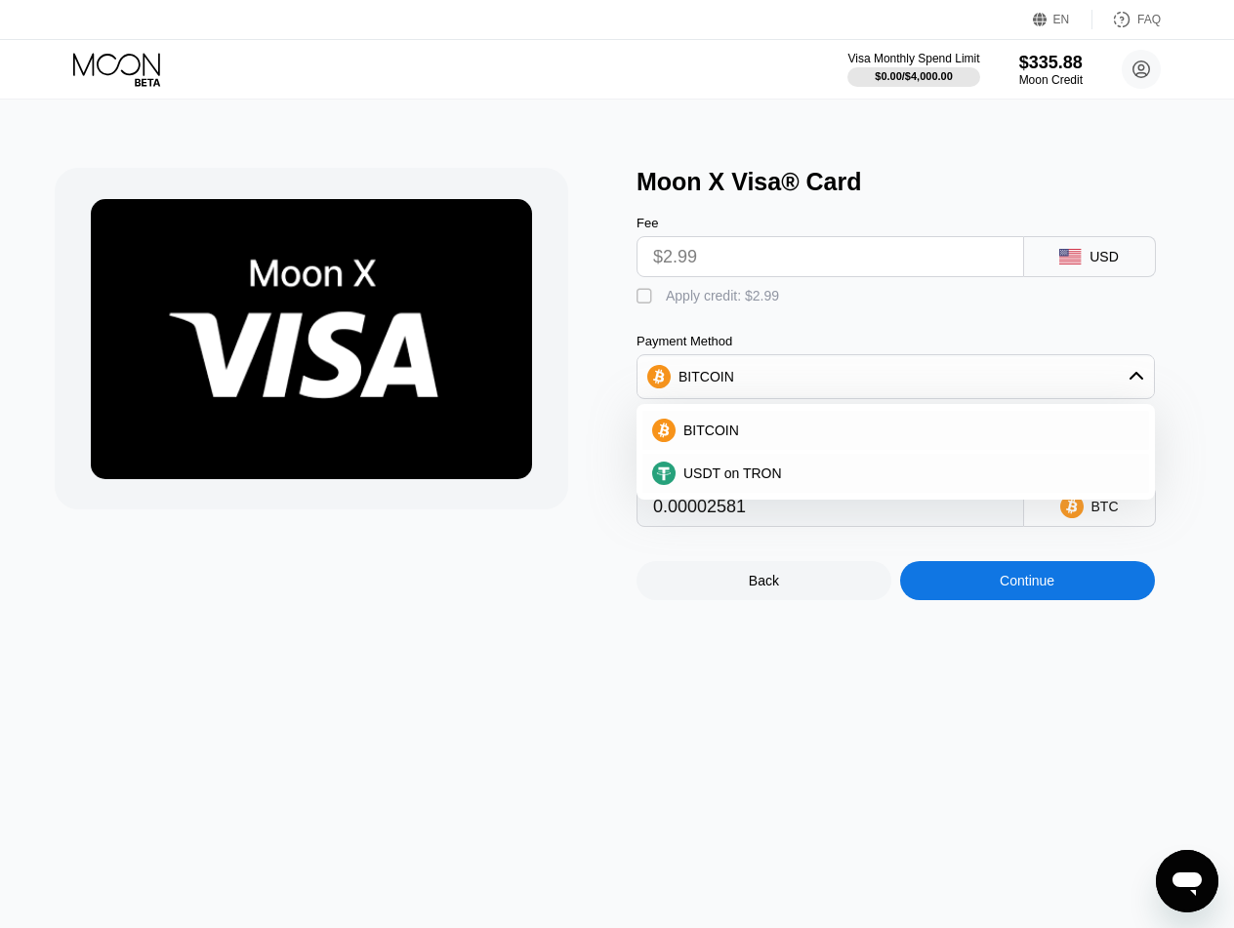
click at [733, 385] on div "BITCOIN" at bounding box center [895, 376] width 516 height 39
click at [648, 298] on div "" at bounding box center [646, 297] width 20 height 20
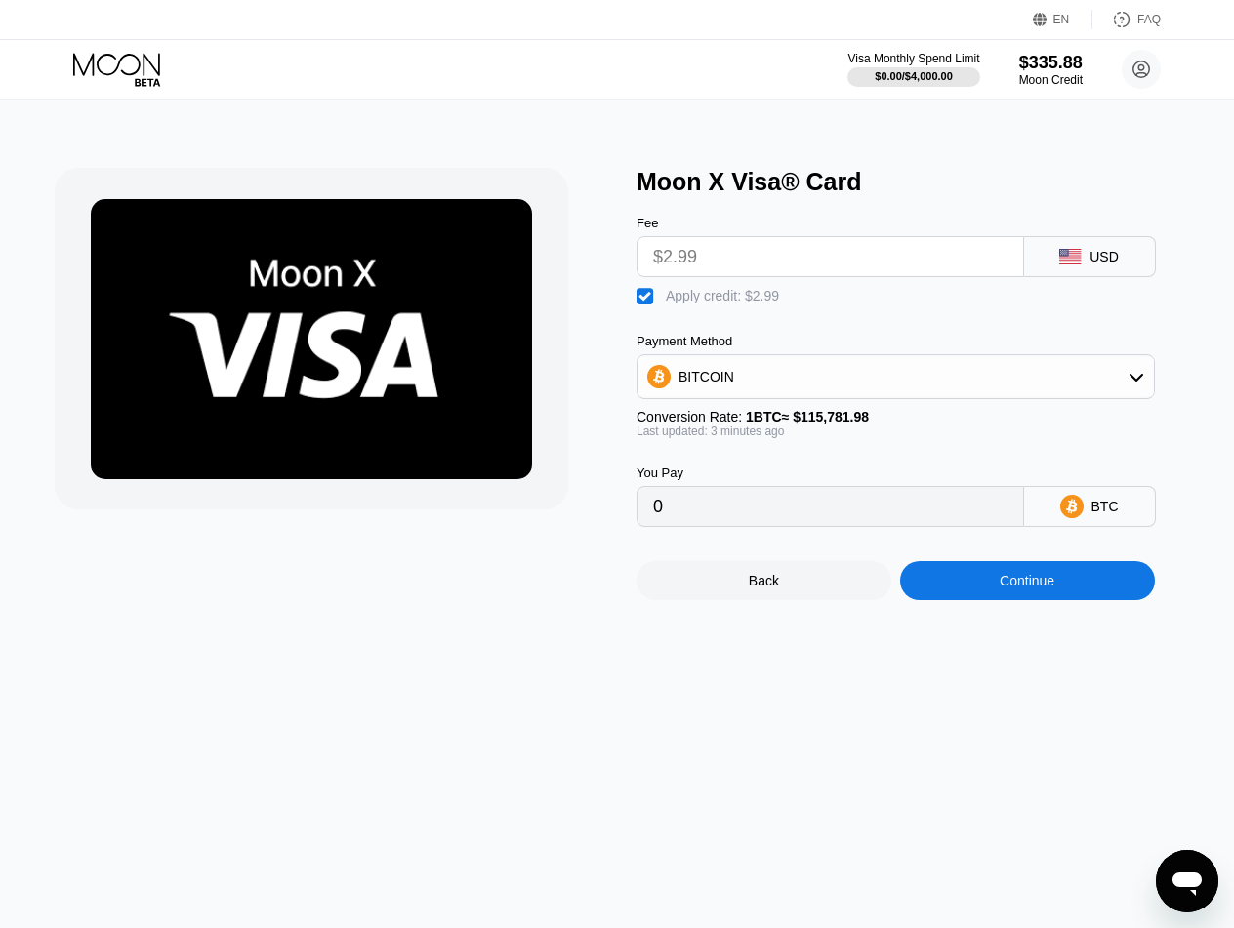
click at [648, 298] on div "" at bounding box center [646, 297] width 20 height 20
click at [648, 298] on div "" at bounding box center [646, 297] width 20 height 20
click at [750, 390] on div "BITCOIN" at bounding box center [895, 376] width 516 height 39
click at [742, 472] on span "USDT on TRON" at bounding box center [732, 474] width 99 height 16
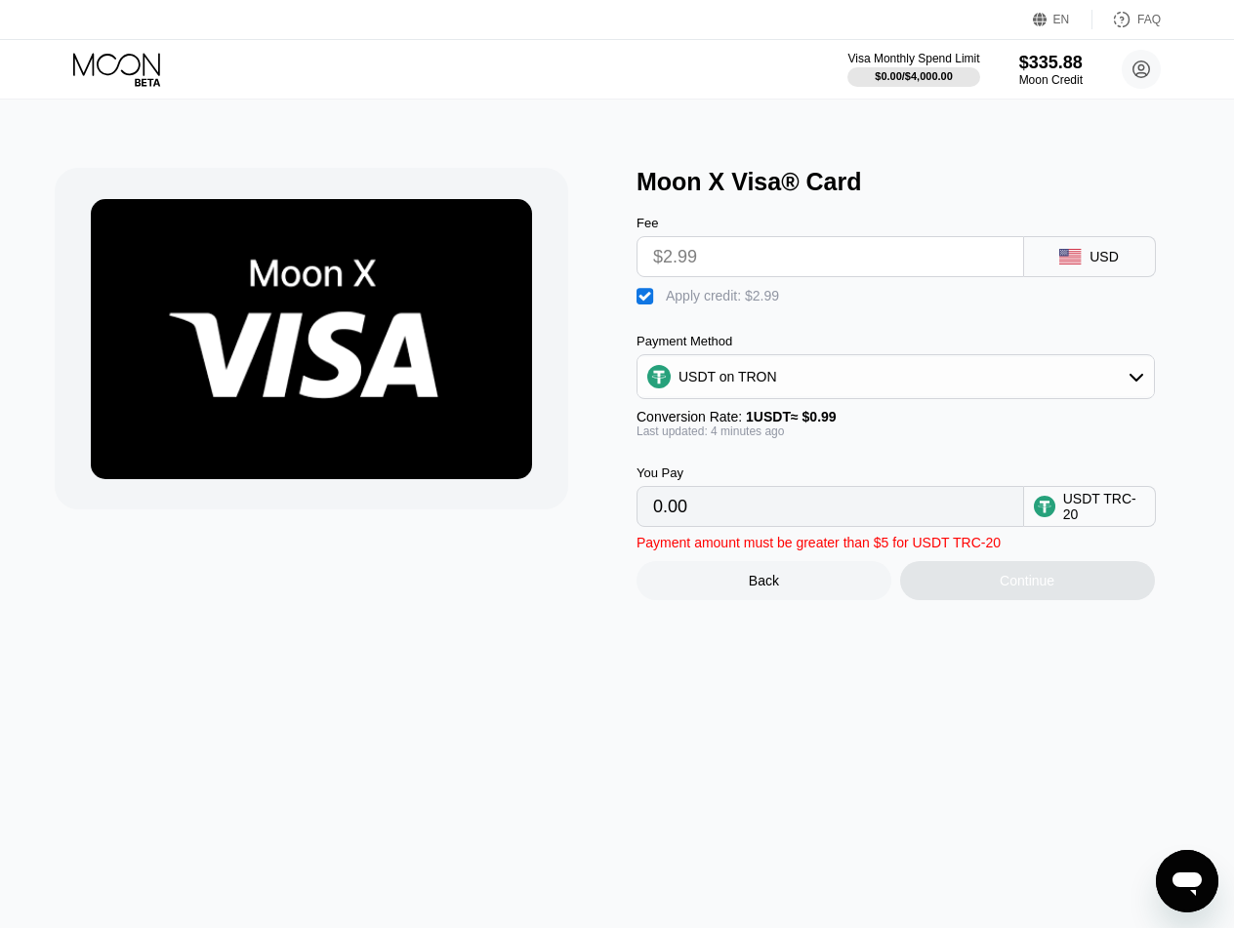
click at [650, 298] on div "" at bounding box center [646, 297] width 20 height 20
click at [649, 297] on div "" at bounding box center [646, 297] width 20 height 20
type input "0.00"
click at [530, 562] on div at bounding box center [336, 384] width 562 height 432
click at [134, 57] on icon at bounding box center [118, 70] width 91 height 34
